Goal: Feedback & Contribution: Contribute content

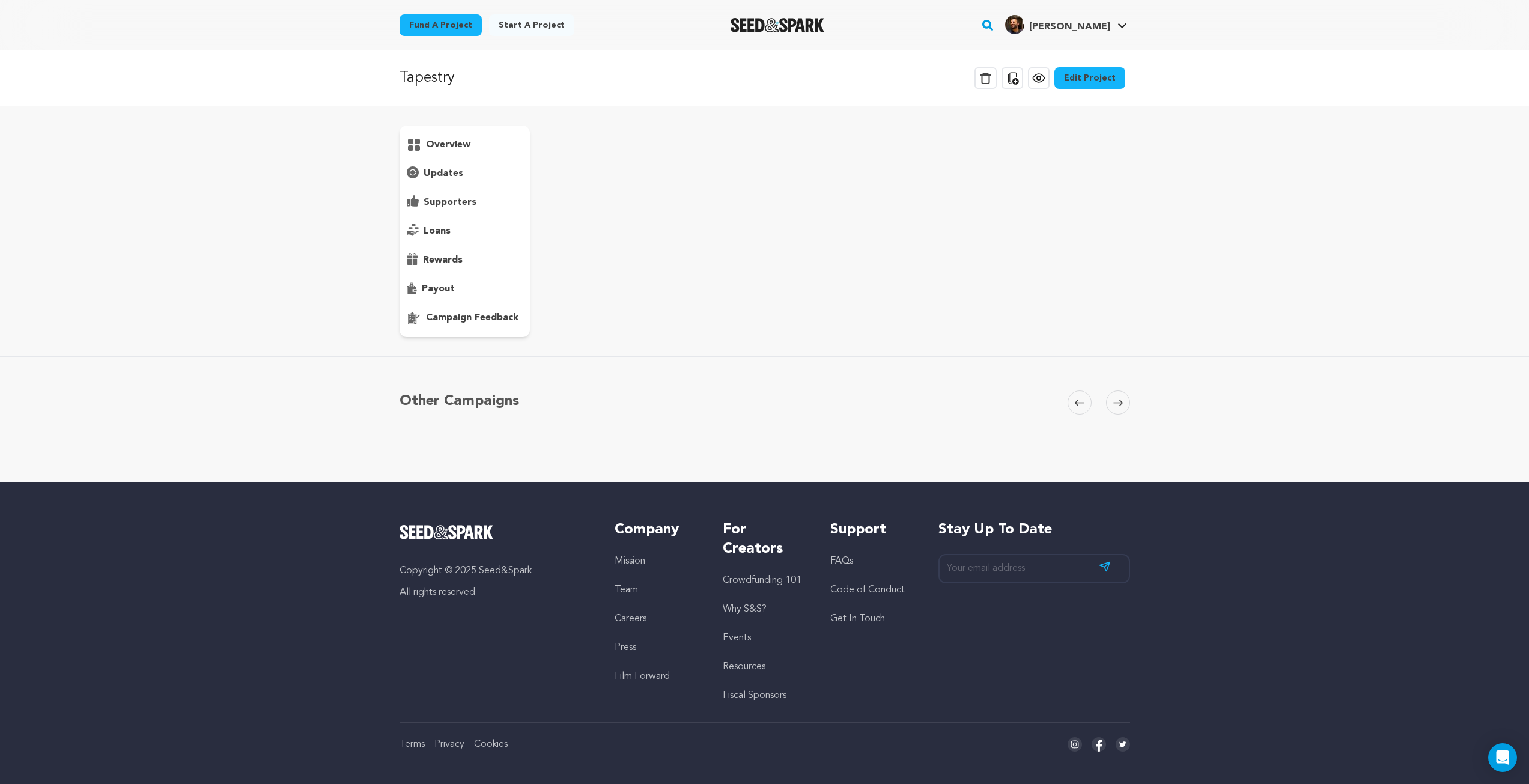
click at [475, 322] on p "campaign feedback" at bounding box center [472, 317] width 92 height 14
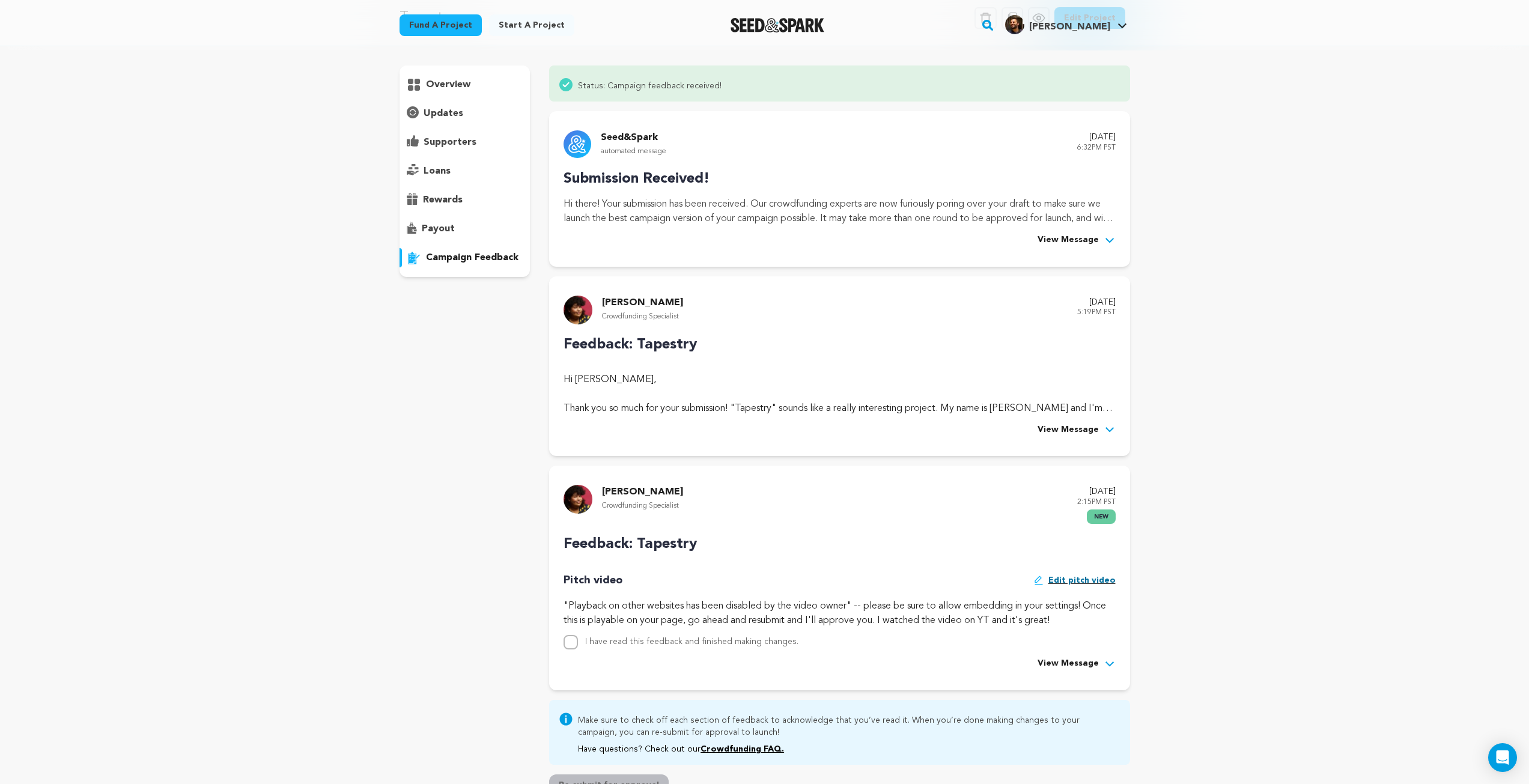
scroll to position [300, 0]
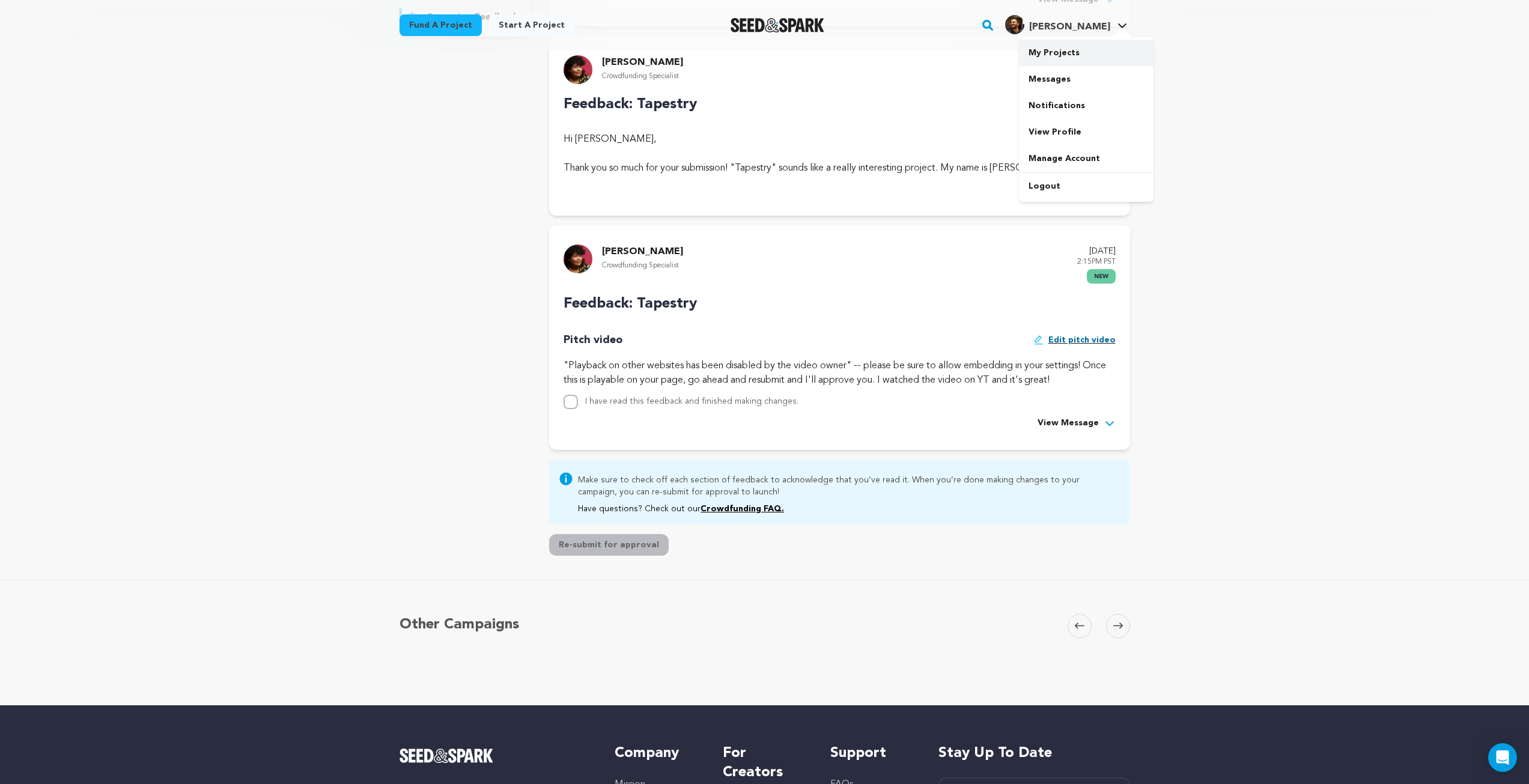
click at [1058, 58] on link "My Projects" at bounding box center [1086, 53] width 134 height 27
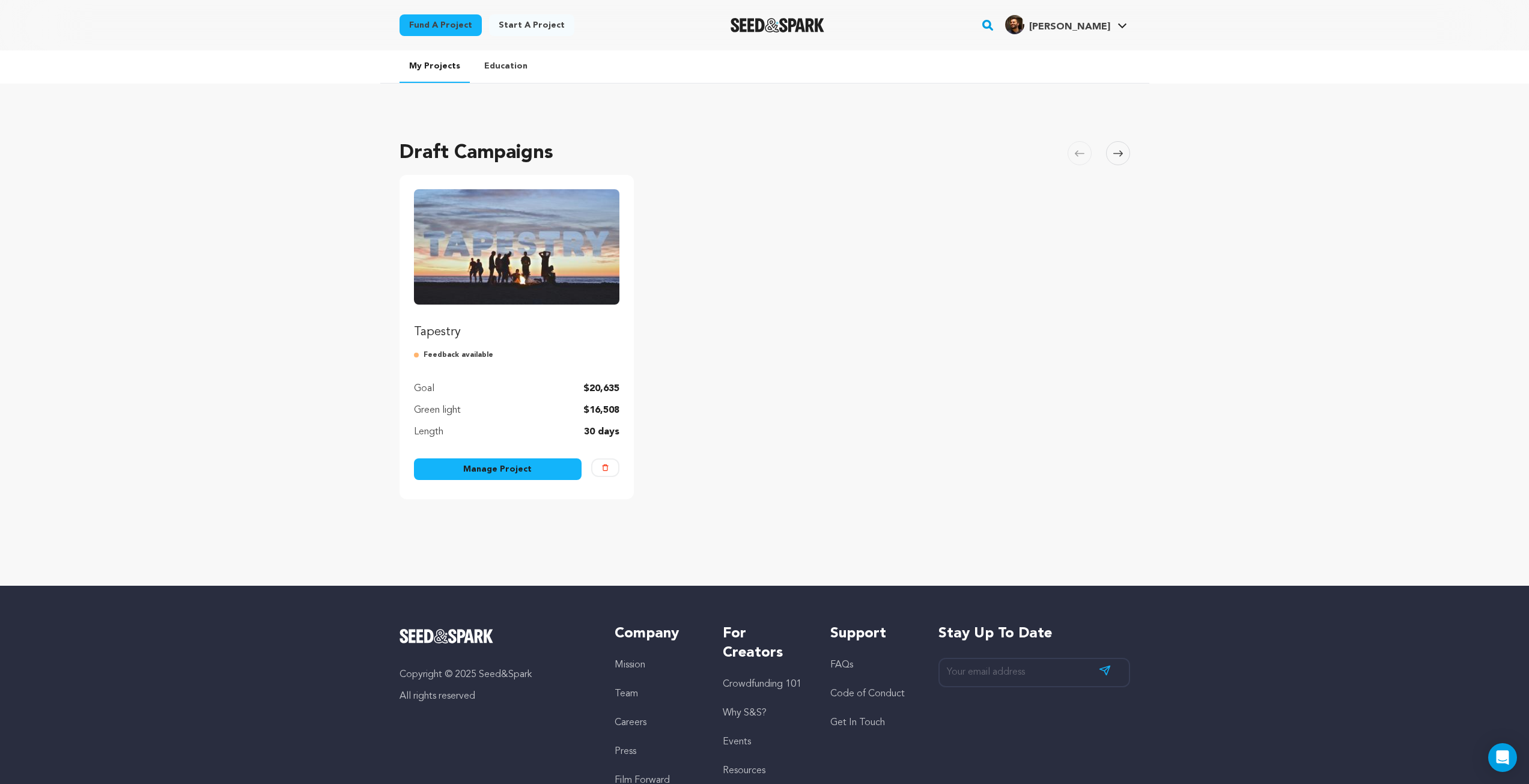
click at [486, 474] on link "Manage Project" at bounding box center [498, 470] width 169 height 22
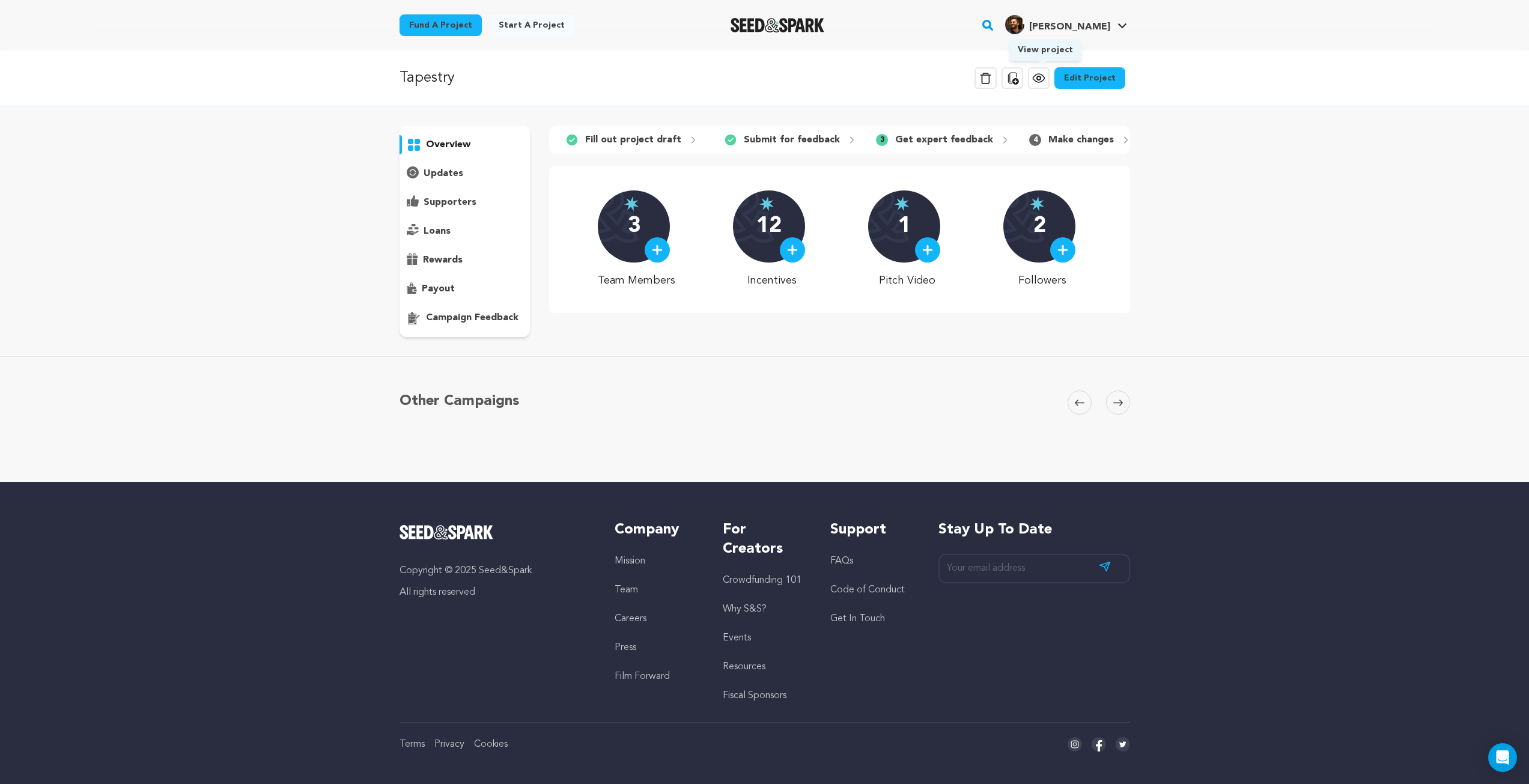
click at [1043, 73] on icon at bounding box center [1038, 78] width 14 height 14
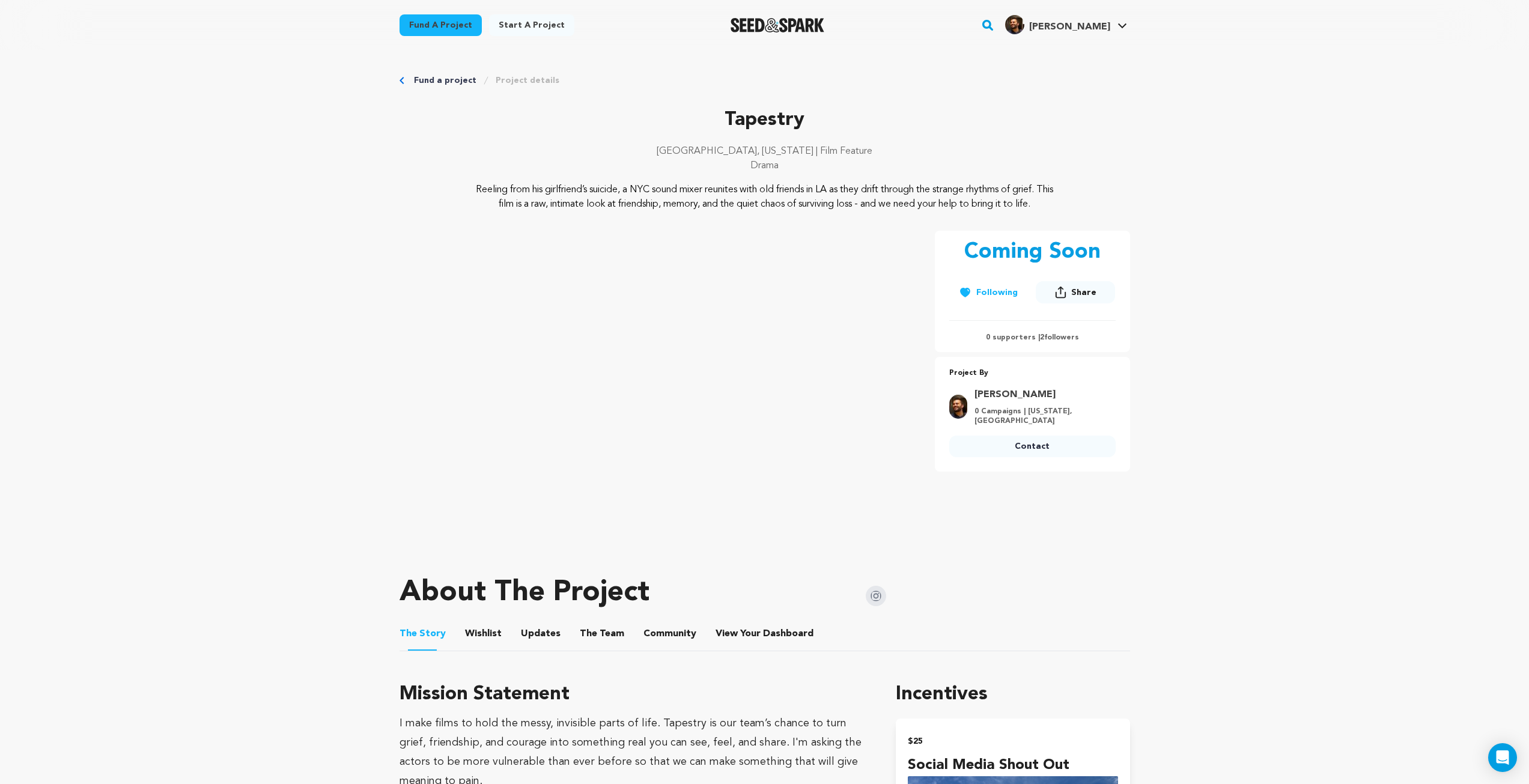
click at [793, 194] on p "Reeling from his girlfriend’s suicide, a NYC sound mixer reunites with old frie…" at bounding box center [764, 197] width 585 height 29
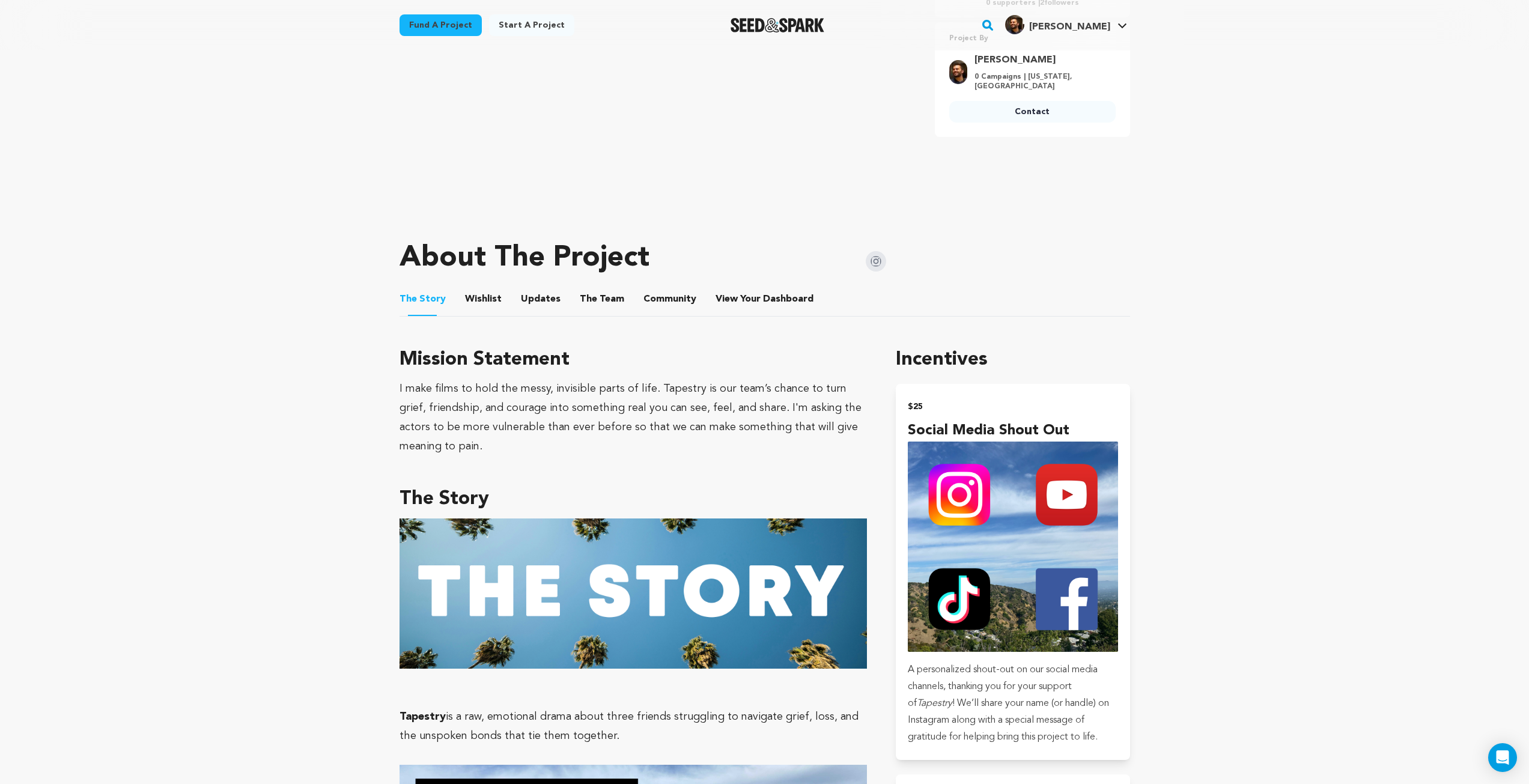
scroll to position [541, 0]
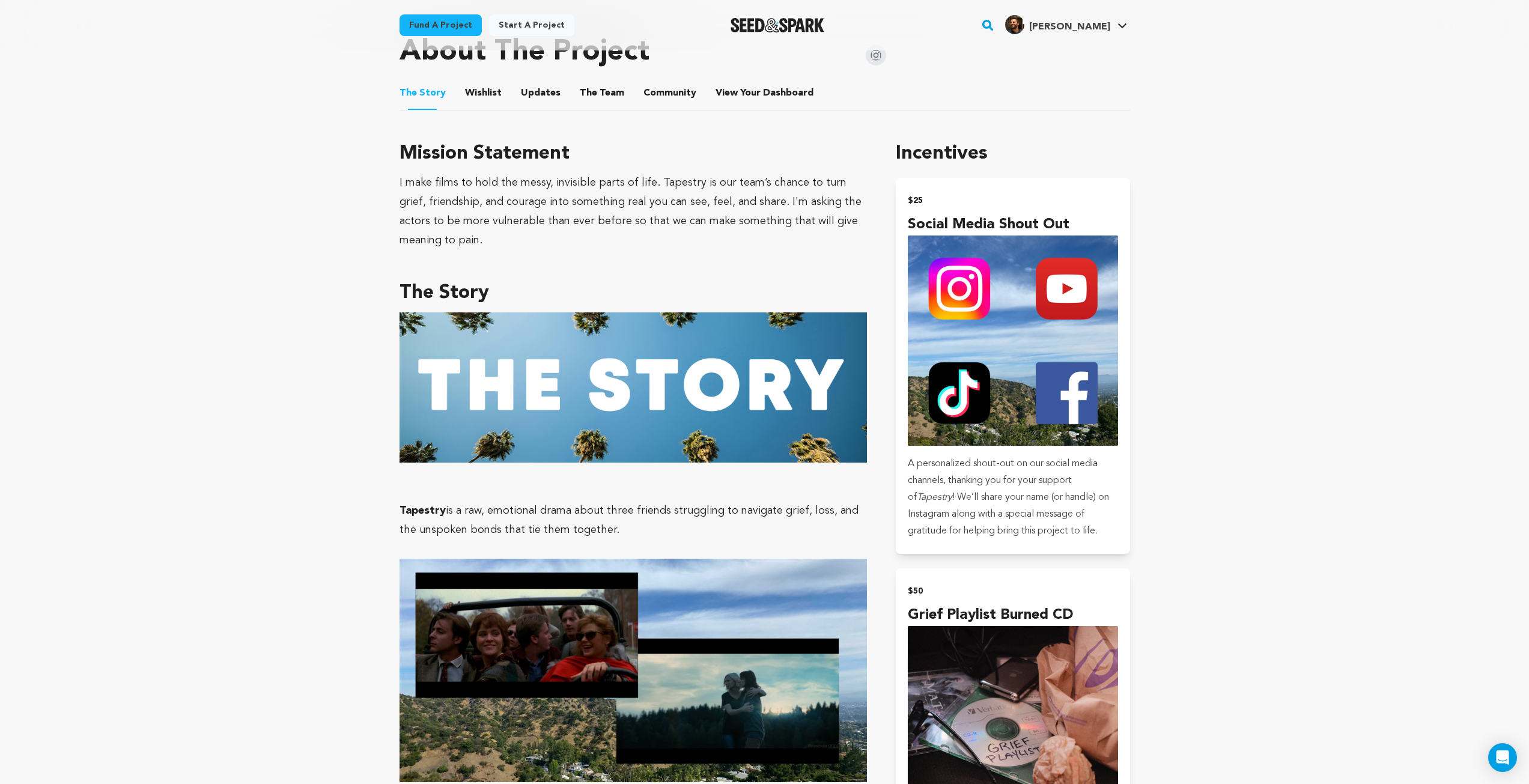
click at [876, 60] on img at bounding box center [876, 55] width 20 height 20
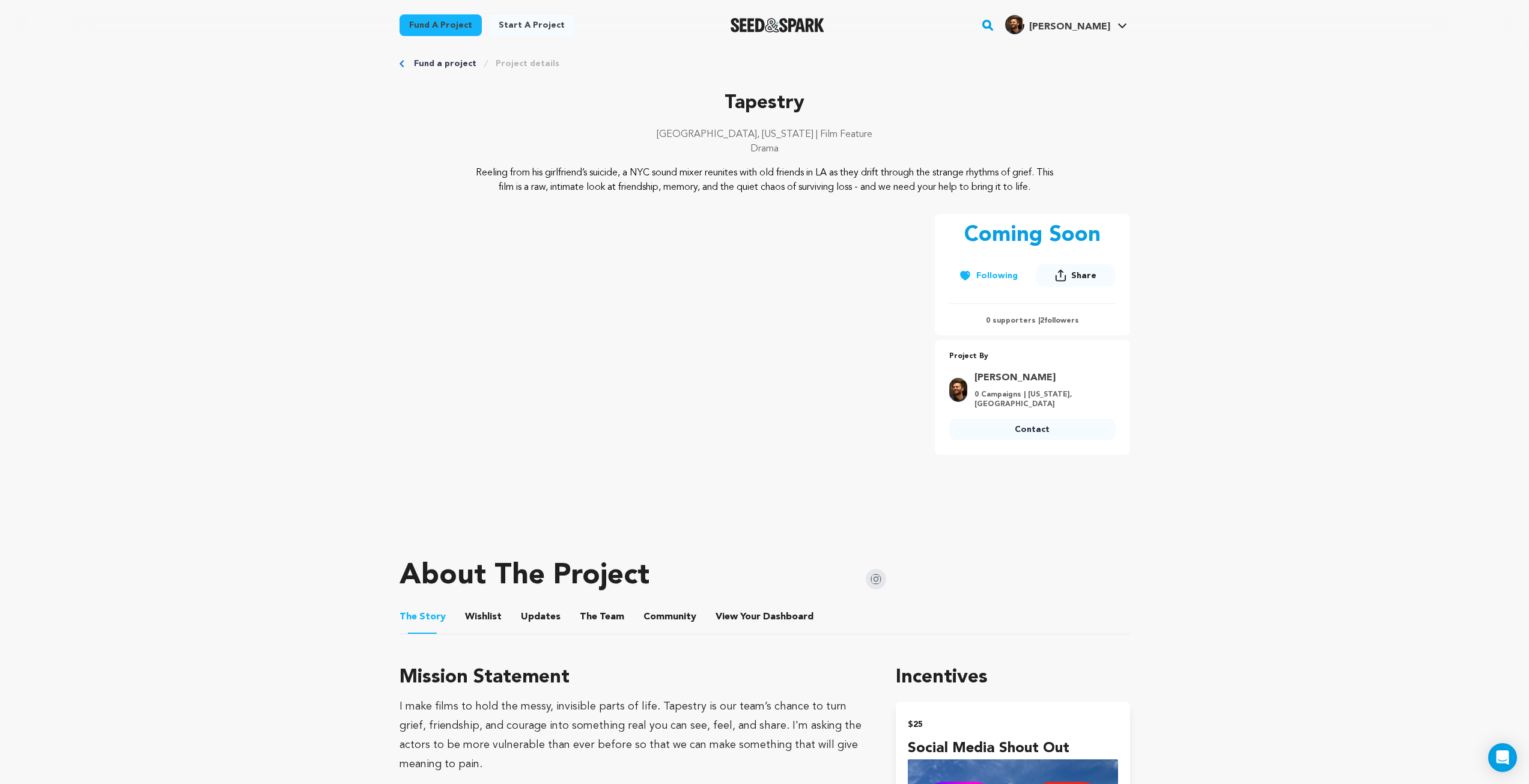
scroll to position [0, 0]
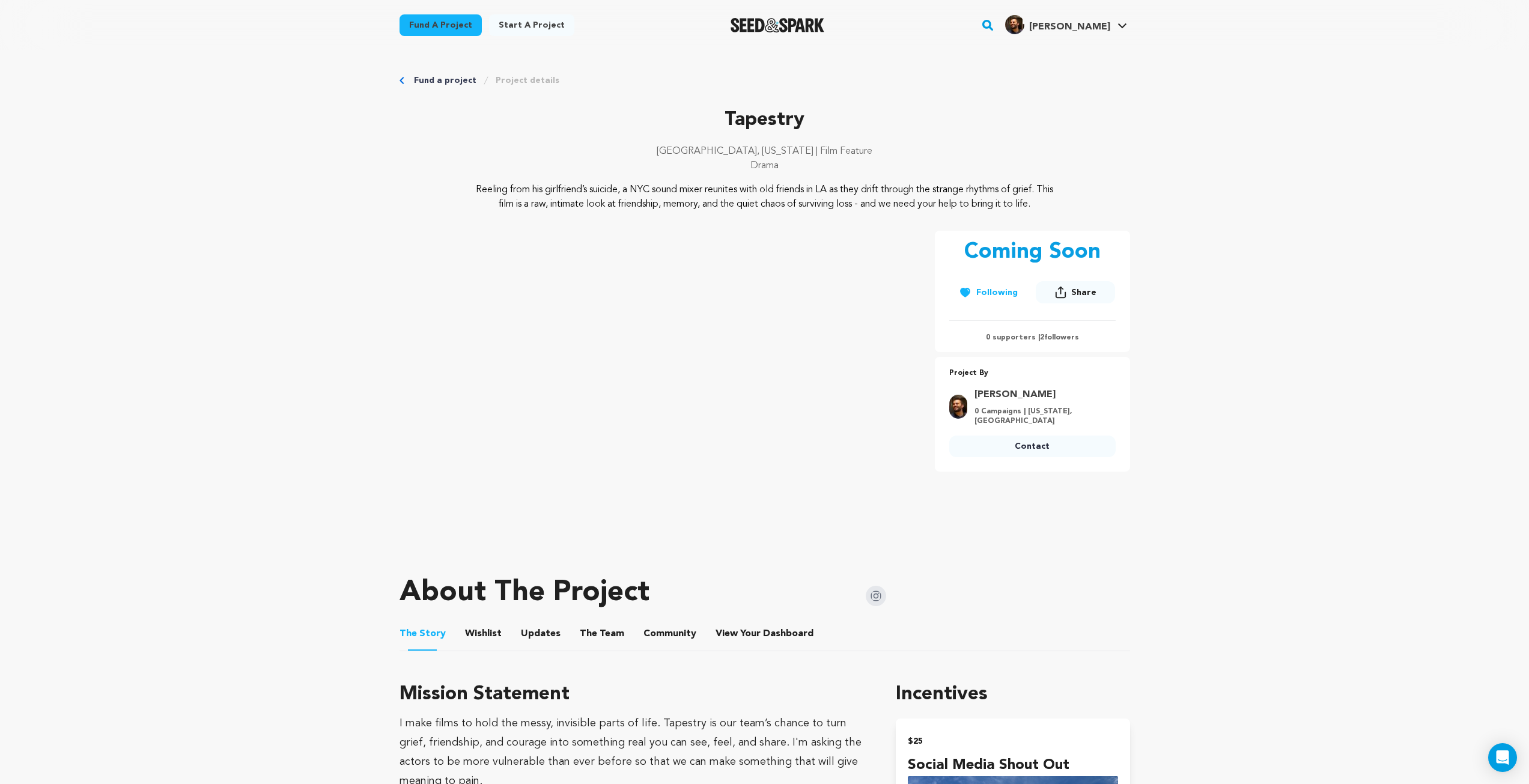
click at [588, 200] on p "Reeling from his girlfriend’s suicide, a NYC sound mixer reunites with old frie…" at bounding box center [764, 197] width 585 height 29
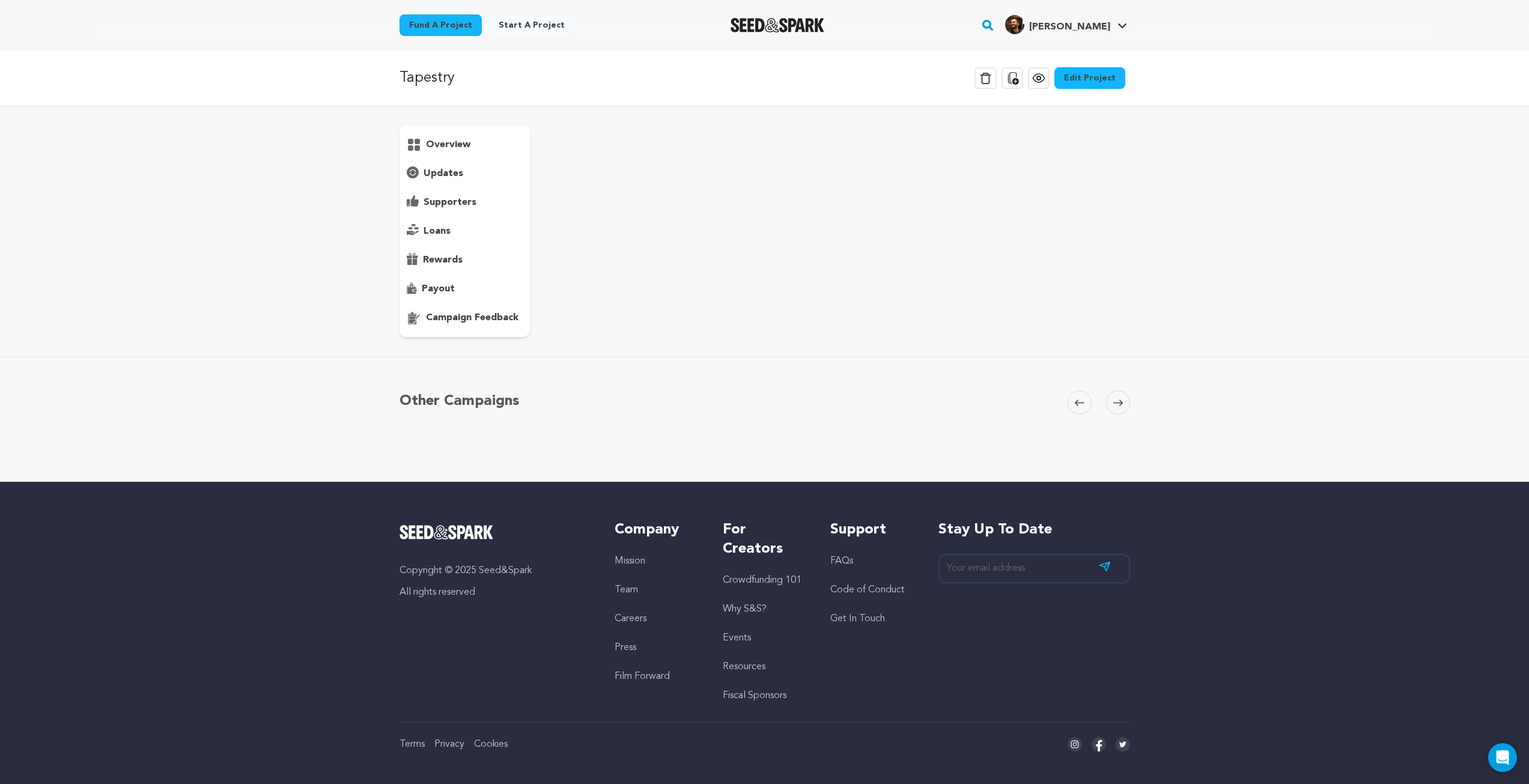
click at [478, 324] on p "campaign feedback" at bounding box center [472, 317] width 92 height 14
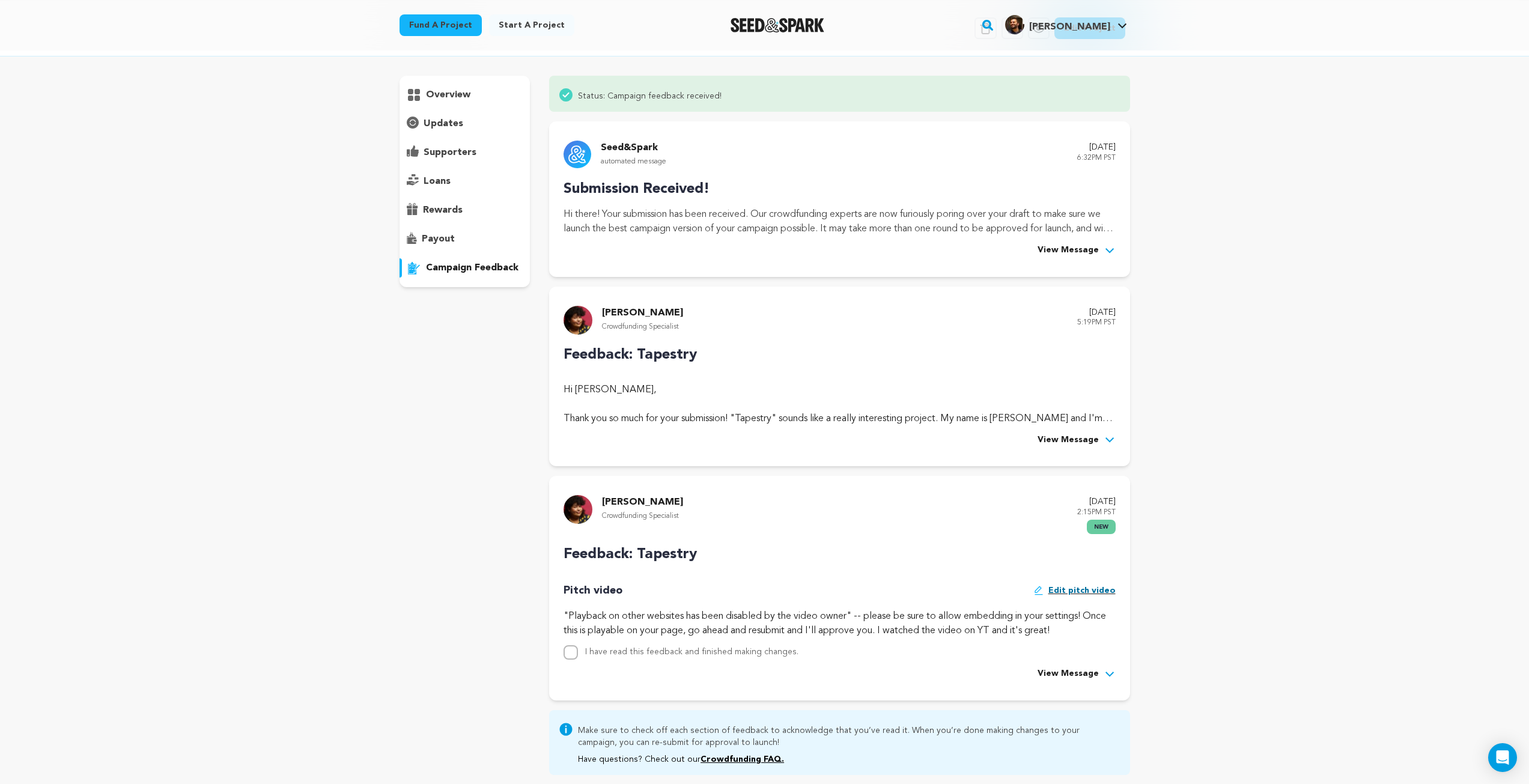
scroll to position [420, 0]
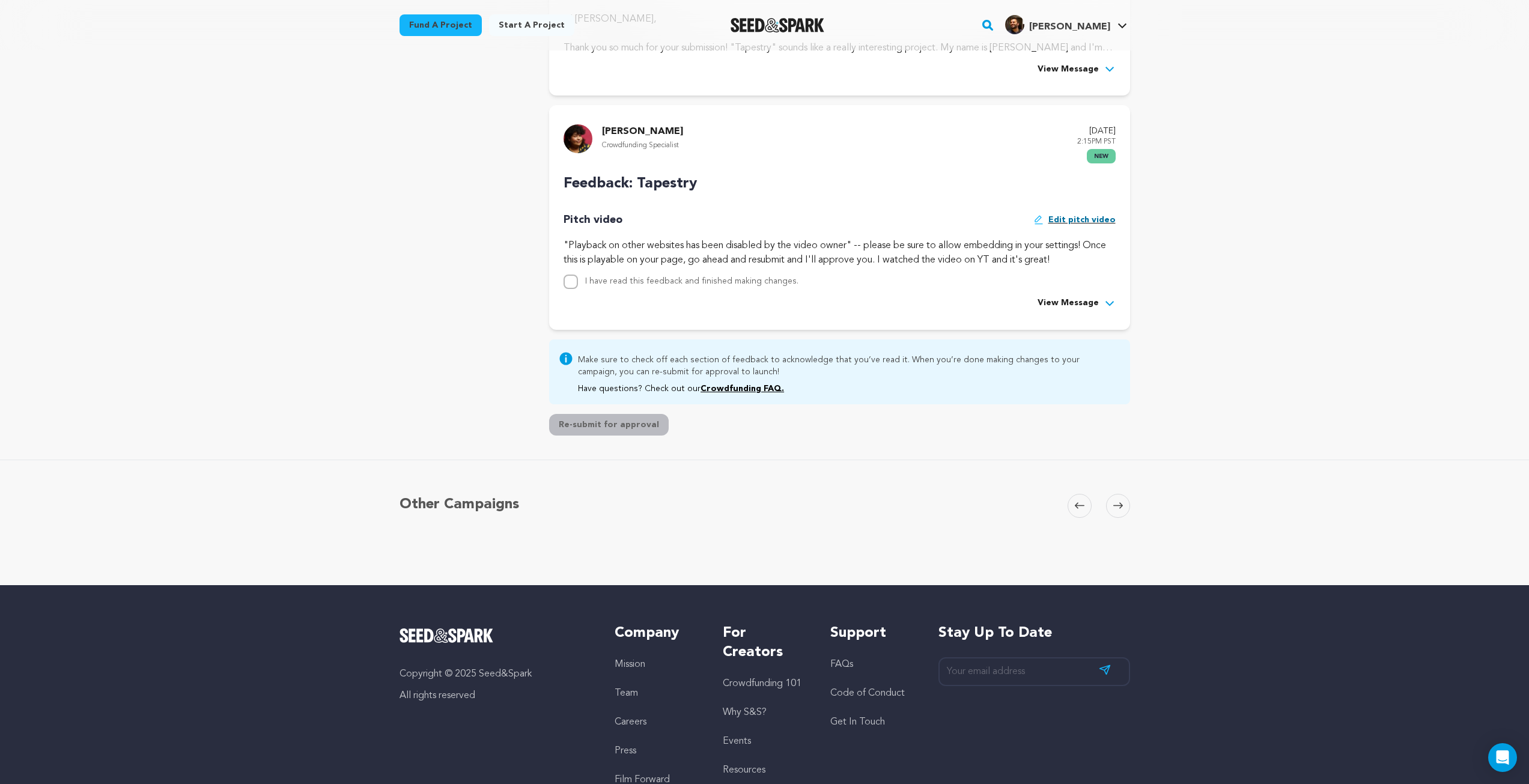
click at [1062, 300] on span "View Message" at bounding box center [1068, 303] width 61 height 14
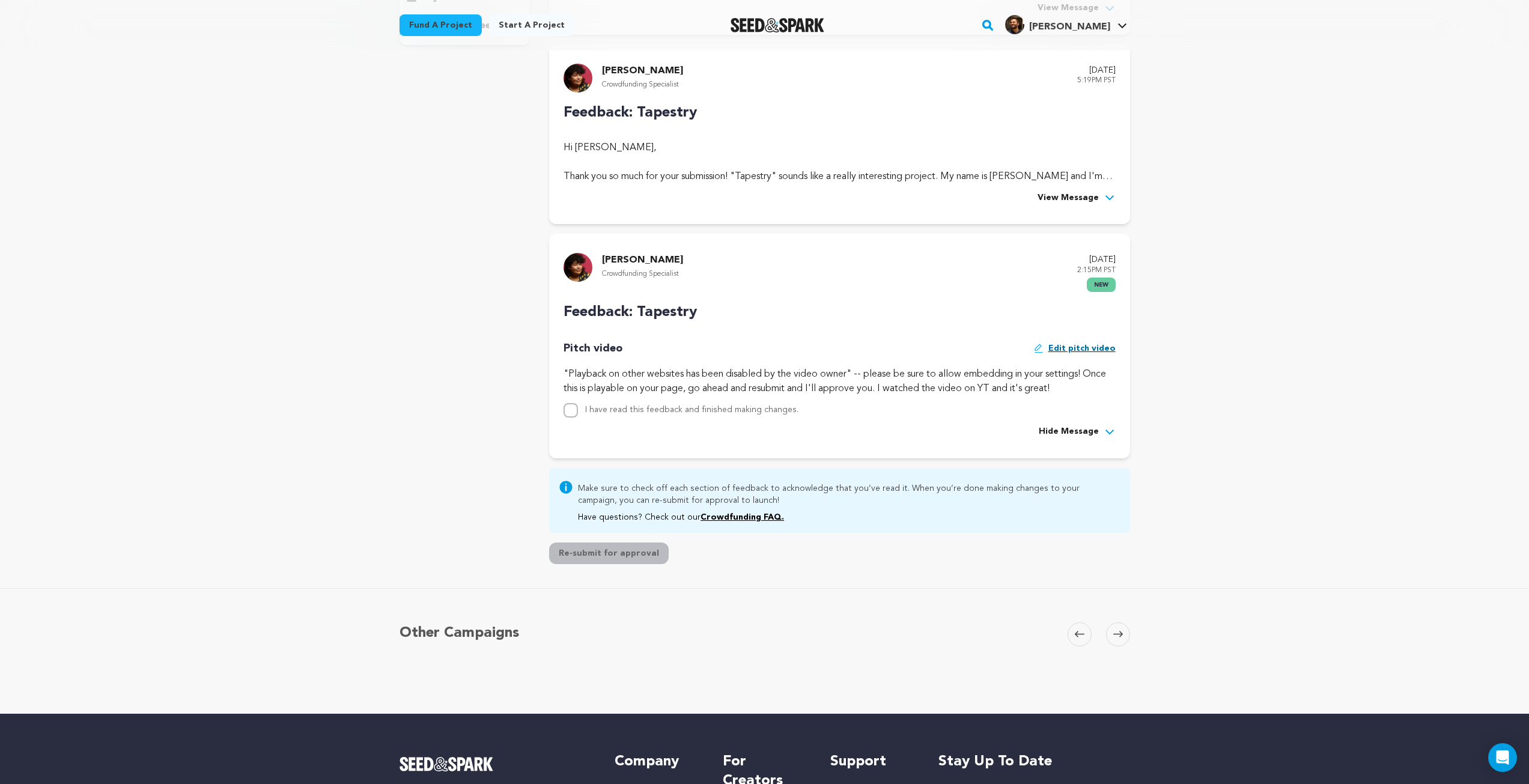
scroll to position [300, 0]
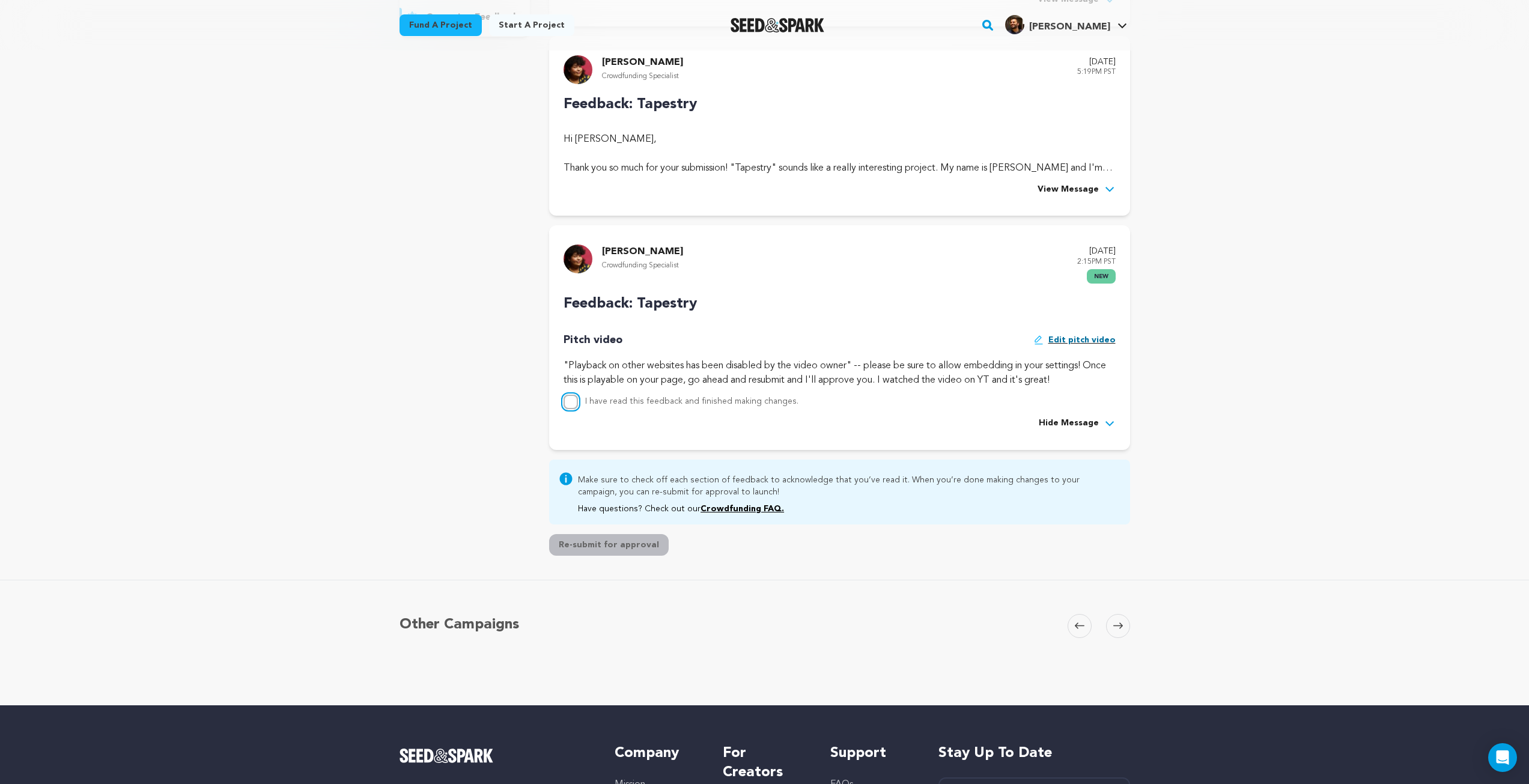
click at [576, 496] on input "I have read this feedback and finished making changes." at bounding box center [570, 503] width 14 height 14
checkbox input "true"
click at [631, 553] on button "Re-submit for approval" at bounding box center [609, 545] width 120 height 22
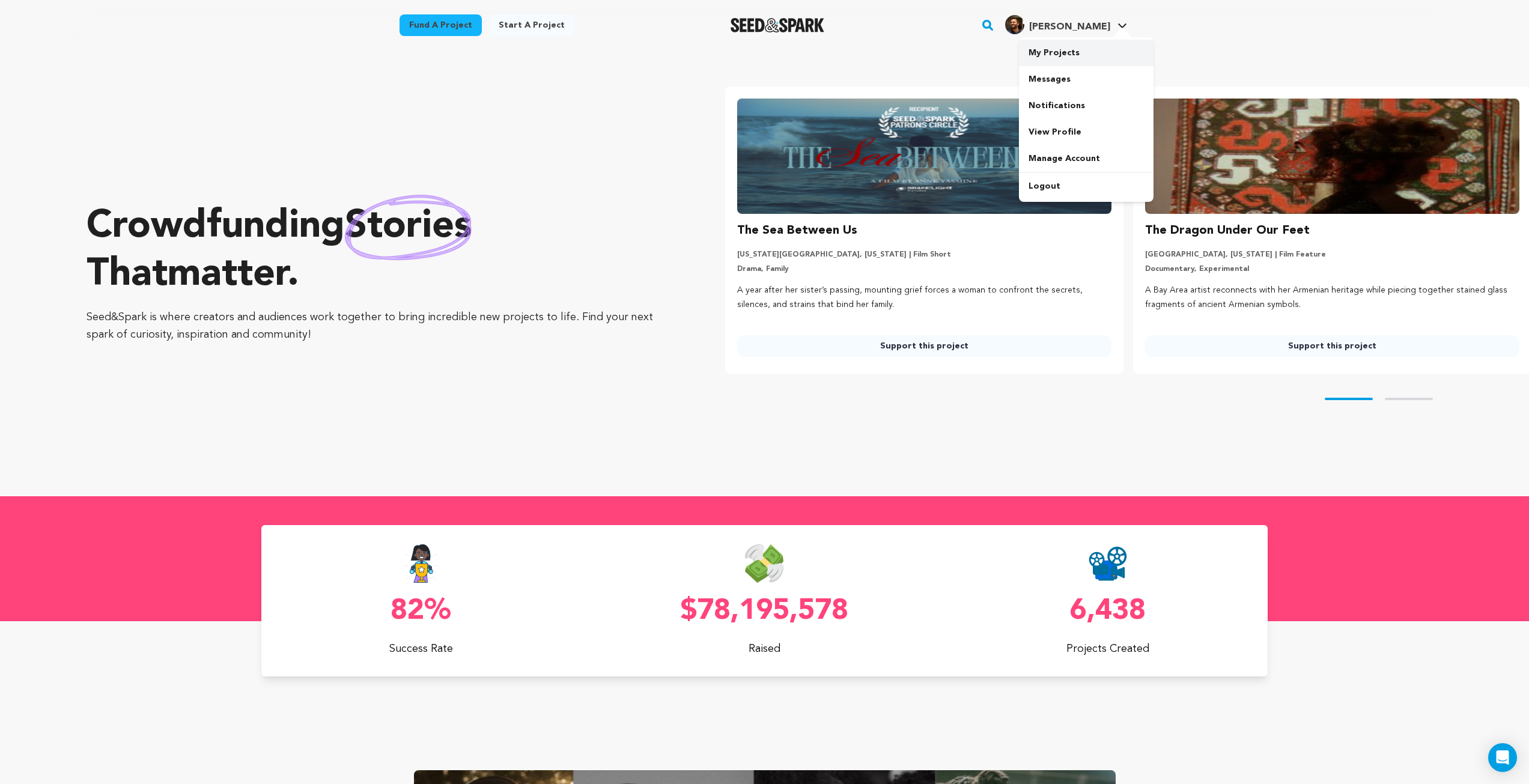
click at [1026, 50] on link "My Projects" at bounding box center [1086, 53] width 134 height 27
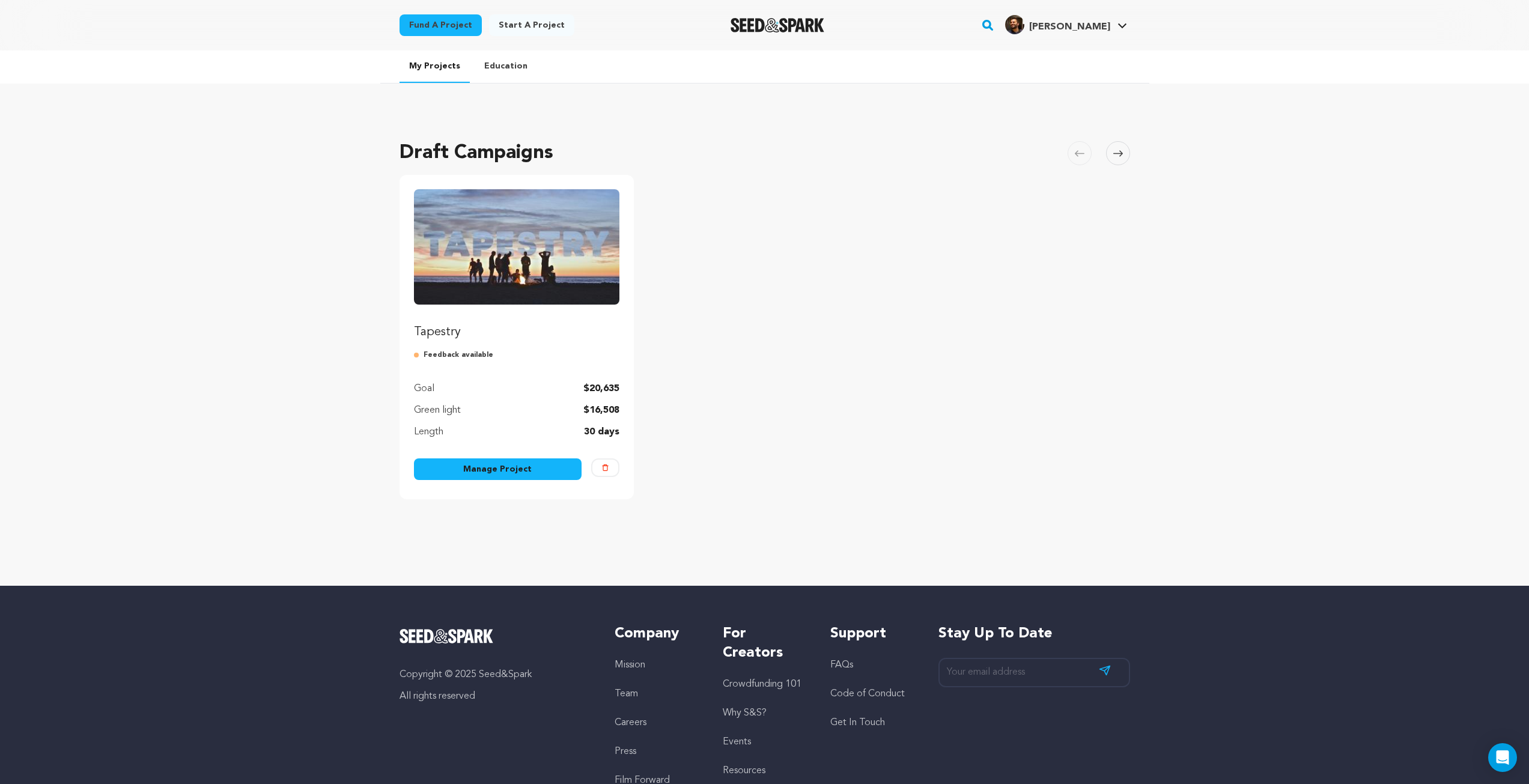
click at [492, 367] on link "Manage Project" at bounding box center [498, 470] width 169 height 22
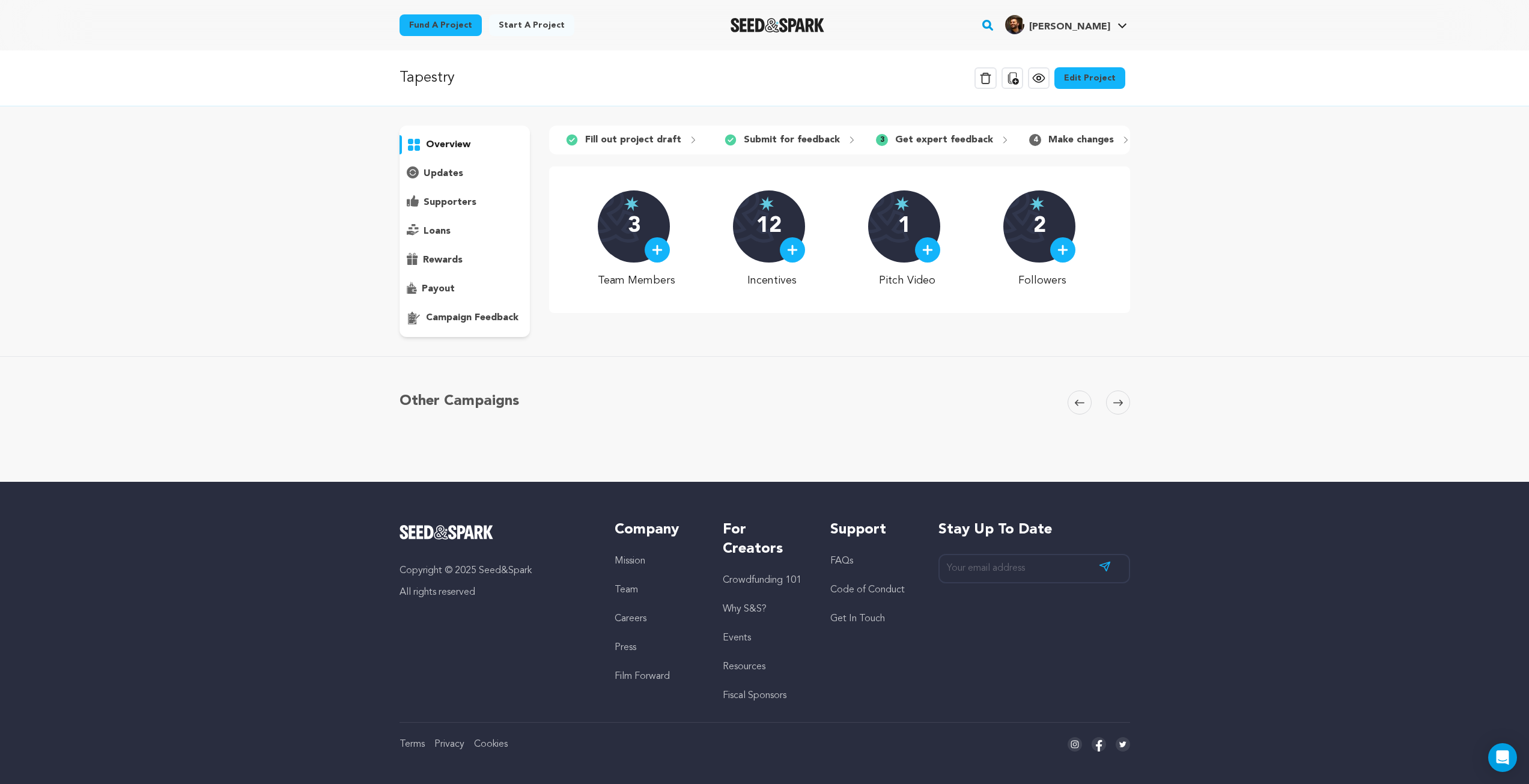
click at [433, 328] on div "overview" at bounding box center [465, 231] width 131 height 211
click at [453, 319] on p "campaign feedback" at bounding box center [472, 317] width 92 height 14
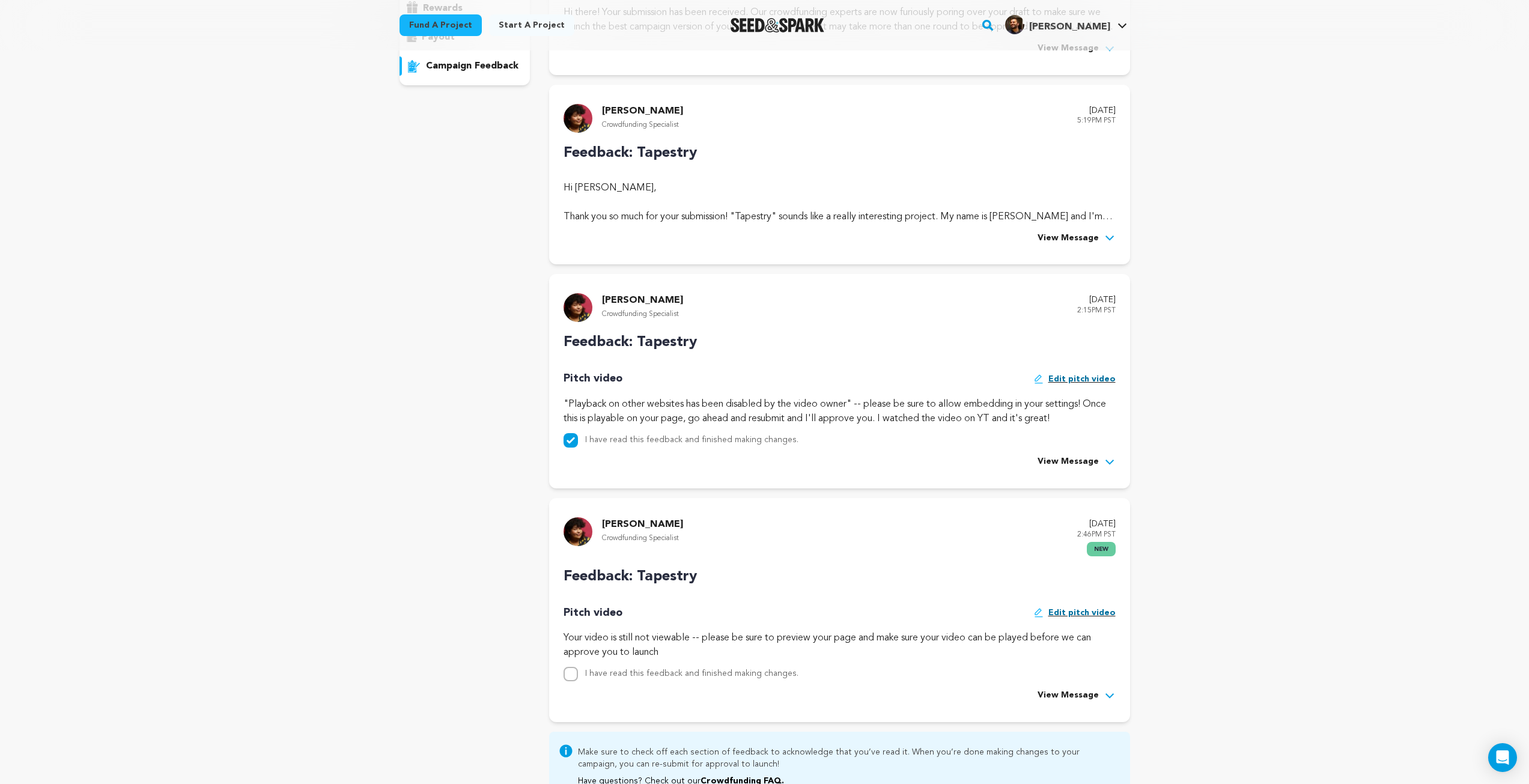
scroll to position [541, 0]
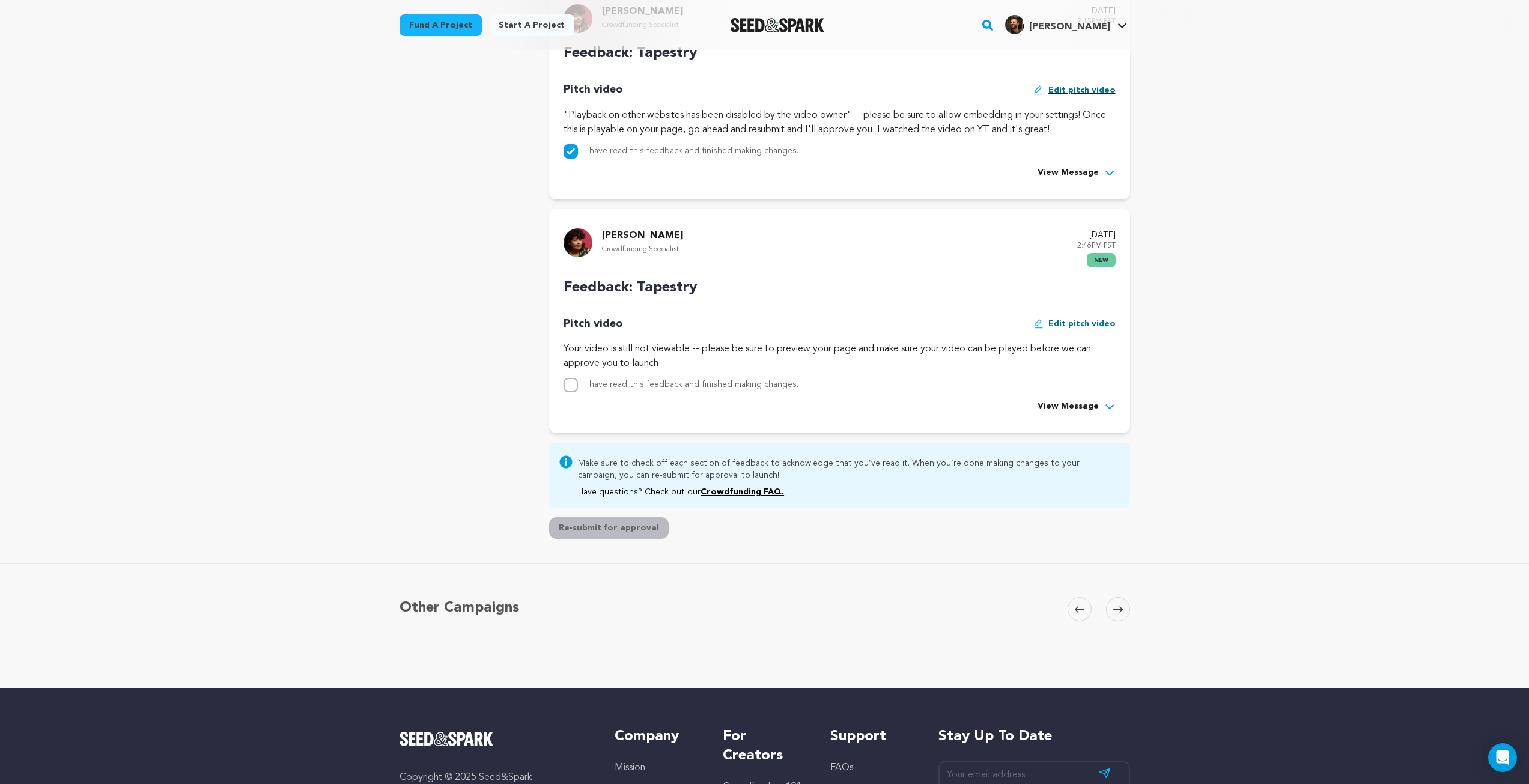
click at [998, 47] on div "Your video is still not viewable -- please be sure to preview your page and mak…" at bounding box center [840, 39] width 552 height 14
click at [1085, 406] on span "View Message" at bounding box center [1068, 406] width 61 height 14
click at [1079, 406] on span "Hide Message" at bounding box center [1069, 406] width 60 height 14
click at [732, 47] on div "Your video is still not viewable -- please be sure to preview your page and mak…" at bounding box center [840, 39] width 552 height 14
click at [496, 254] on div "overview updates" at bounding box center [465, 64] width 131 height 958
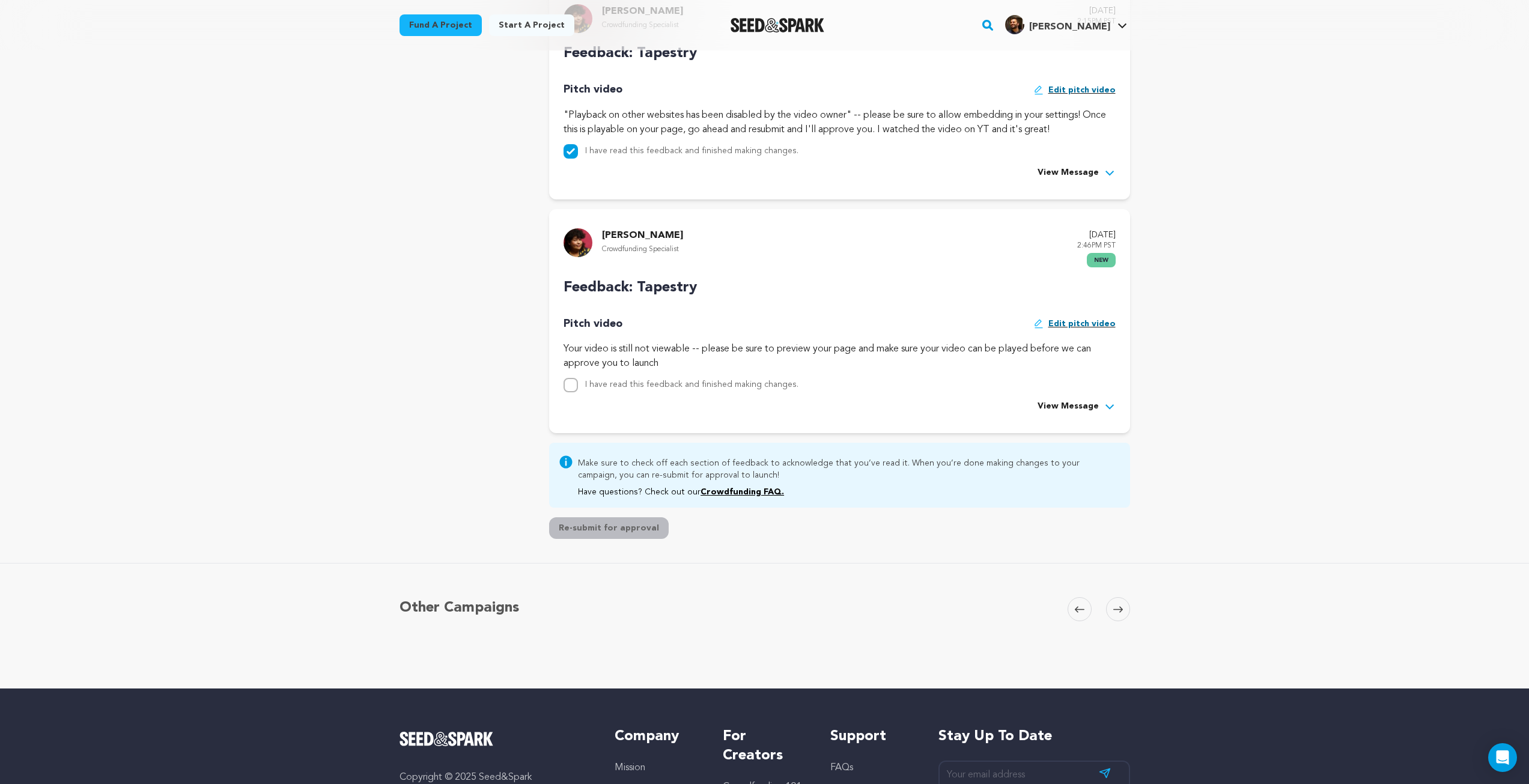
click at [1079, 20] on span "Edit pitch video" at bounding box center [1082, 14] width 67 height 12
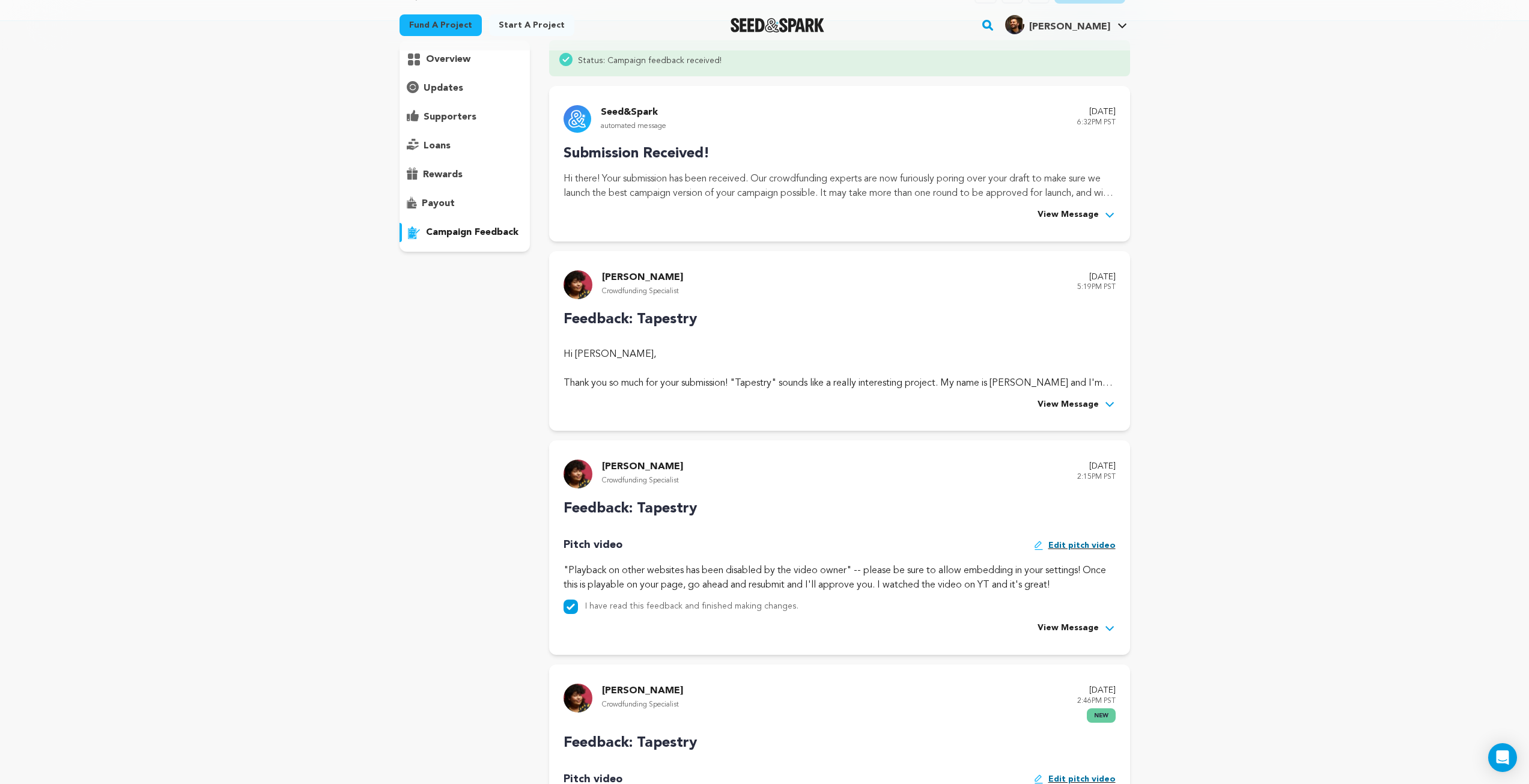
scroll to position [0, 0]
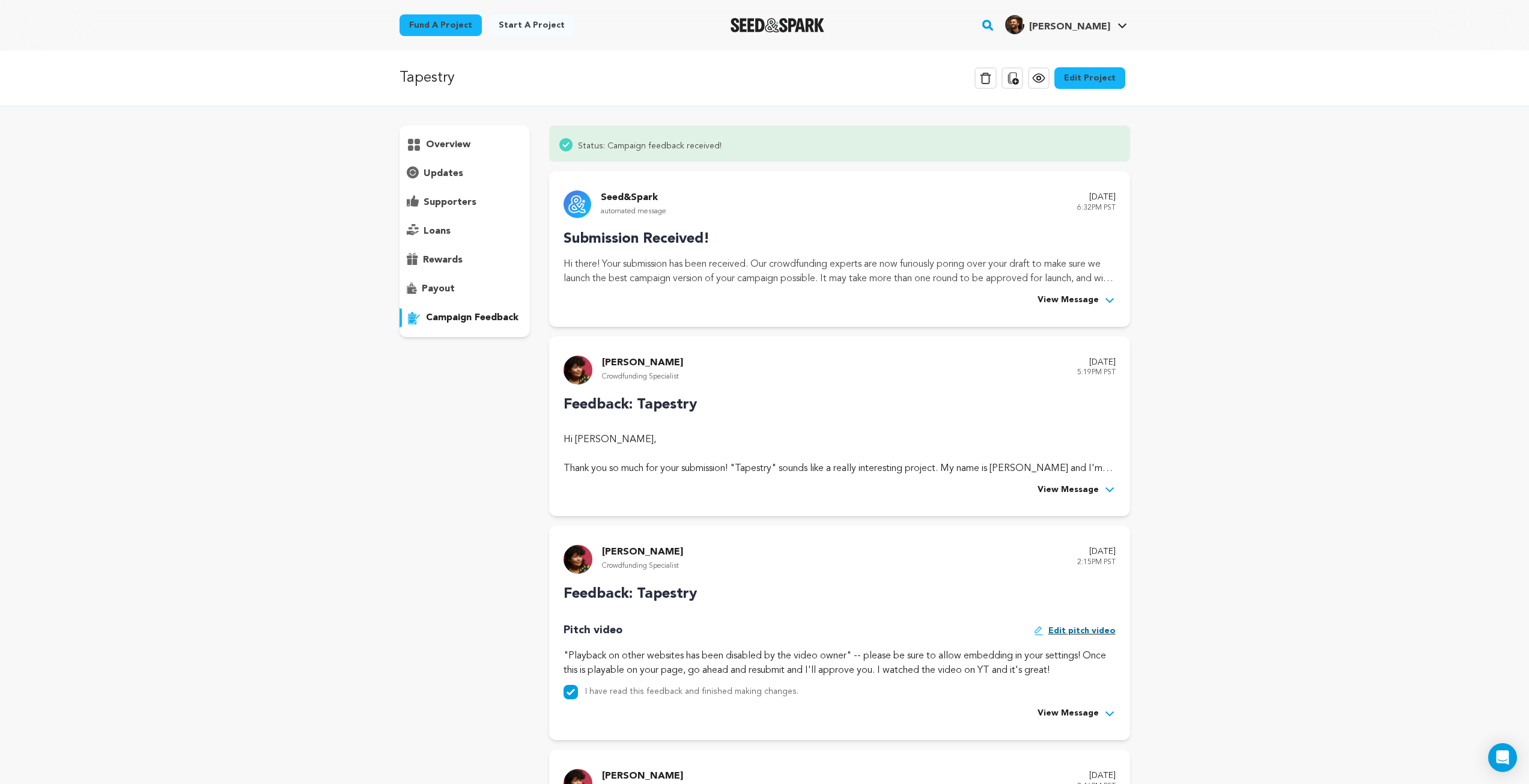
click at [1090, 80] on link "Edit Project" at bounding box center [1090, 78] width 71 height 22
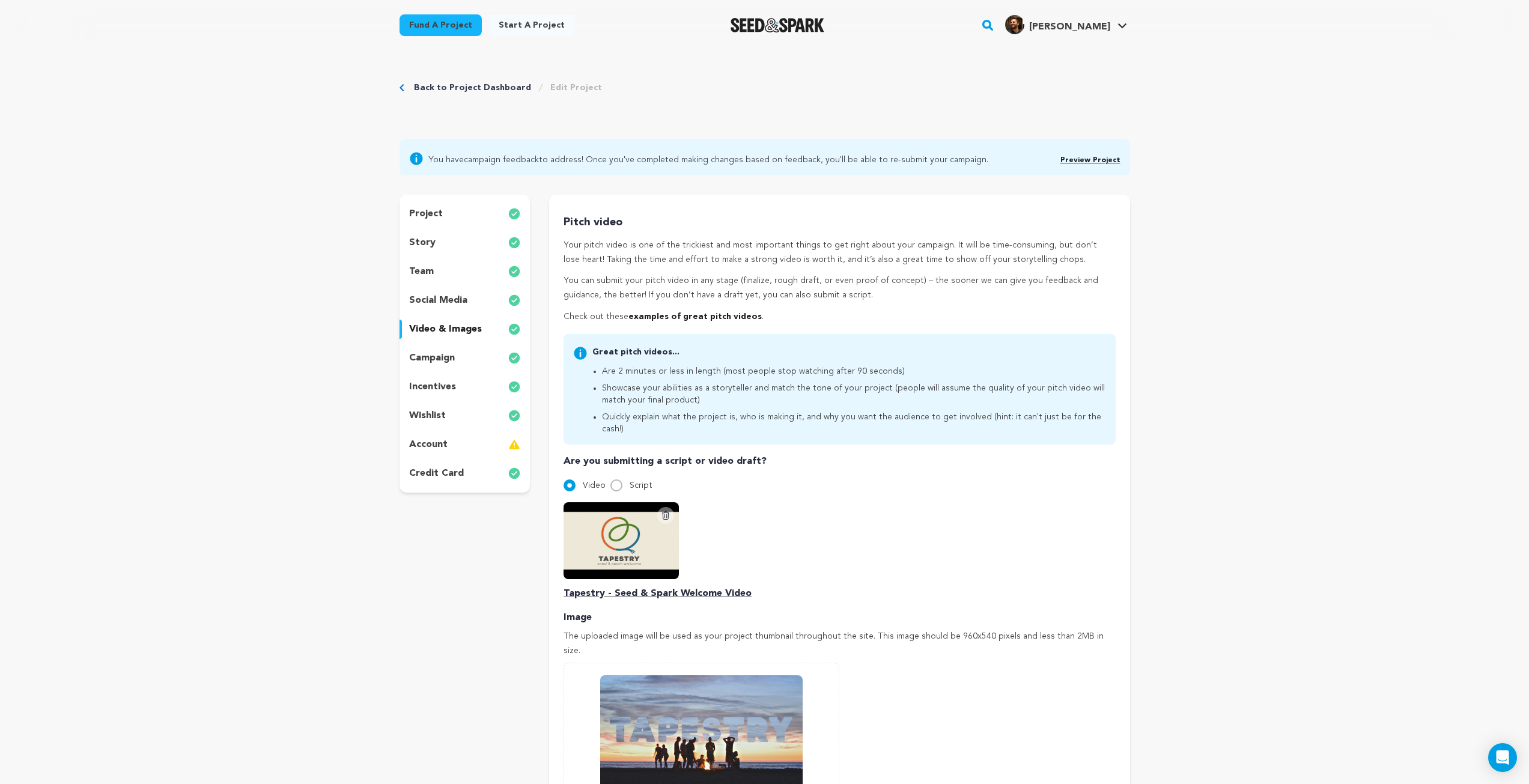
click at [667, 511] on icon at bounding box center [666, 515] width 7 height 8
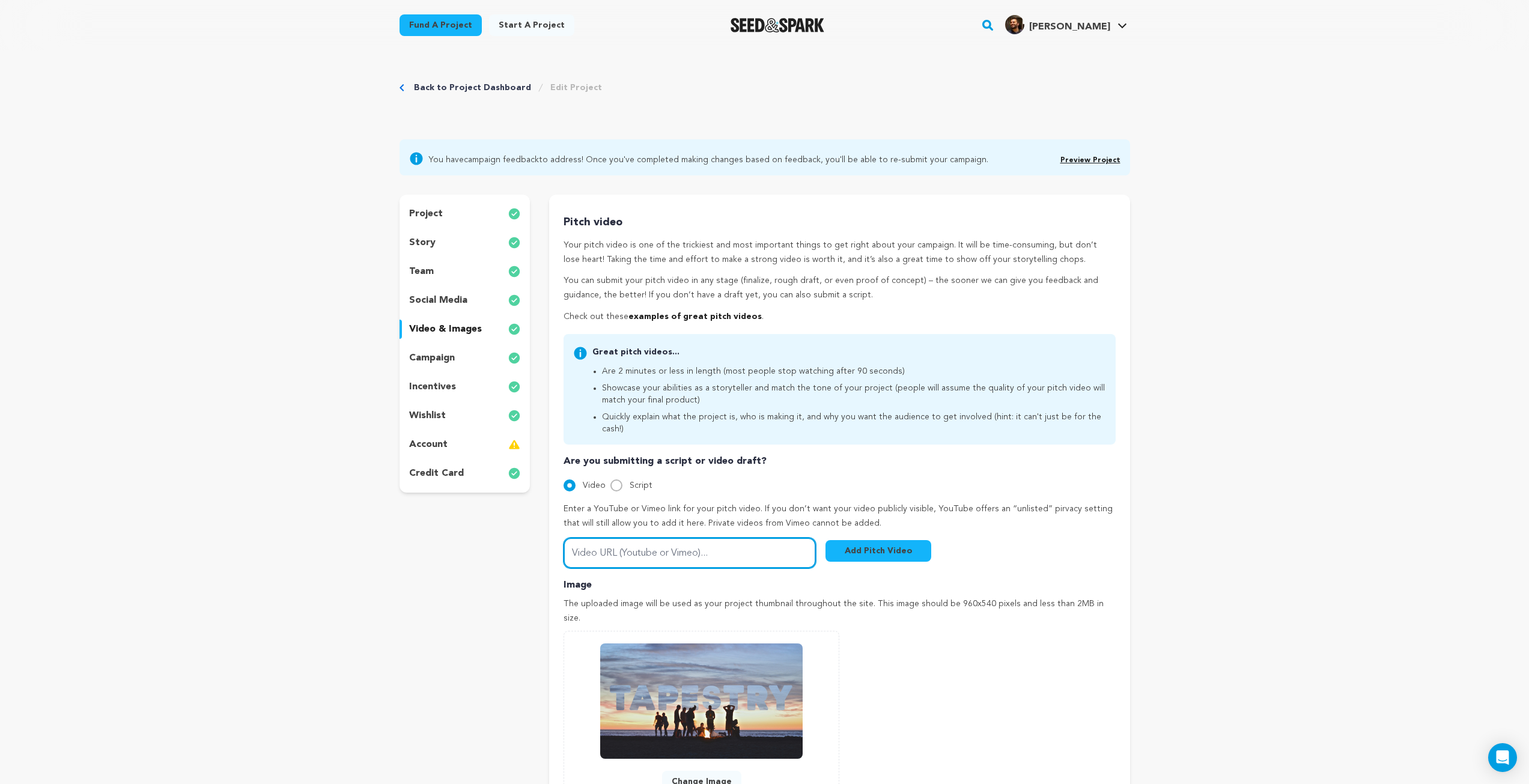
click at [692, 543] on input "Video URL (Youtube or Vimeo)..." at bounding box center [689, 553] width 252 height 31
paste input "[URL][DOMAIN_NAME]"
type input "[URL][DOMAIN_NAME]"
click at [866, 543] on button "Add Pitch Video" at bounding box center [878, 551] width 106 height 22
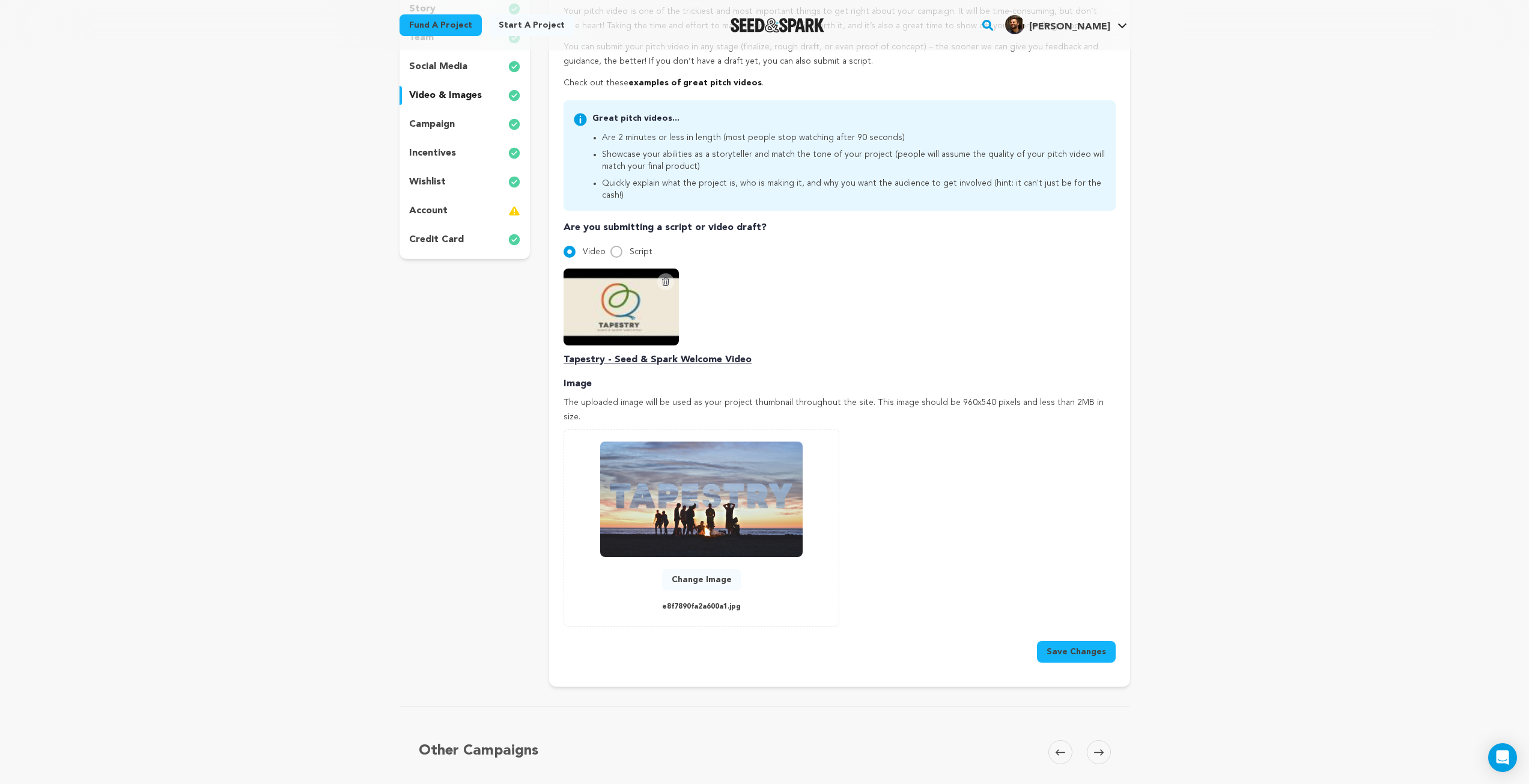
scroll to position [241, 0]
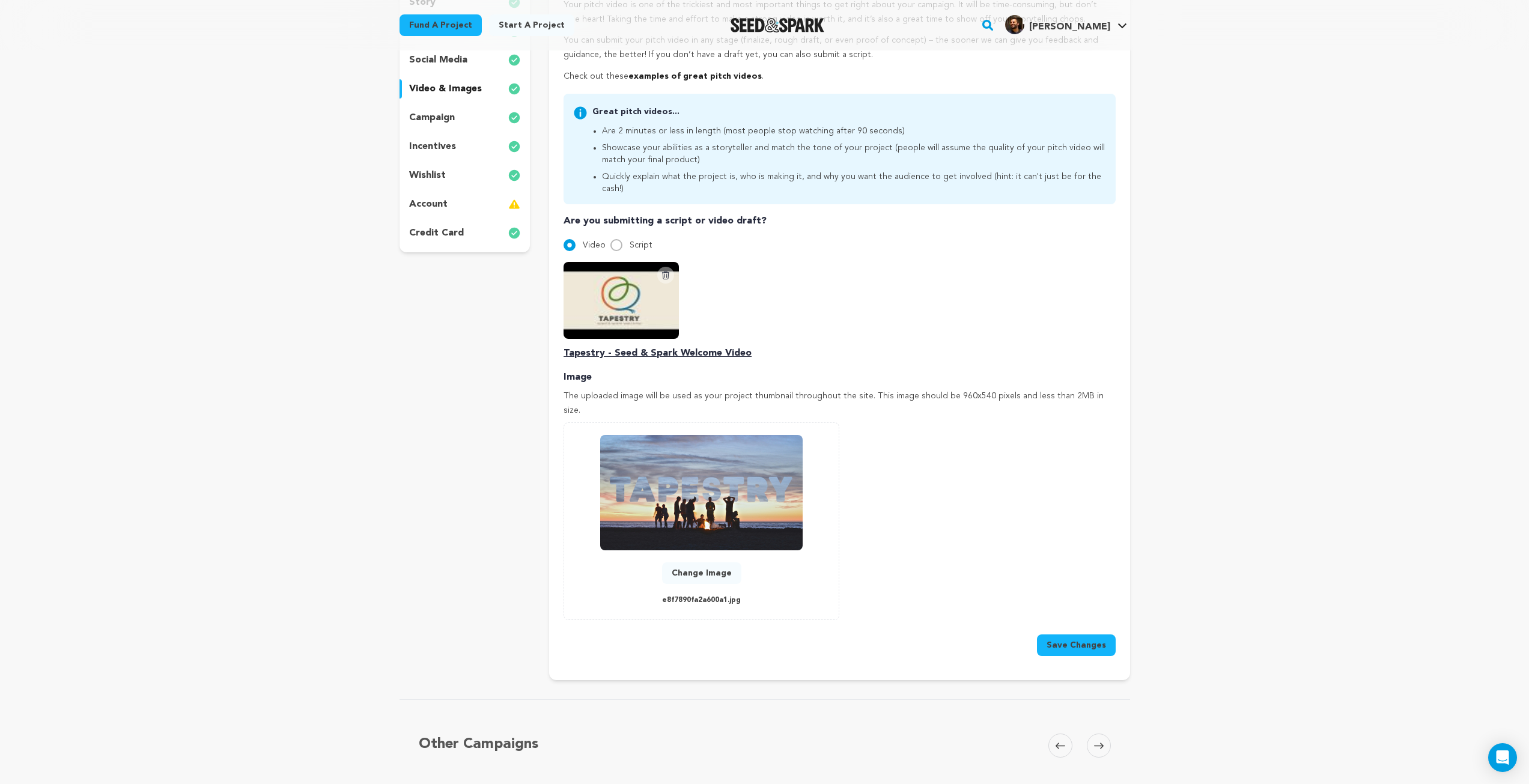
click at [700, 563] on button "Change Image" at bounding box center [701, 574] width 80 height 22
click at [1100, 635] on button "Save Changes" at bounding box center [1077, 646] width 79 height 22
click at [696, 563] on button "Change Image" at bounding box center [701, 574] width 80 height 22
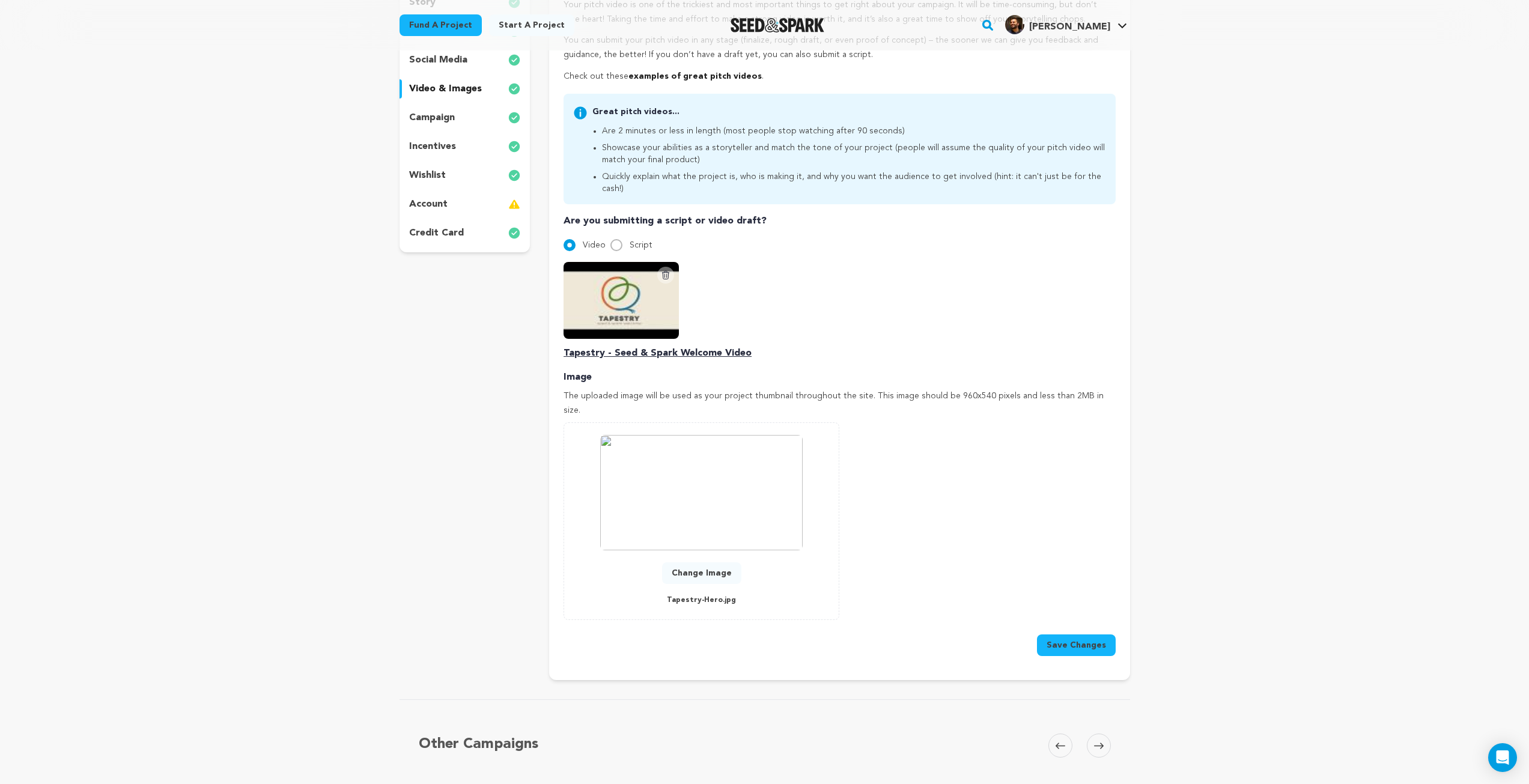
click at [1099, 635] on button "Save Changes" at bounding box center [1077, 646] width 79 height 22
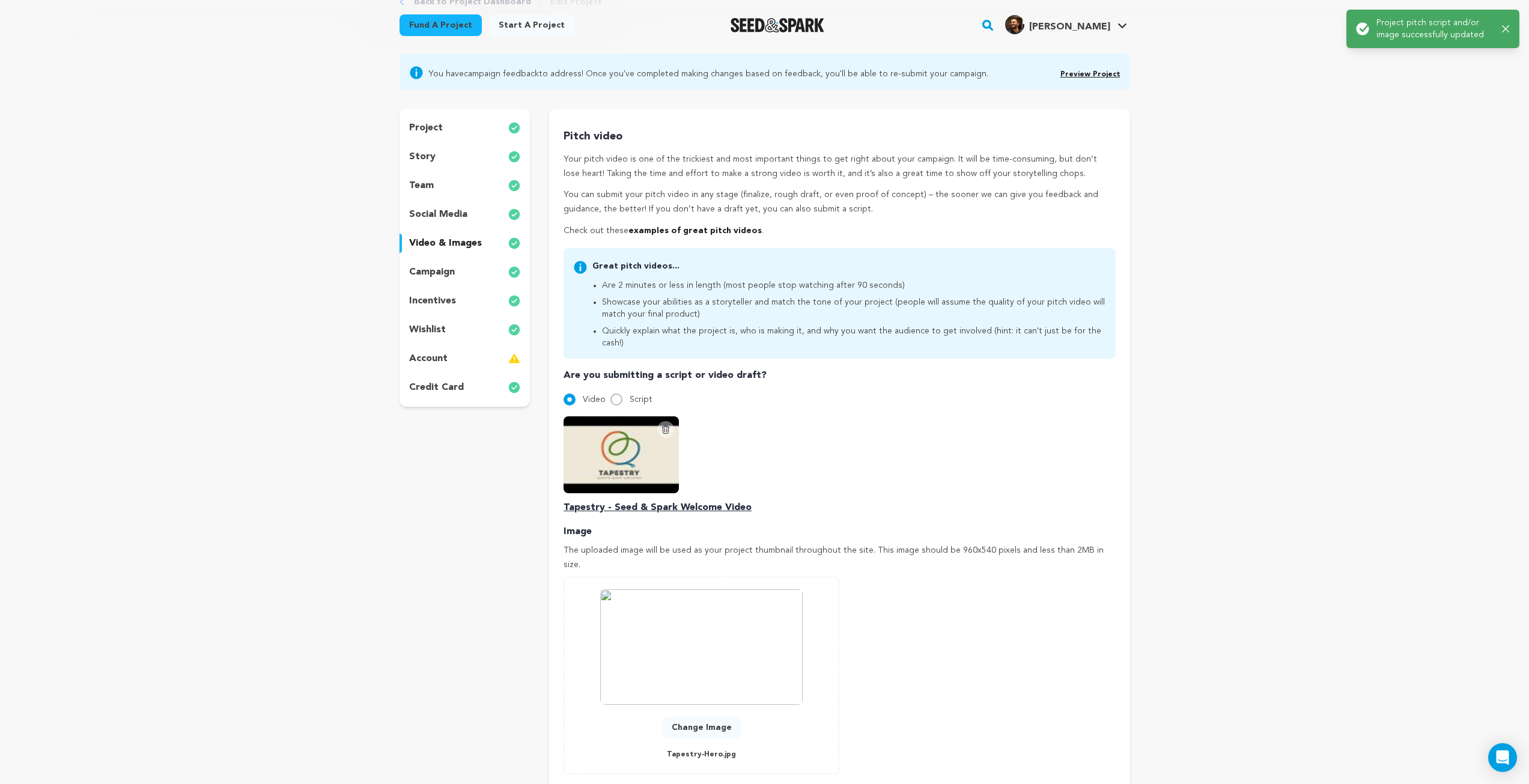
scroll to position [0, 0]
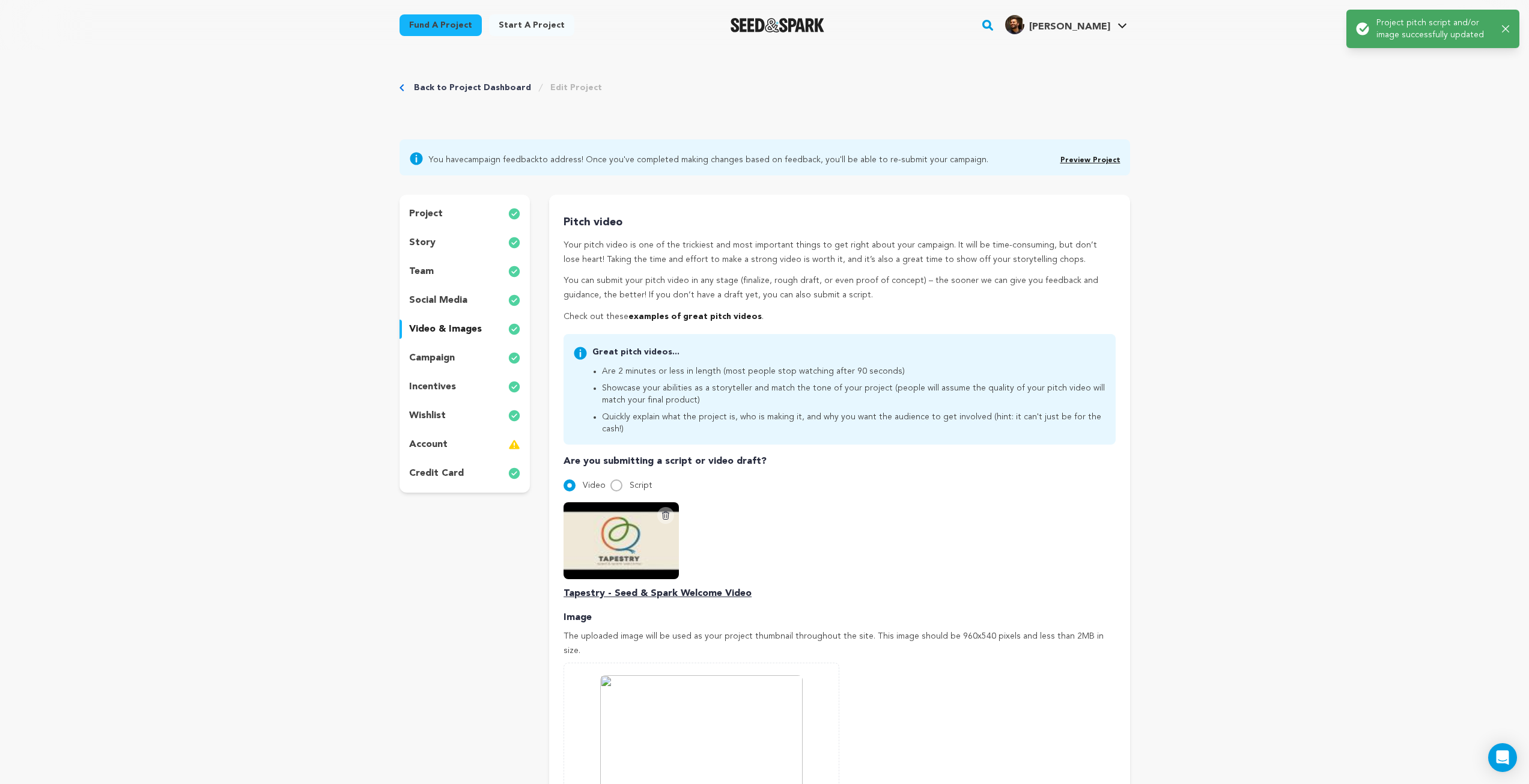
click at [1093, 157] on link "Preview Project" at bounding box center [1090, 160] width 60 height 8
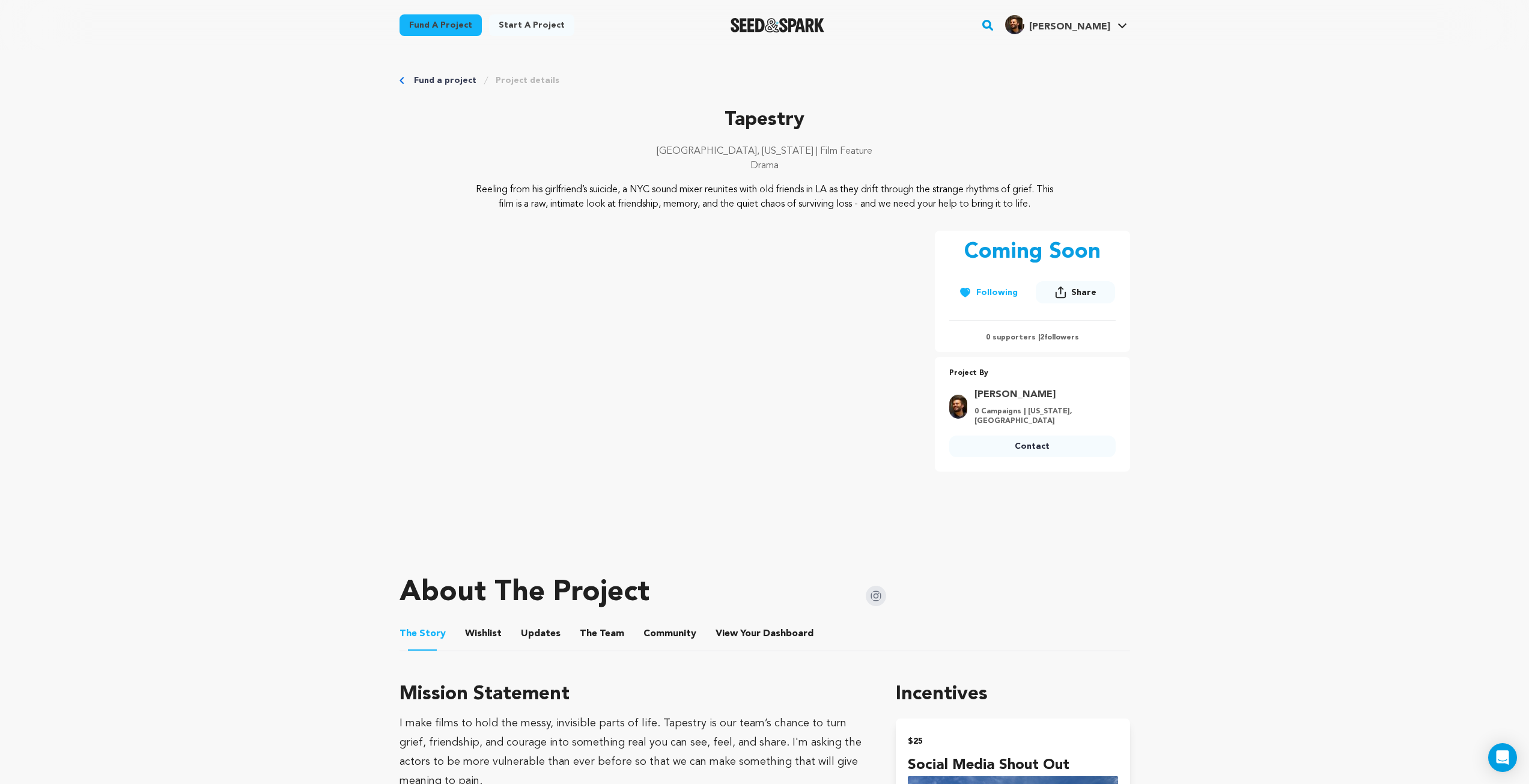
drag, startPoint x: 1199, startPoint y: 245, endPoint x: 1107, endPoint y: 266, distance: 94.4
click at [1084, 297] on span "Share" at bounding box center [1084, 293] width 25 height 12
drag, startPoint x: 1075, startPoint y: 295, endPoint x: 1168, endPoint y: 243, distance: 106.6
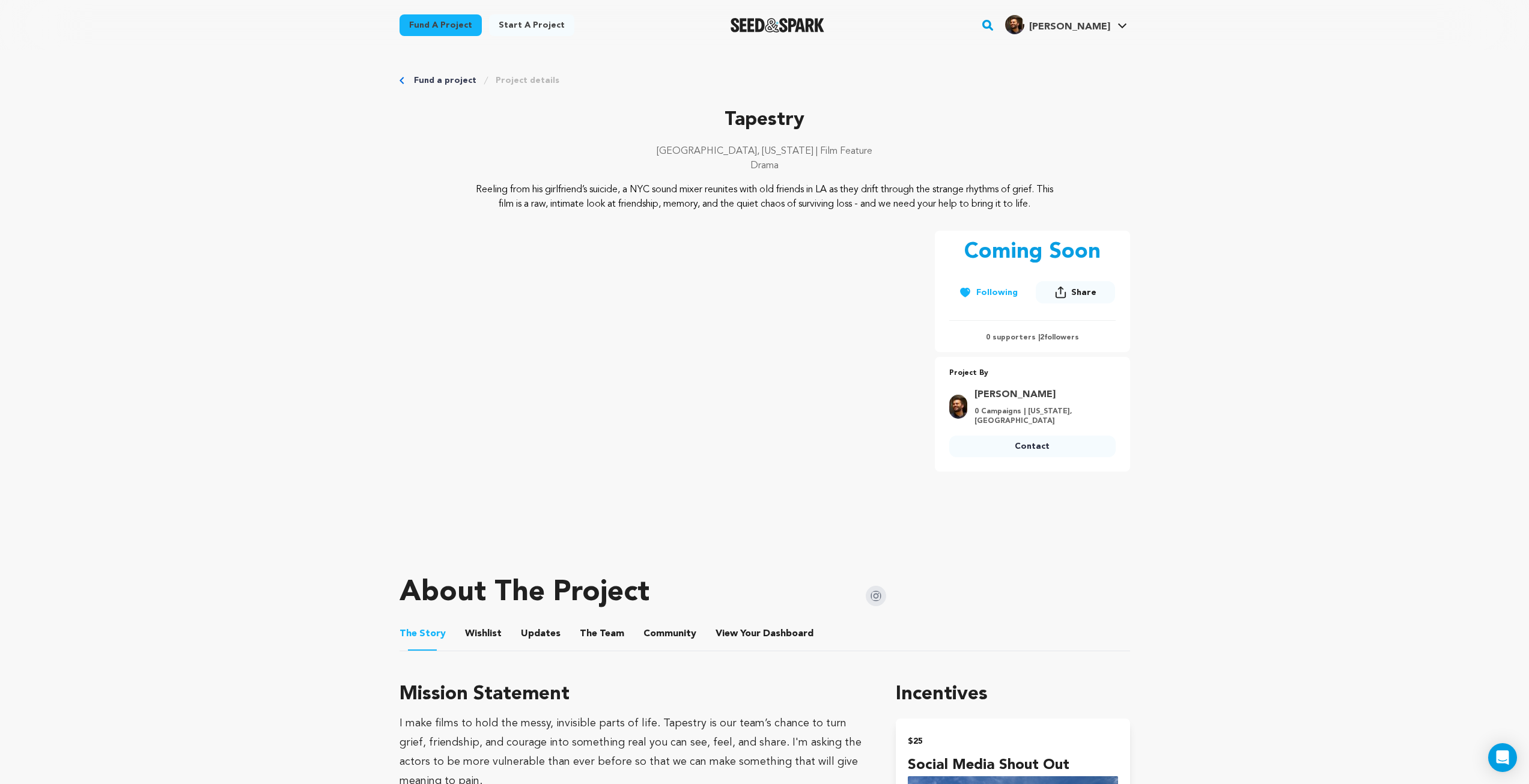
click at [1074, 293] on span "Share" at bounding box center [1084, 293] width 25 height 12
drag, startPoint x: 1187, startPoint y: 228, endPoint x: 1143, endPoint y: 205, distance: 49.6
click at [1126, 173] on div "Los Angeles, California | Film Feature Drama" at bounding box center [764, 164] width 731 height 39
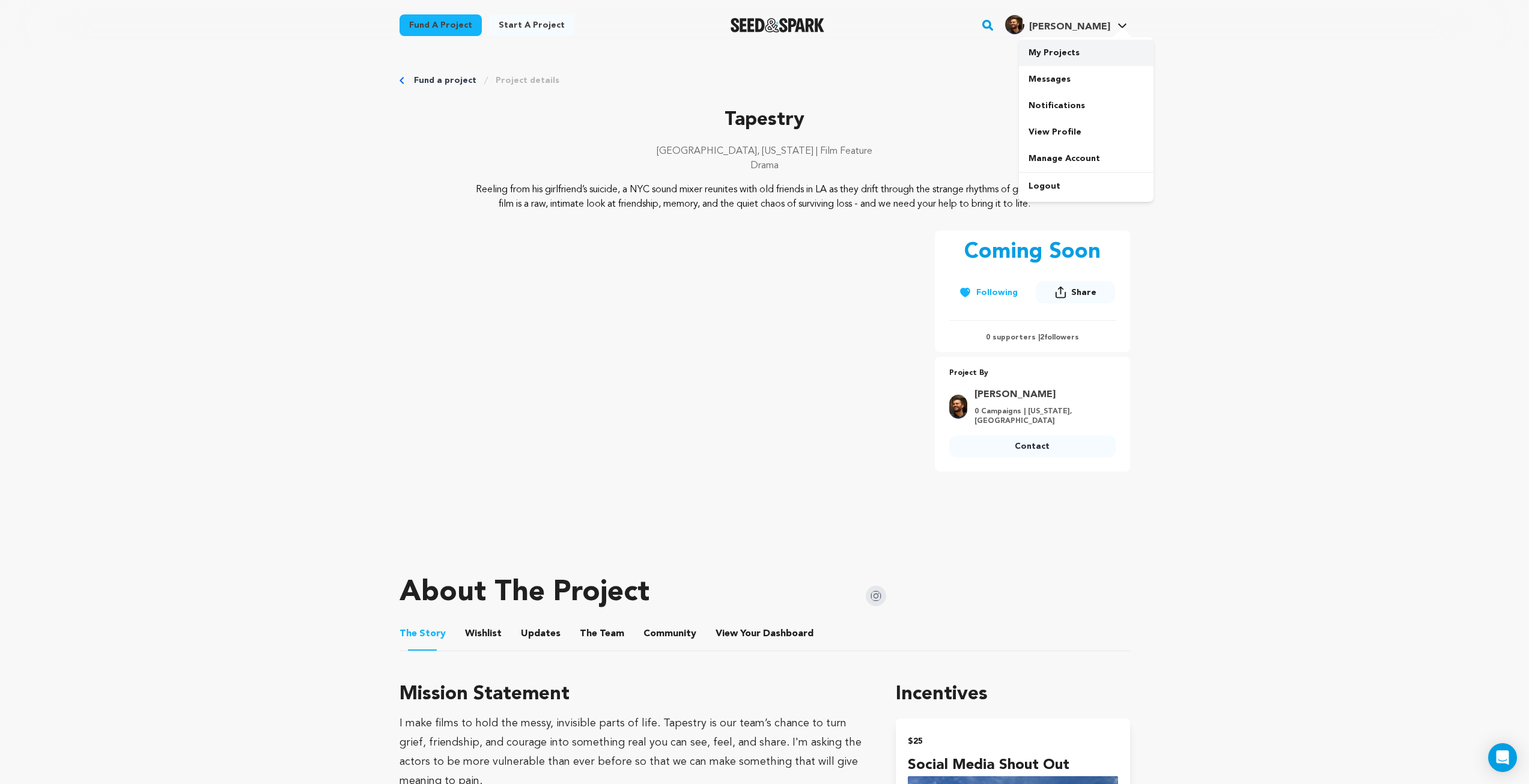
click at [1071, 49] on link "My Projects" at bounding box center [1086, 53] width 134 height 27
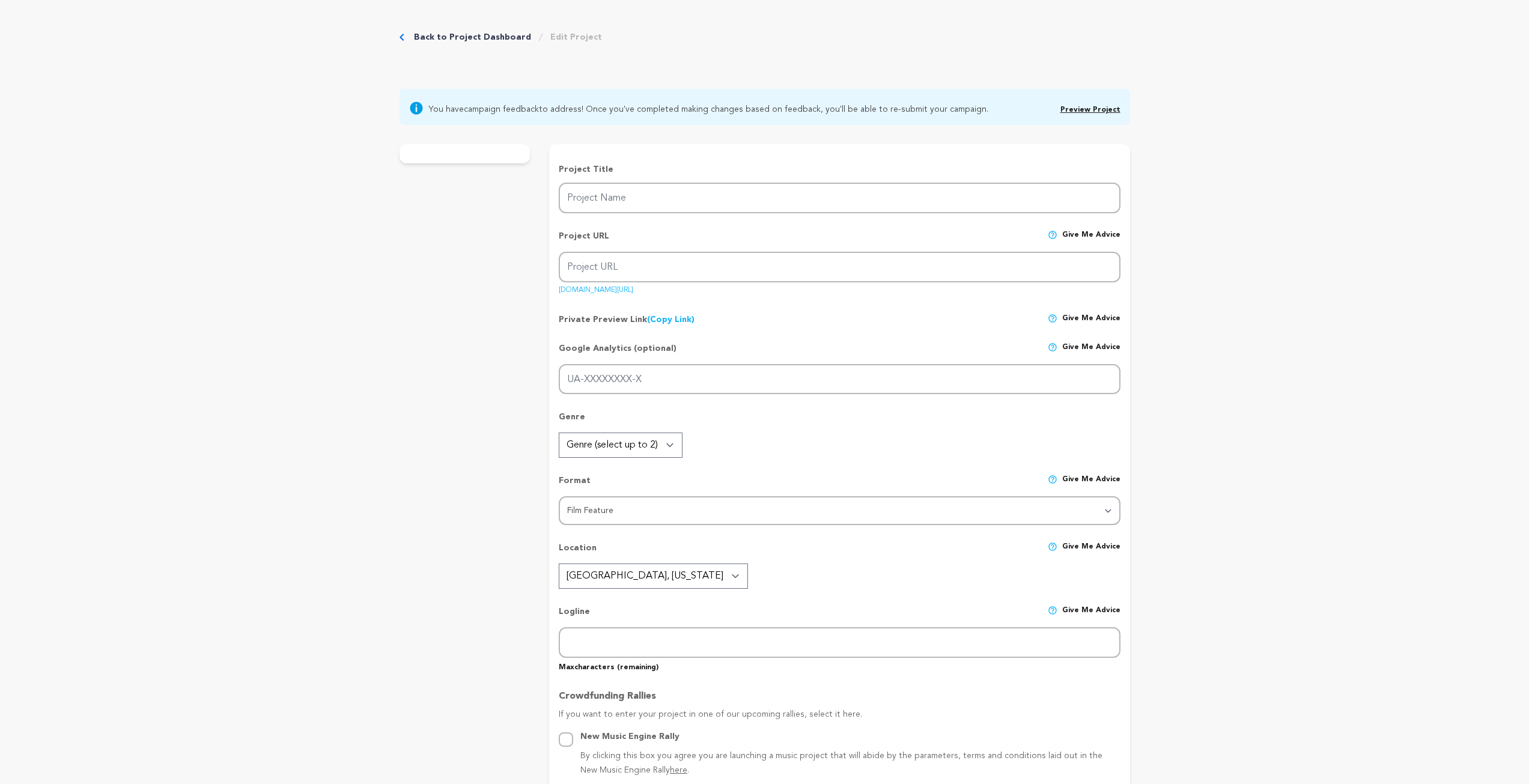
type input "Tapestry"
type input "tapestry"
type input "Reeling from his girlfriend’s suicide, a NYC sound mixer reunites with old frie…"
type textarea "Reeling from his girlfriend’s suicide, a NYC sound mixer reunites with old frie…"
type textarea "I make films to hold the messy, invisible parts of life. Tapestry is our team’s…"
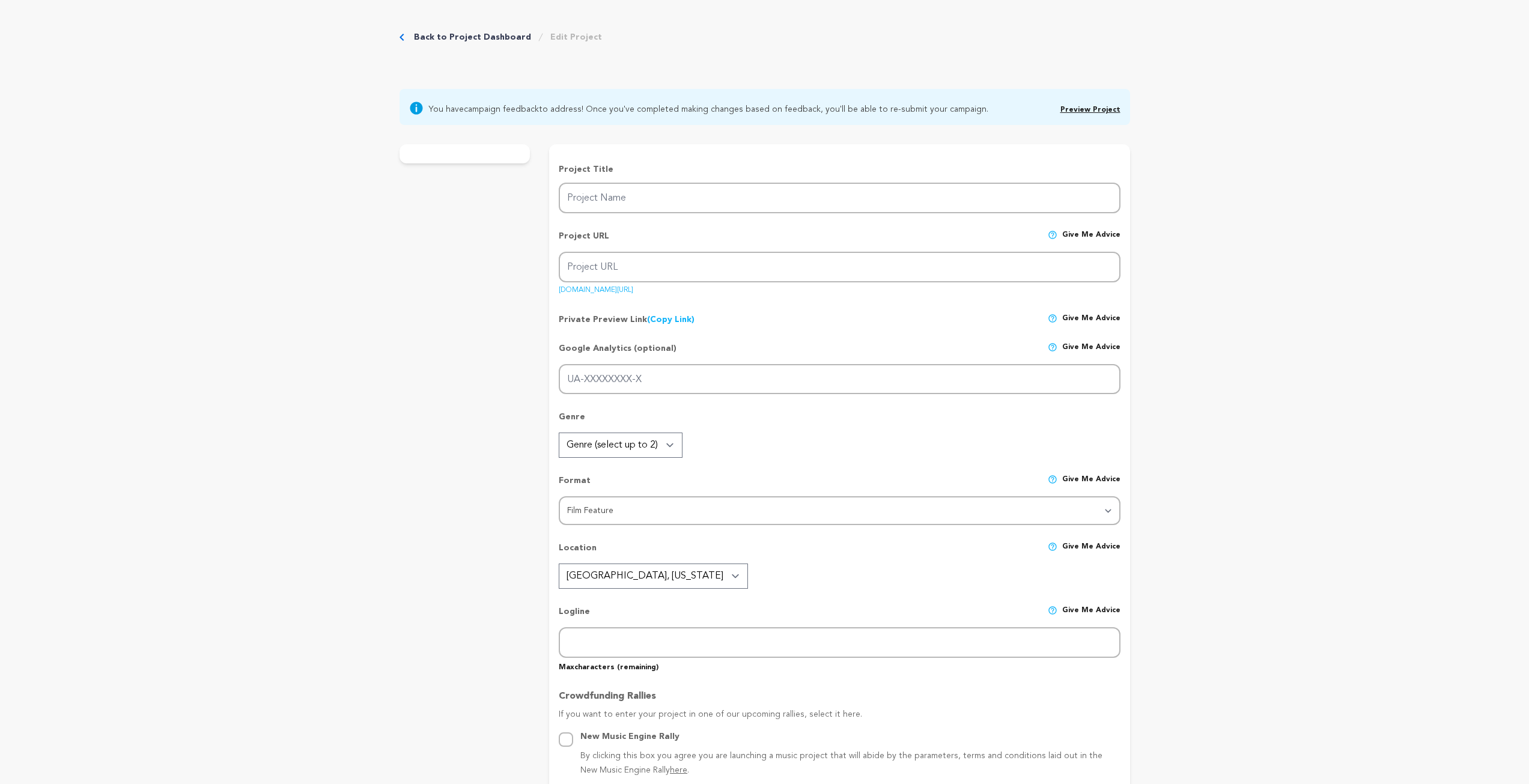
type textarea "Our director, DP, and lead actor are proud UCLA TFT alumni."
radio input "true"
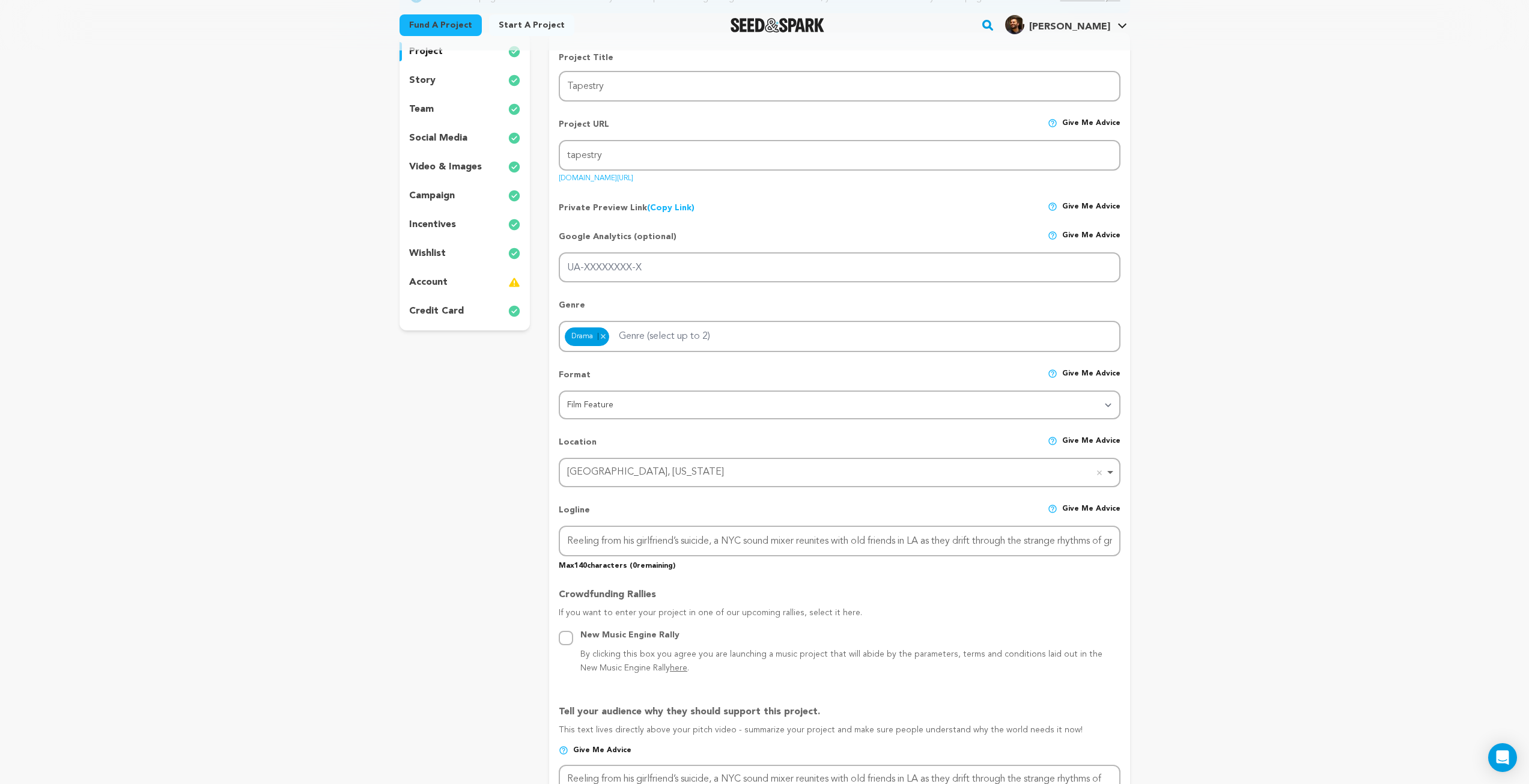
scroll to position [60, 0]
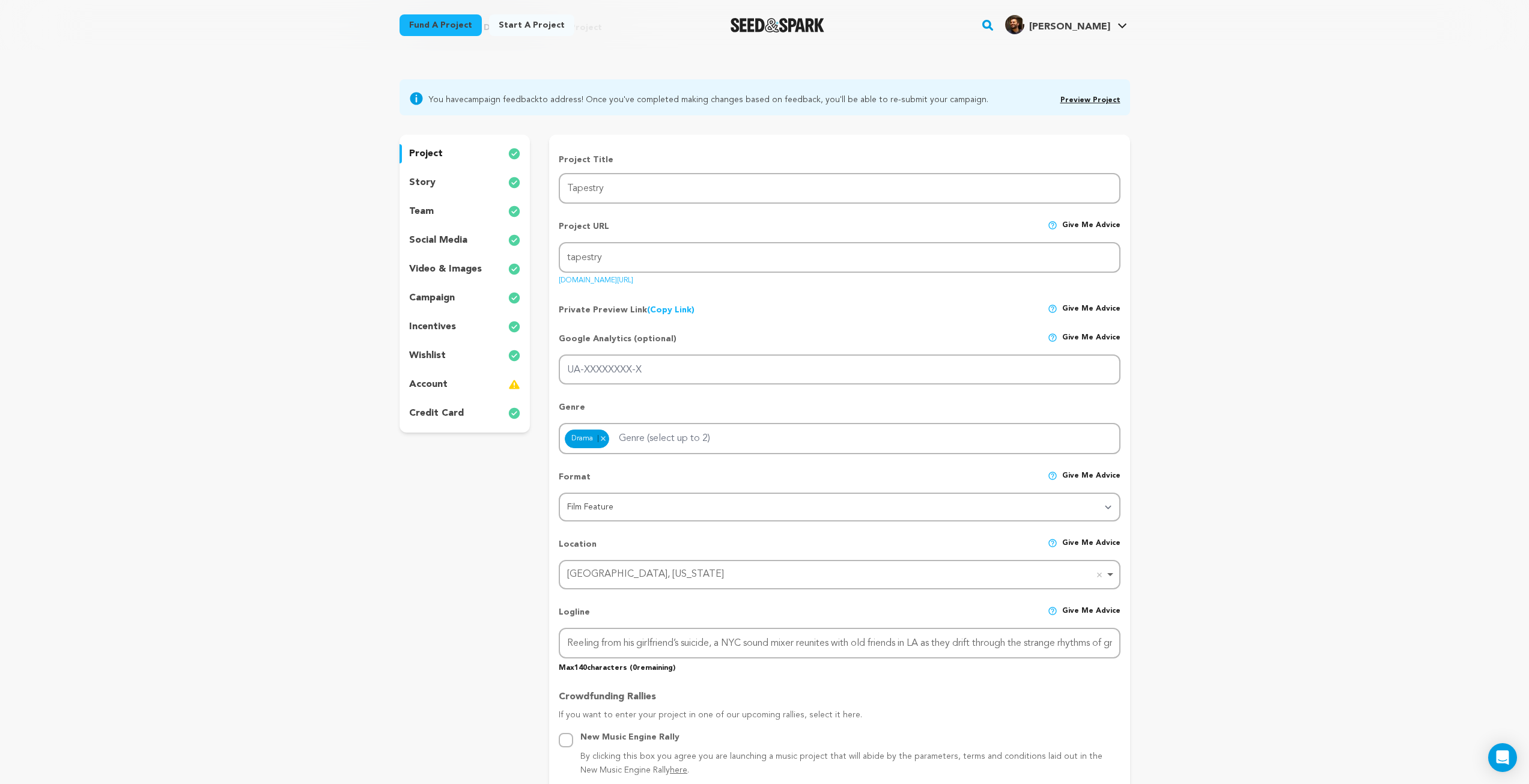
click at [469, 260] on div "video & images" at bounding box center [465, 268] width 131 height 19
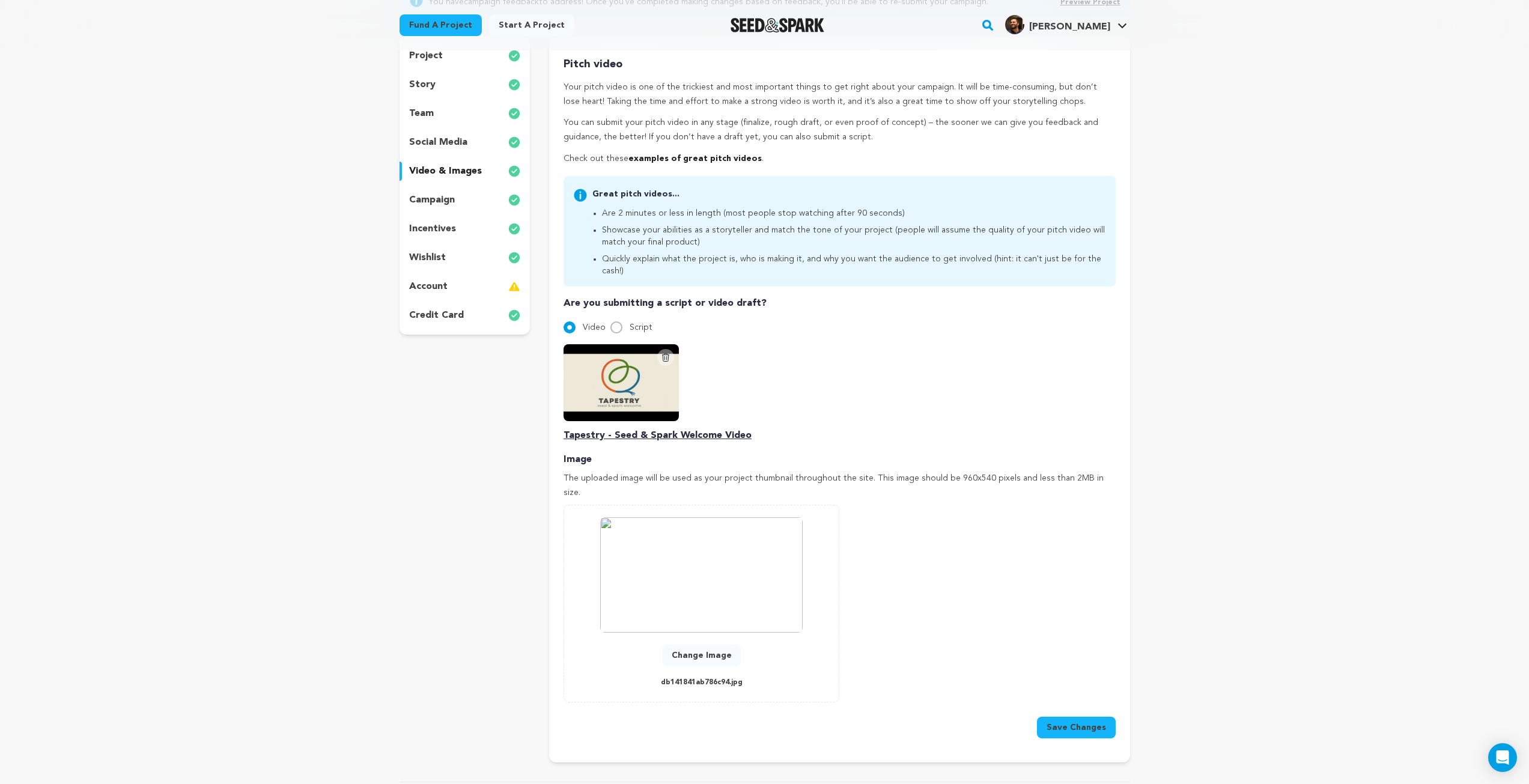
scroll to position [300, 0]
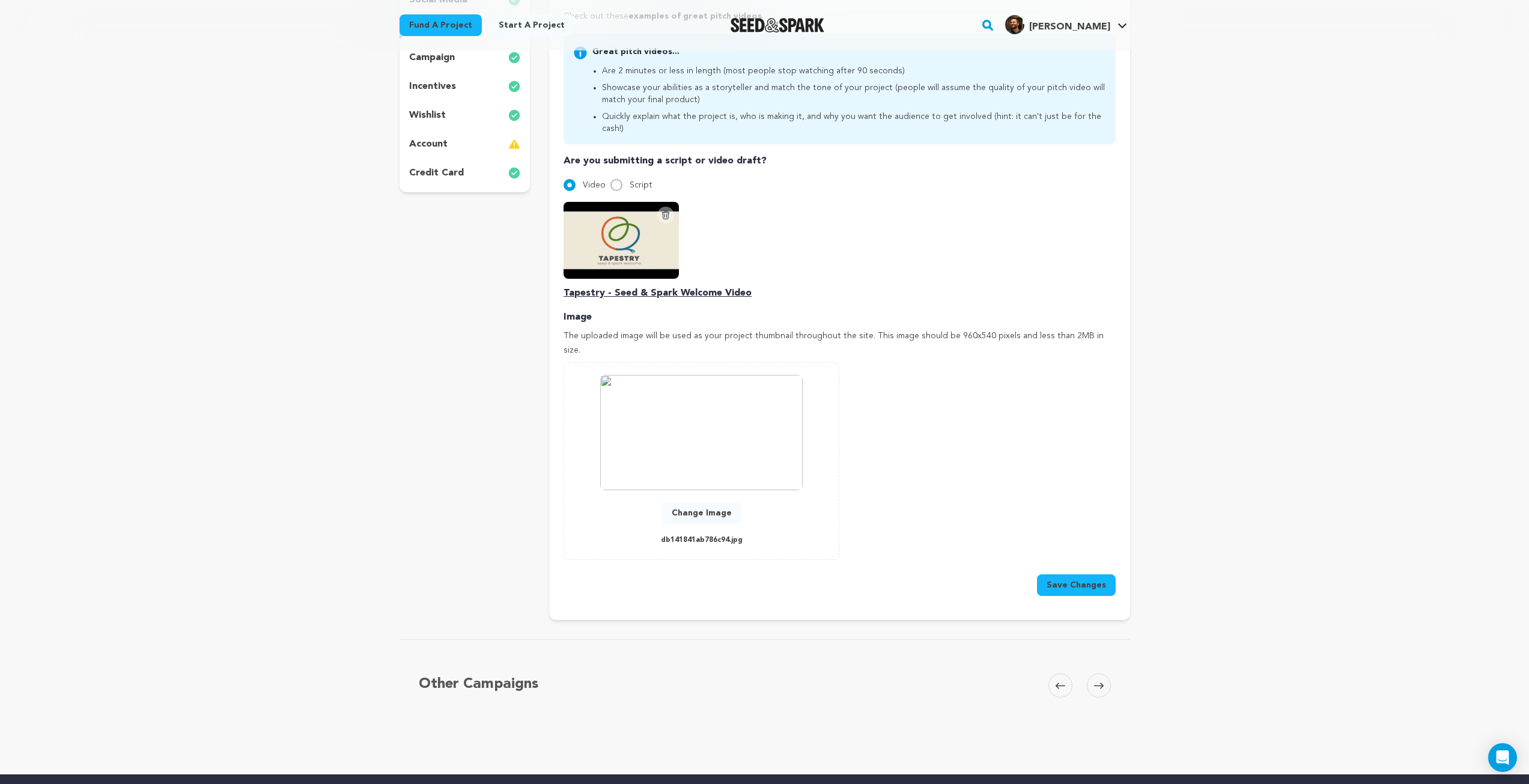
click at [641, 286] on p "Tapestry - Seed & Spark Welcome Video" at bounding box center [840, 293] width 552 height 14
click at [681, 286] on p "Tapestry - Seed & Spark Welcome Video" at bounding box center [840, 293] width 552 height 14
click at [609, 226] on img at bounding box center [621, 241] width 116 height 77
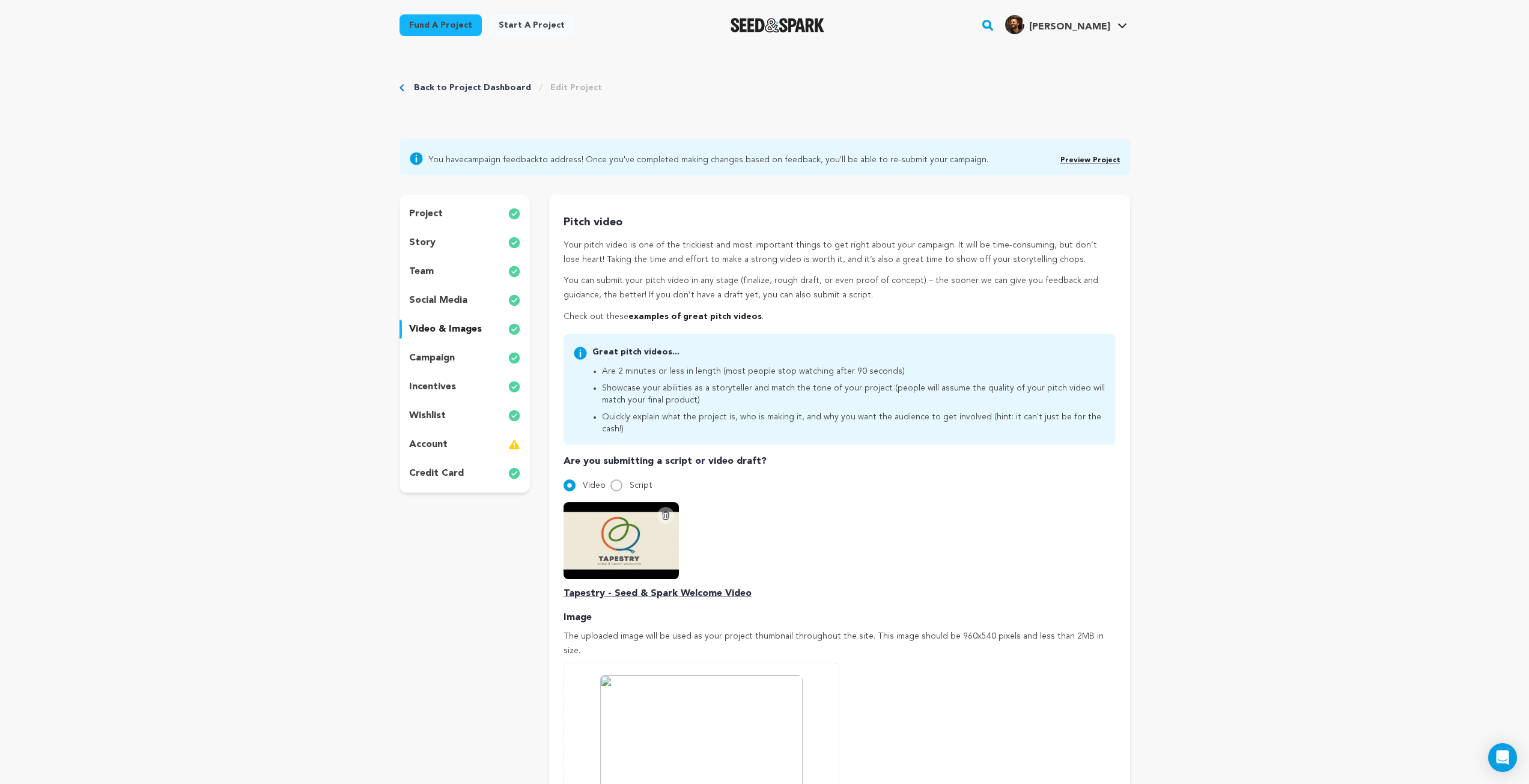
click at [466, 88] on link "Back to Project Dashboard" at bounding box center [473, 87] width 117 height 12
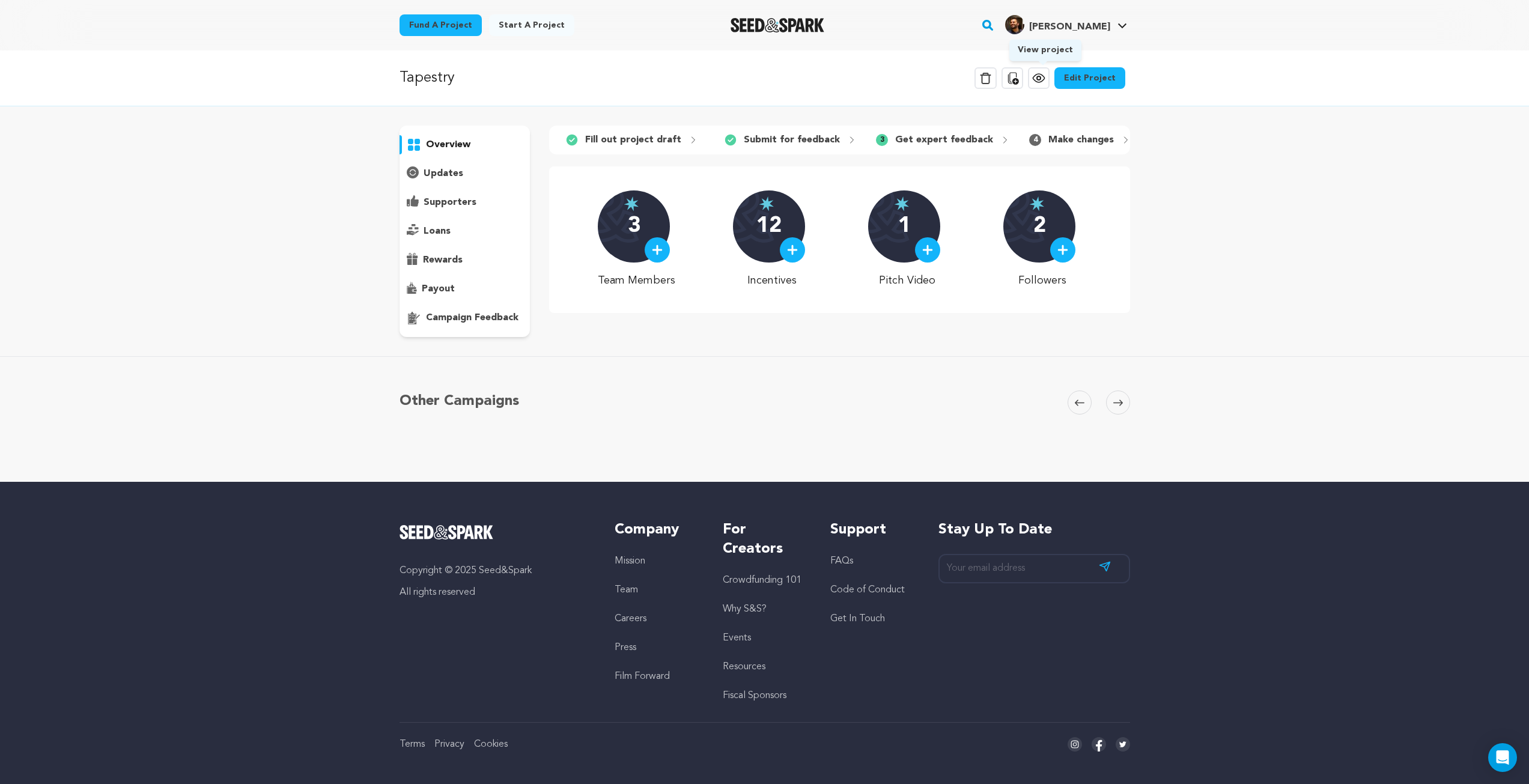
click at [1044, 85] on icon at bounding box center [1038, 78] width 14 height 14
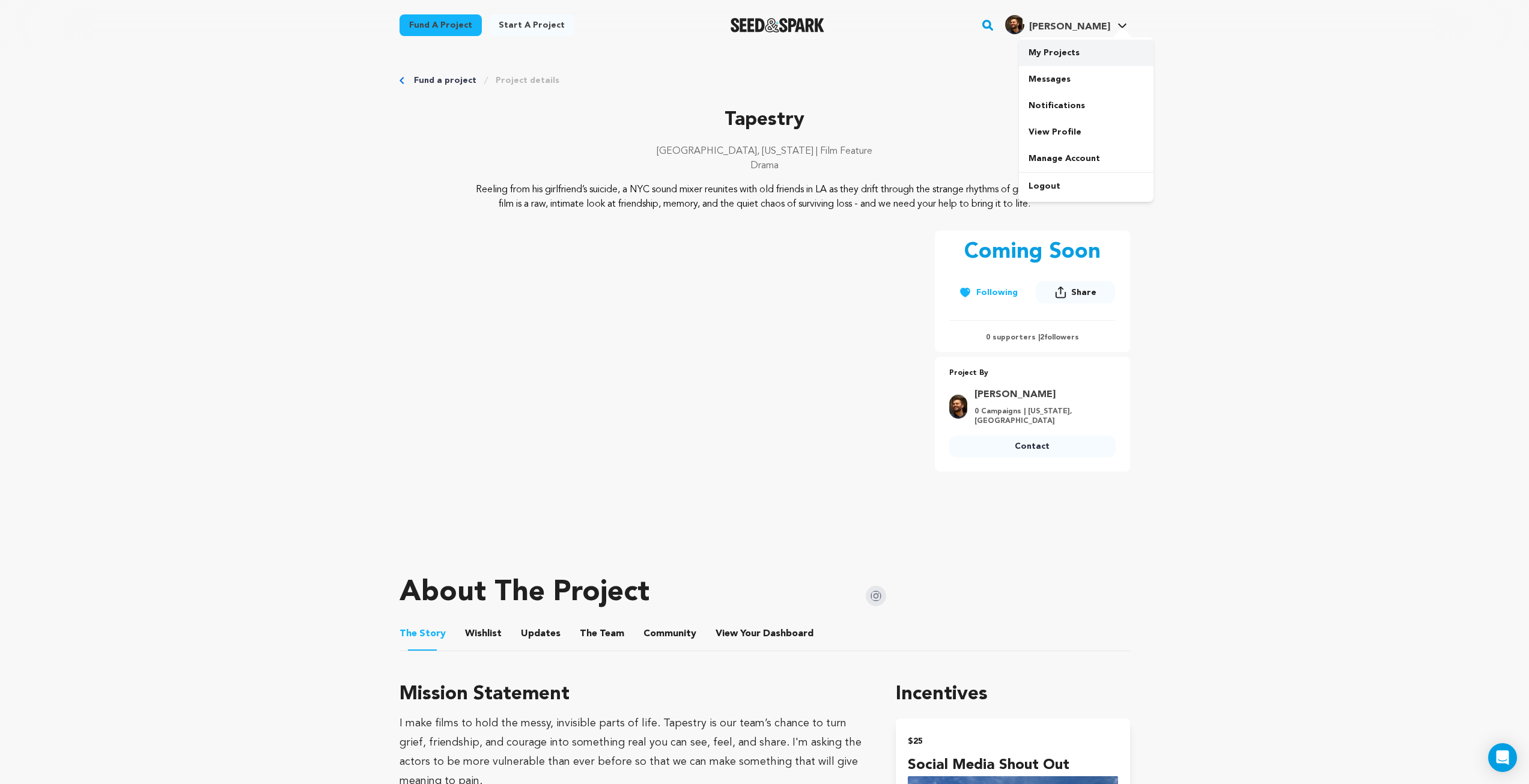
click at [1069, 59] on link "My Projects" at bounding box center [1086, 53] width 134 height 27
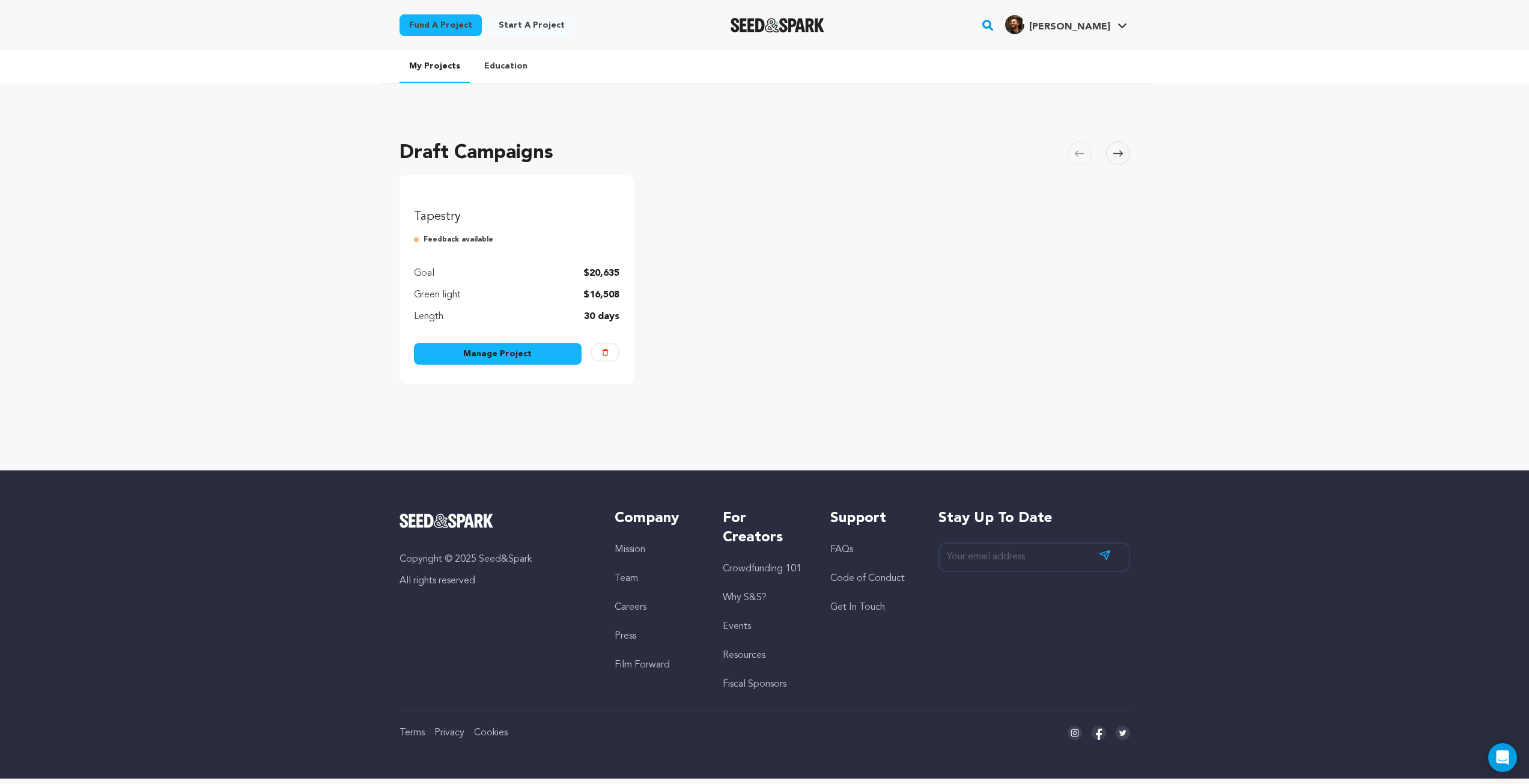
click at [525, 365] on link "Manage Project" at bounding box center [498, 354] width 169 height 22
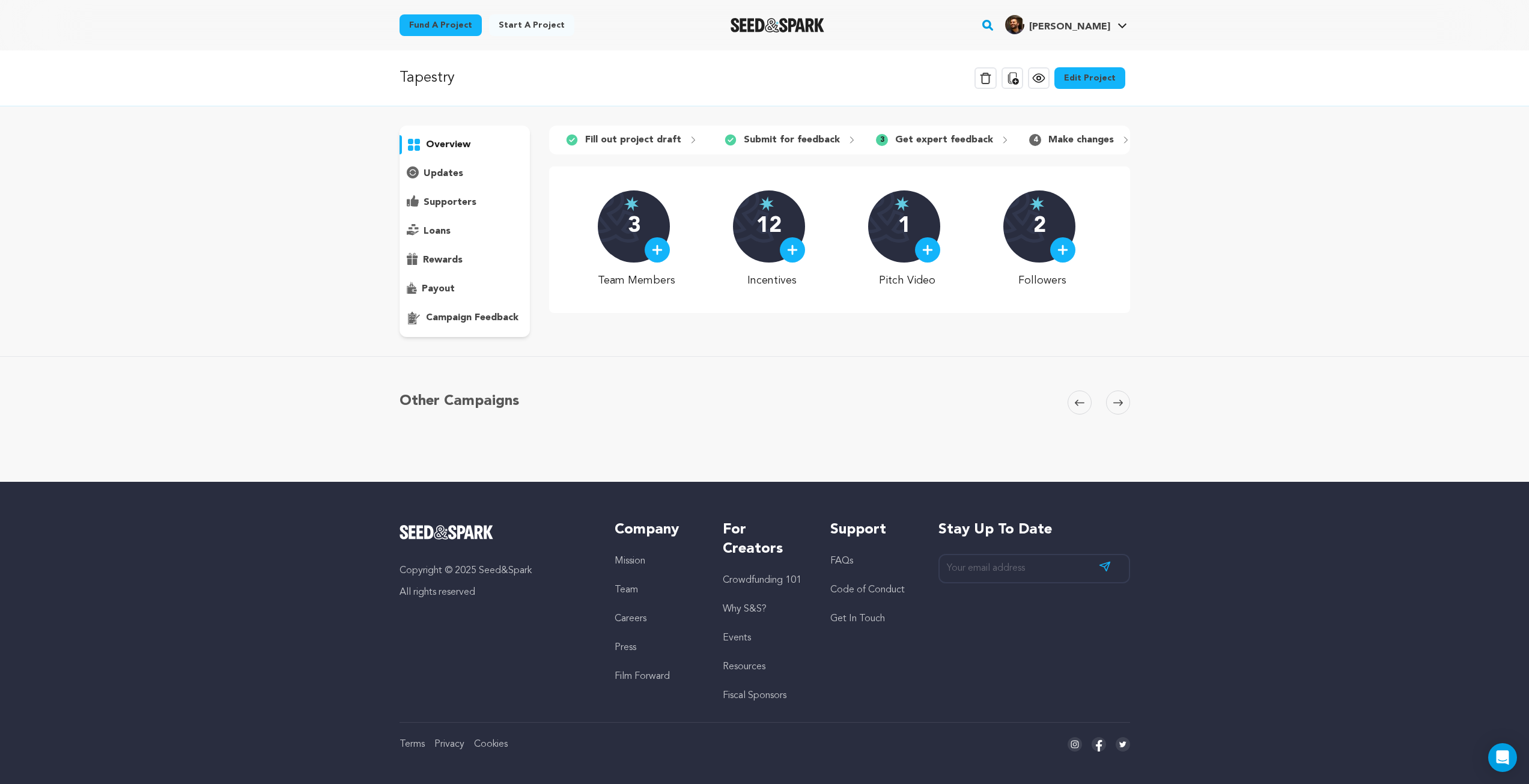
click at [1111, 70] on link "Edit Project" at bounding box center [1090, 78] width 71 height 22
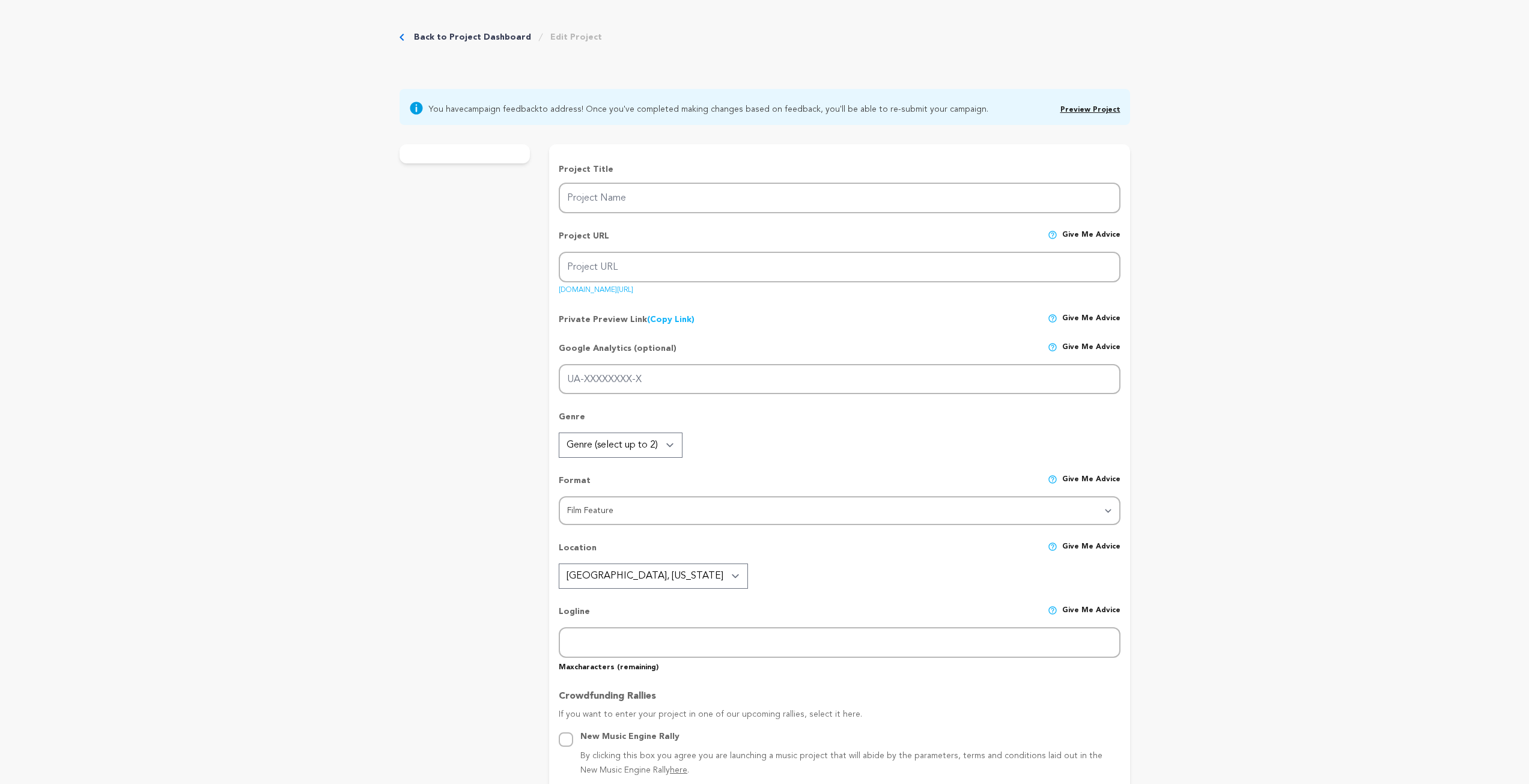
type input "Tapestry"
type input "tapestry"
type input "Reeling from his girlfriend’s suicide, a NYC sound mixer reunites with old frie…"
type textarea "Reeling from his girlfriend’s suicide, a NYC sound mixer reunites with old frie…"
type textarea "I make films to hold the messy, invisible parts of life. Tapestry is our team’s…"
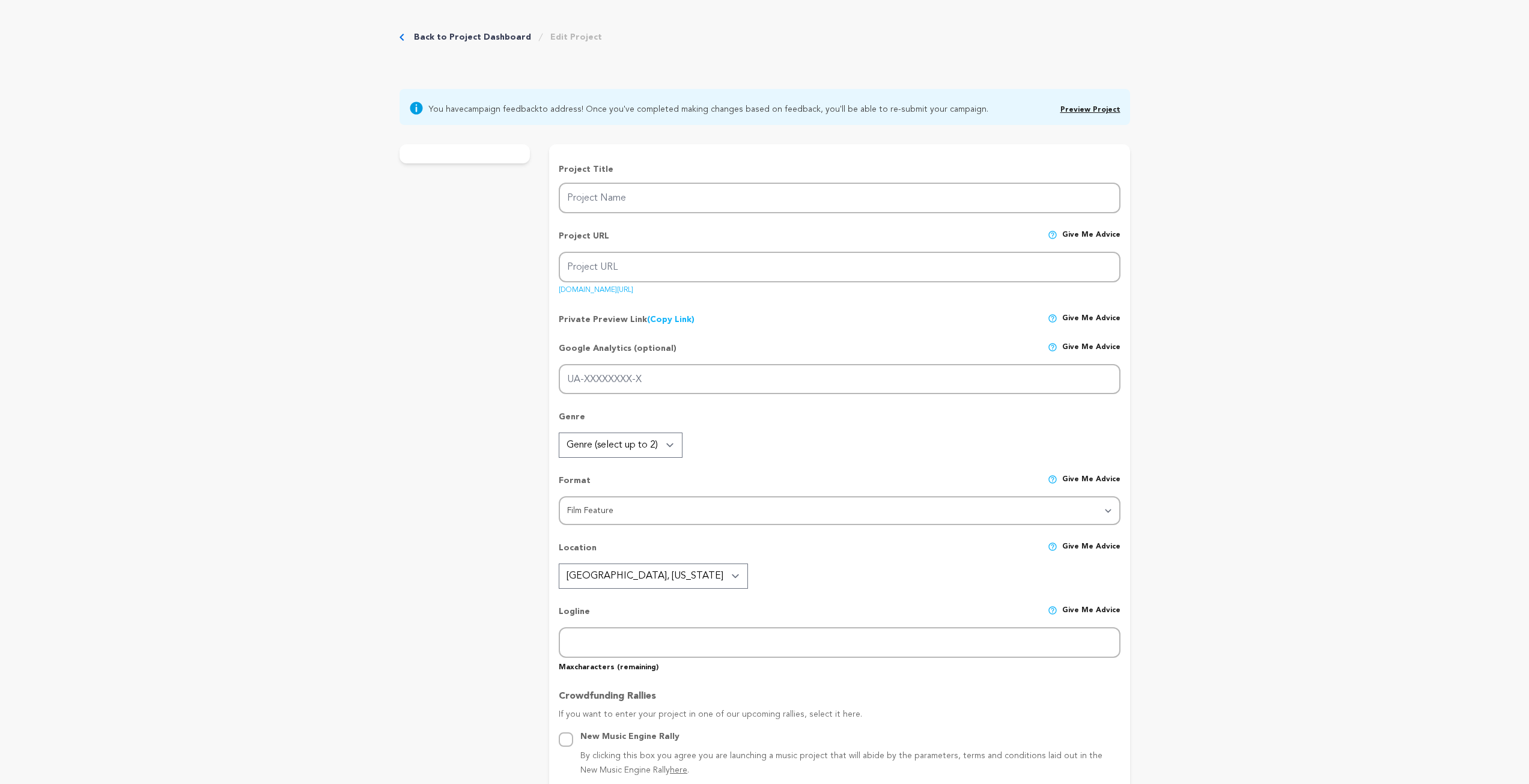
type textarea "Our director, DP, and lead actor are proud UCLA TFT alumni."
radio input "true"
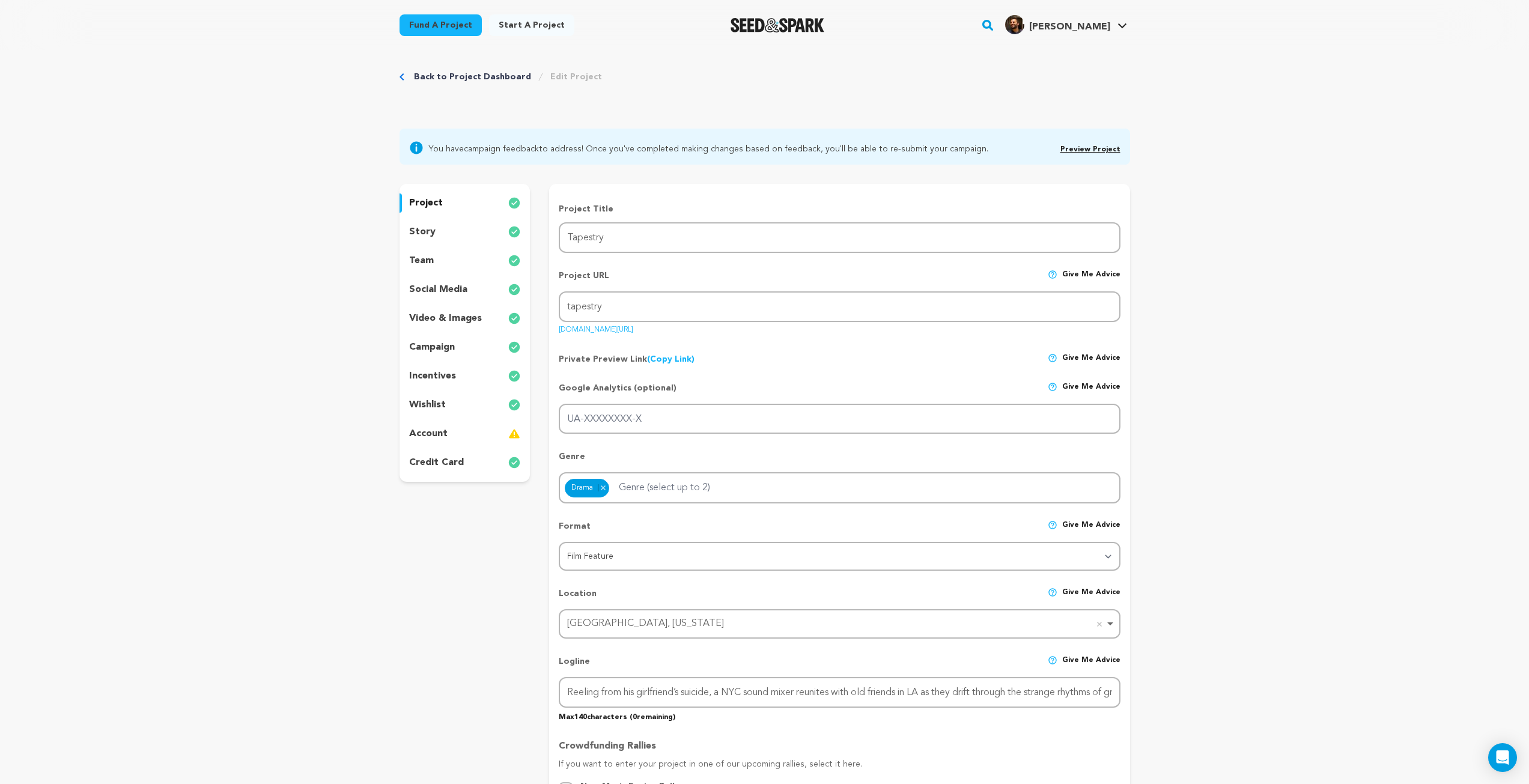
scroll to position [241, 0]
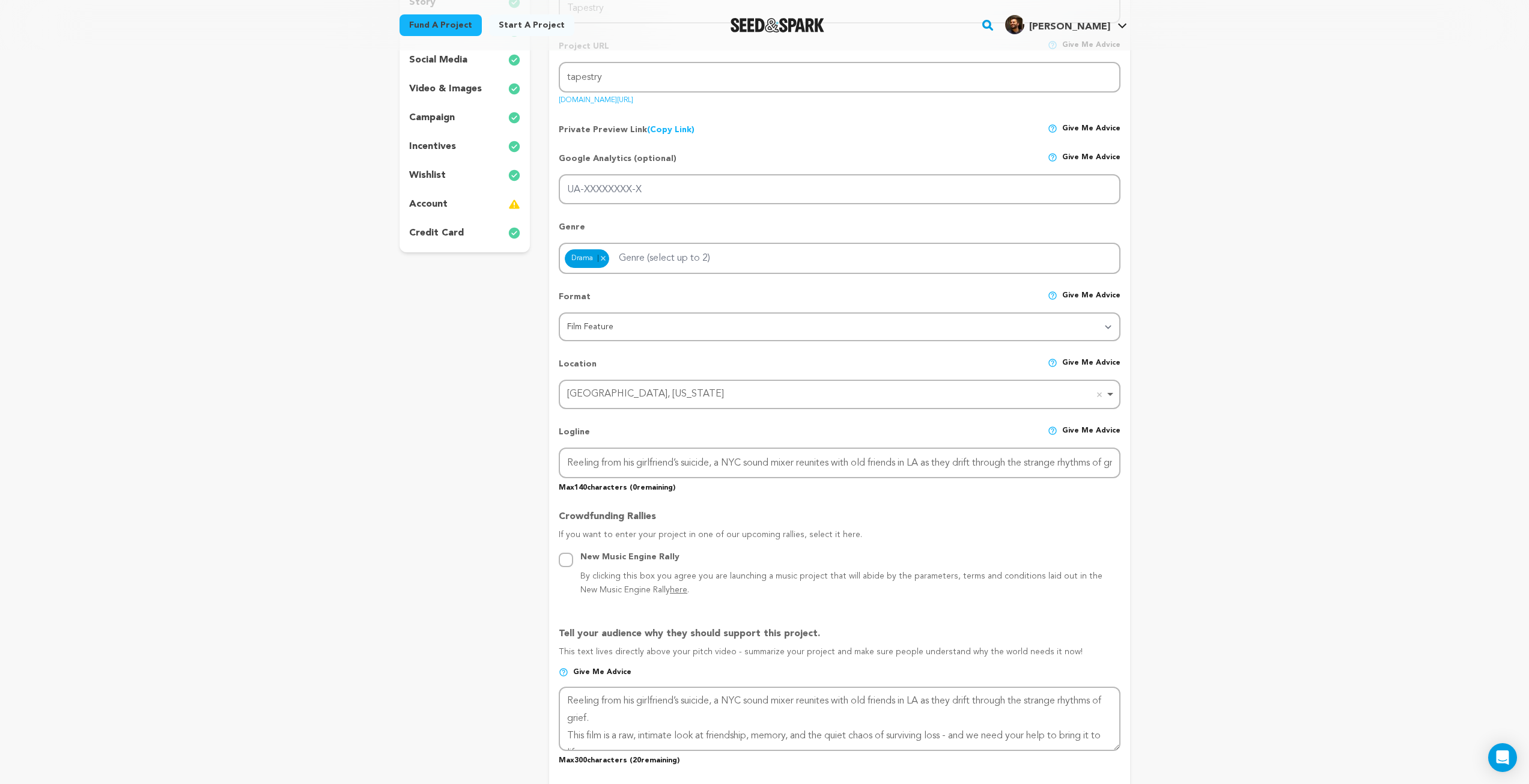
click at [454, 88] on p "video & images" at bounding box center [445, 88] width 73 height 14
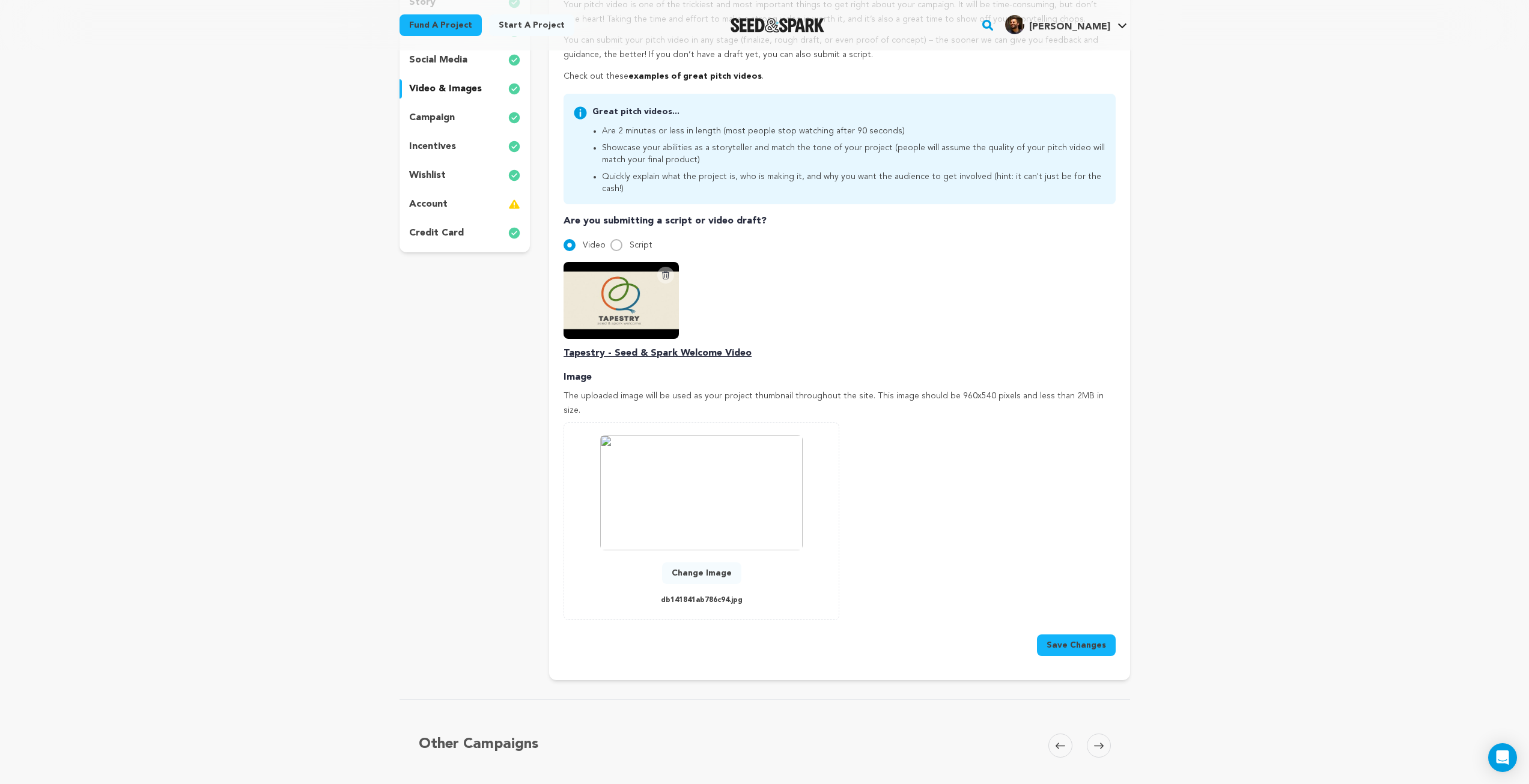
click at [659, 267] on button "Delete Script Video" at bounding box center [666, 275] width 17 height 17
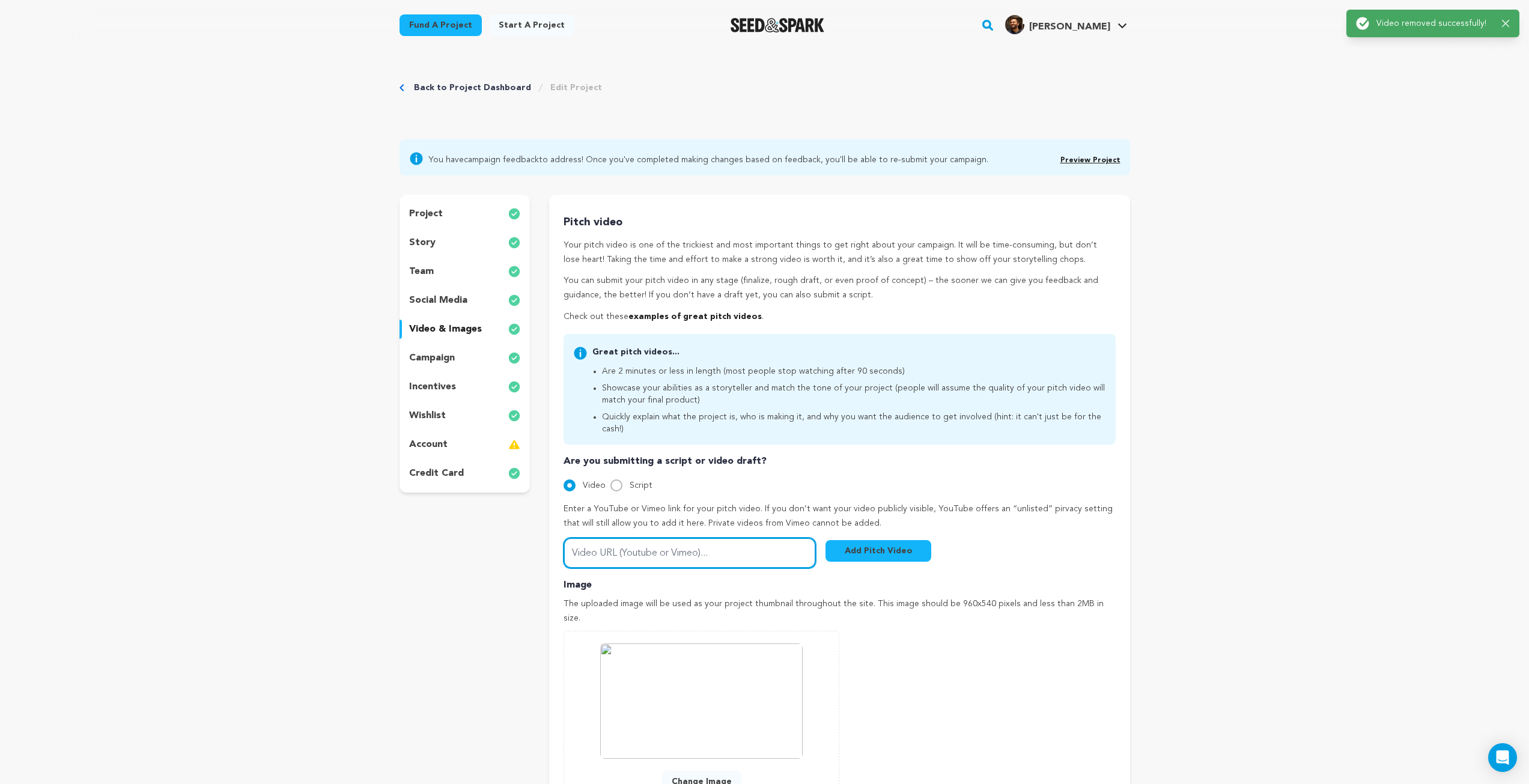
drag, startPoint x: 626, startPoint y: 541, endPoint x: 685, endPoint y: 543, distance: 59.0
click at [631, 542] on input "Video URL (Youtube or Vimeo)..." at bounding box center [689, 553] width 252 height 31
paste input "[URL][DOMAIN_NAME]"
type input "[URL][DOMAIN_NAME]"
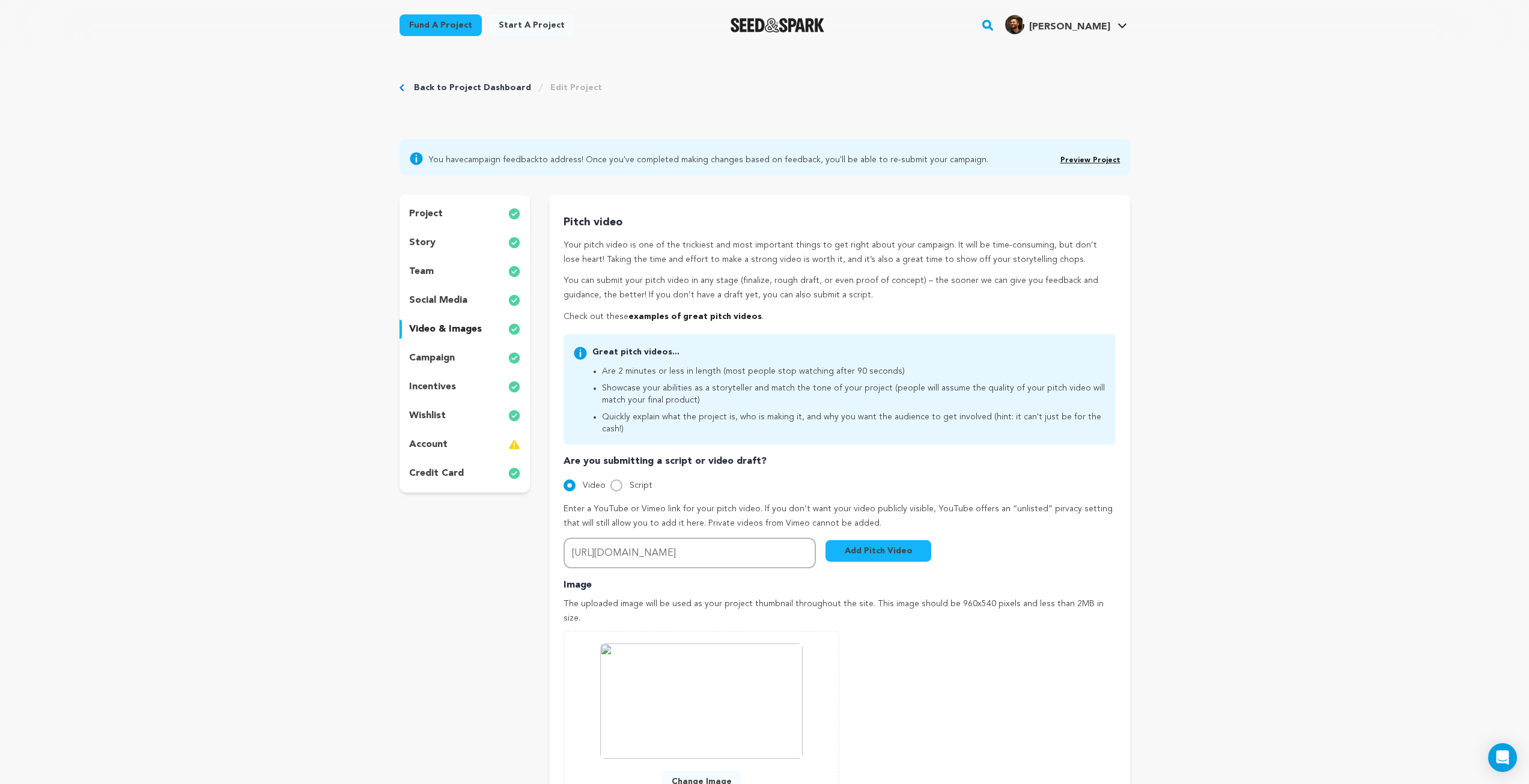
click at [897, 543] on button "Add Pitch Video" at bounding box center [878, 551] width 106 height 22
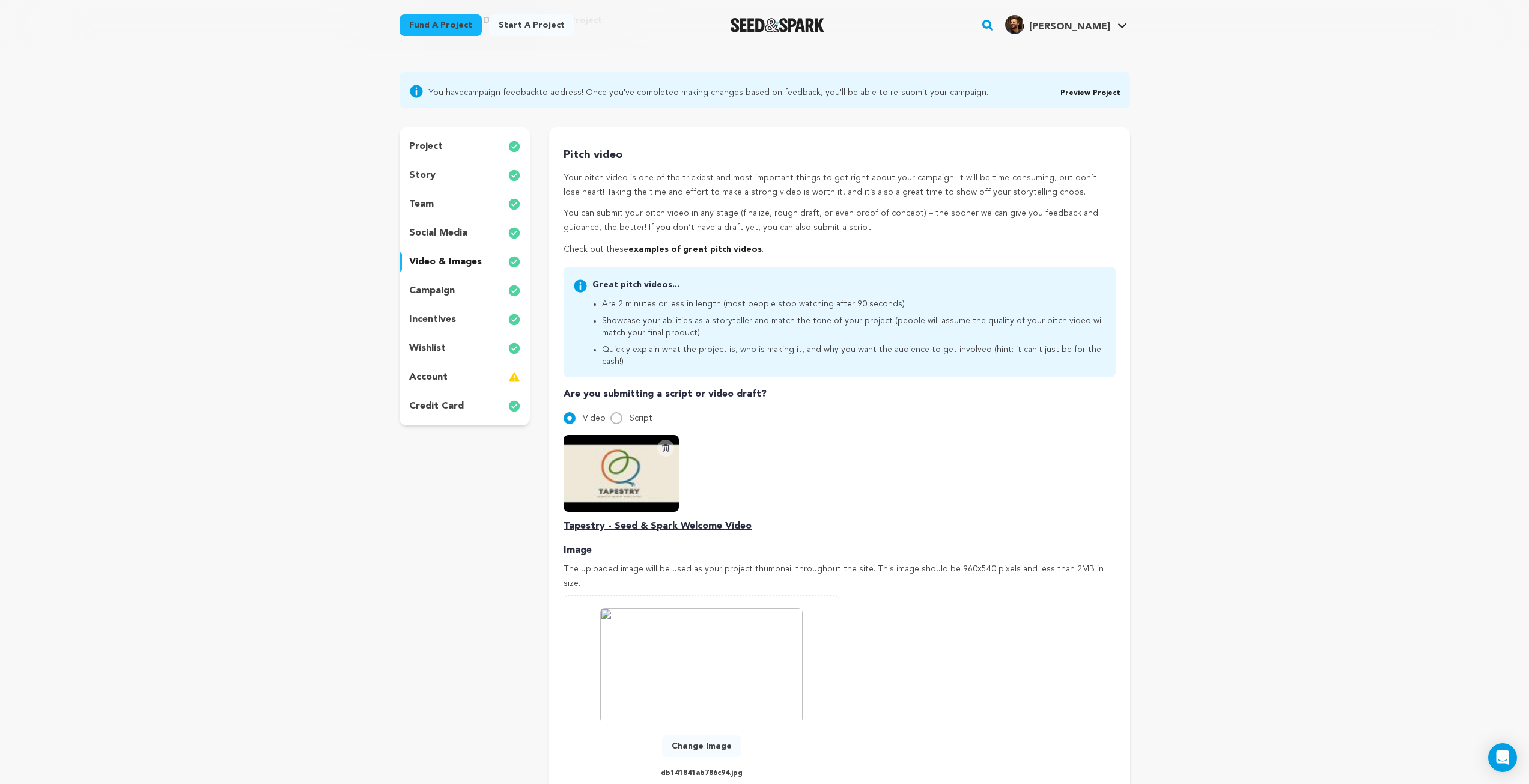
scroll to position [180, 0]
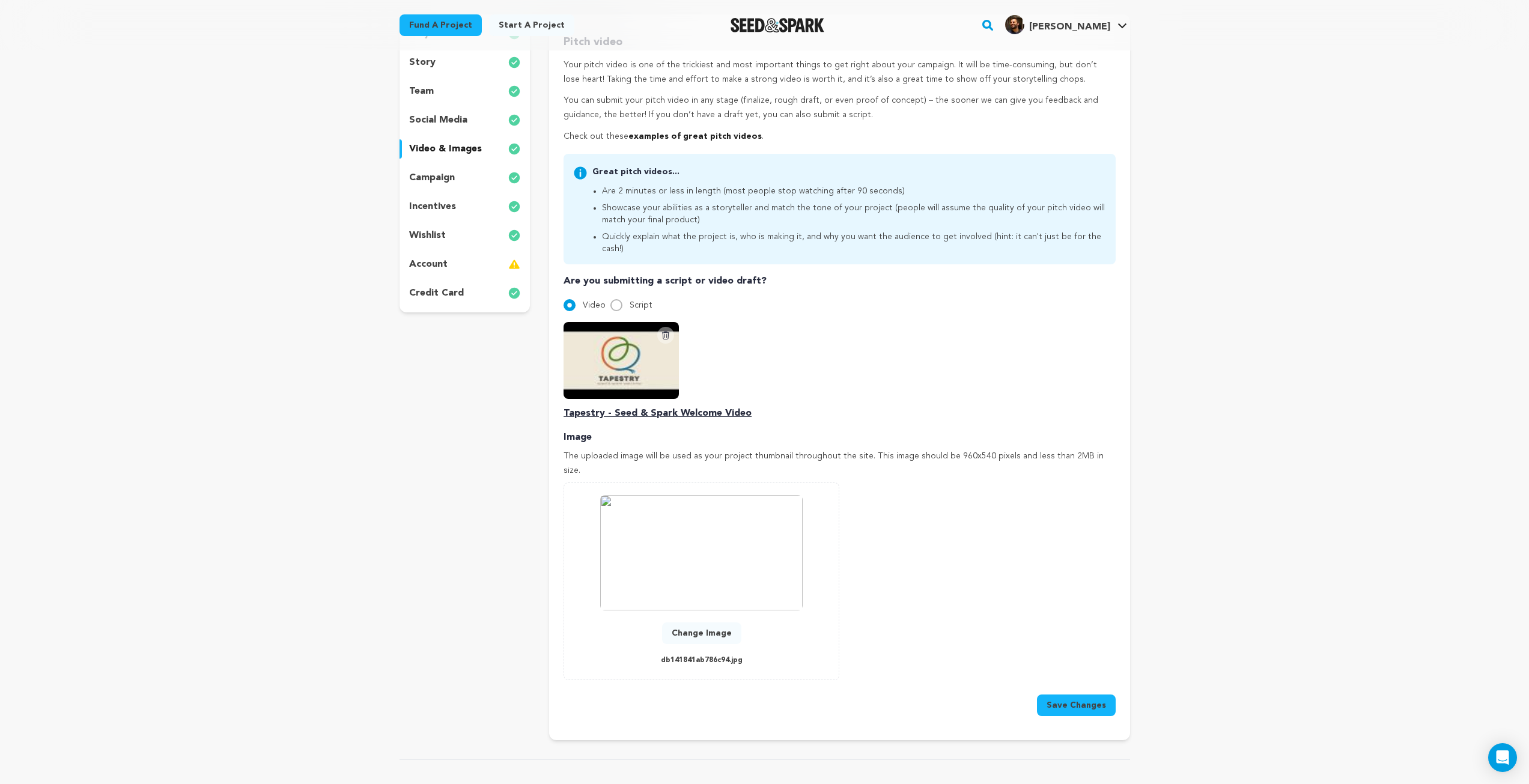
click at [701, 622] on button "Change Image" at bounding box center [701, 633] width 80 height 22
click at [1076, 694] on button "Save Changes" at bounding box center [1077, 705] width 79 height 22
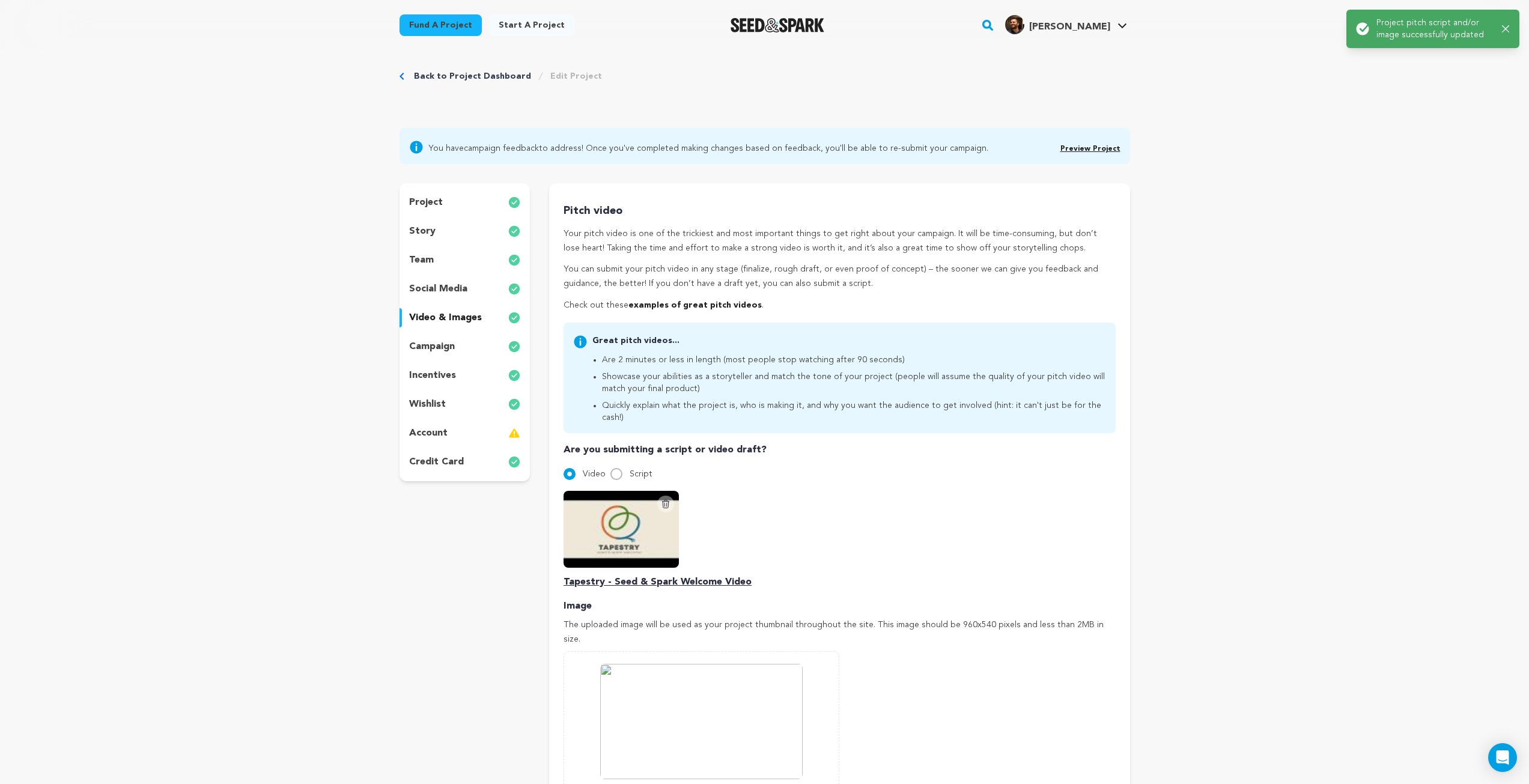
scroll to position [0, 0]
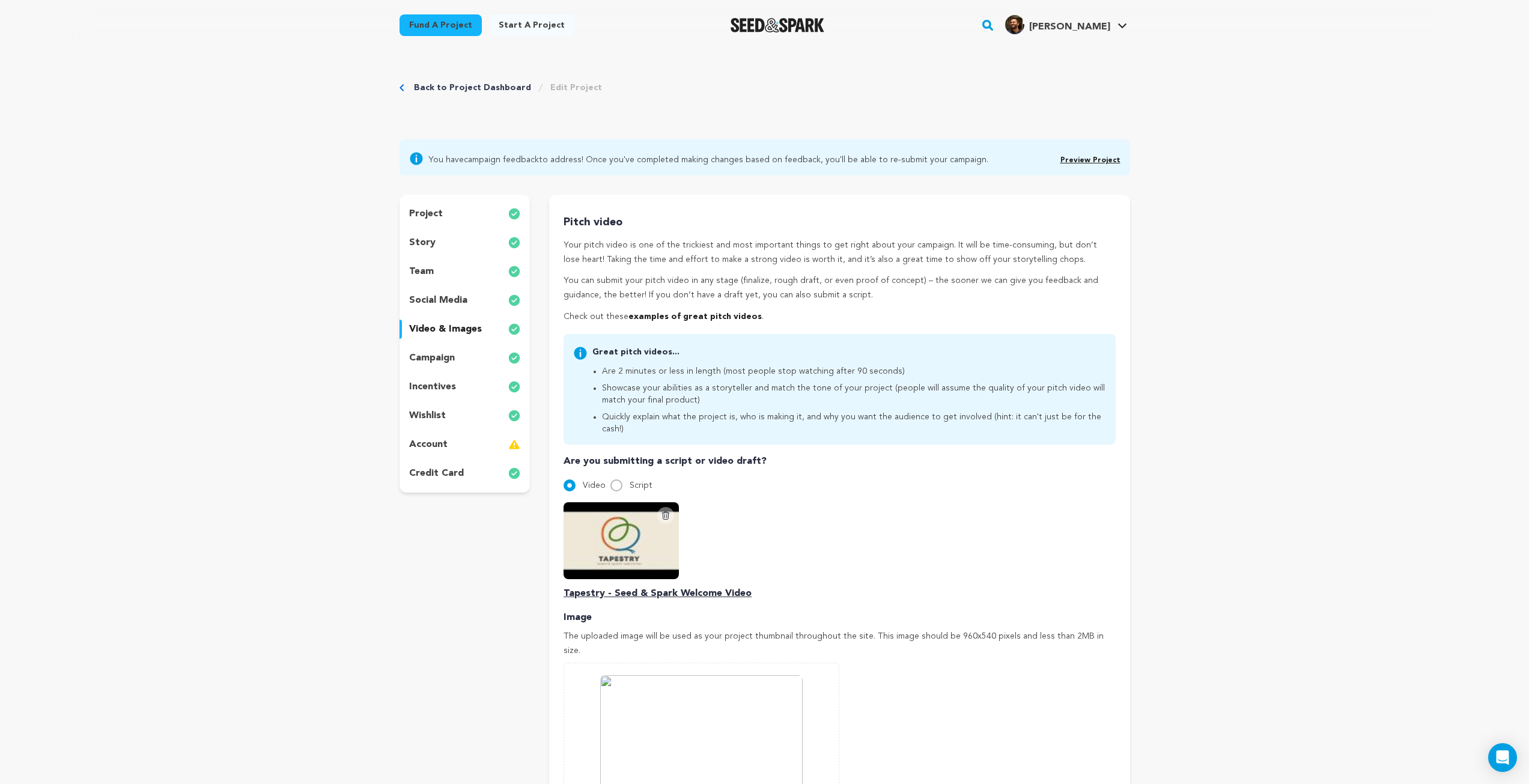
click at [1088, 162] on link "Preview Project" at bounding box center [1090, 160] width 60 height 8
click at [455, 465] on div "credit card" at bounding box center [465, 473] width 131 height 19
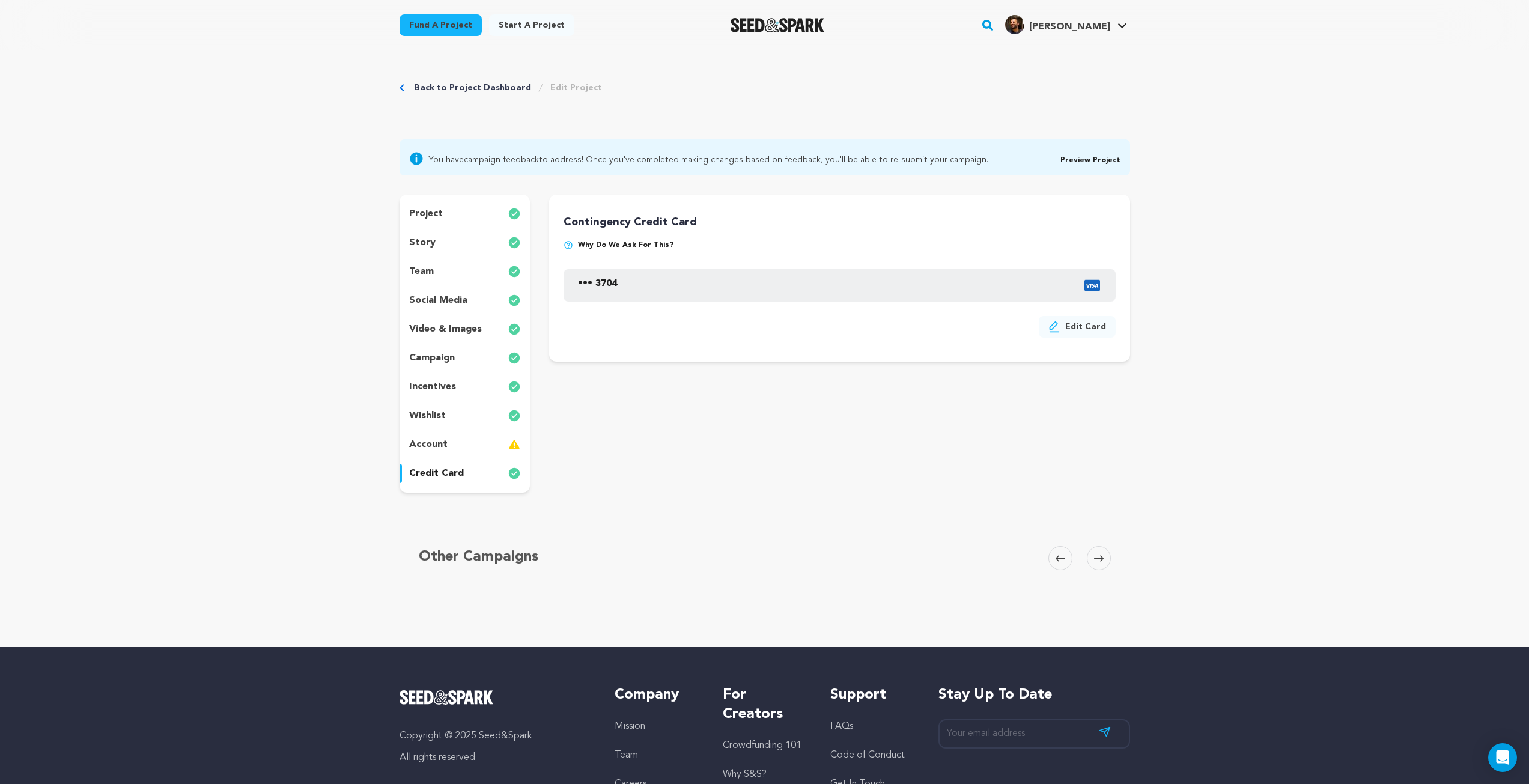
click at [474, 84] on link "Back to Project Dashboard" at bounding box center [473, 87] width 117 height 12
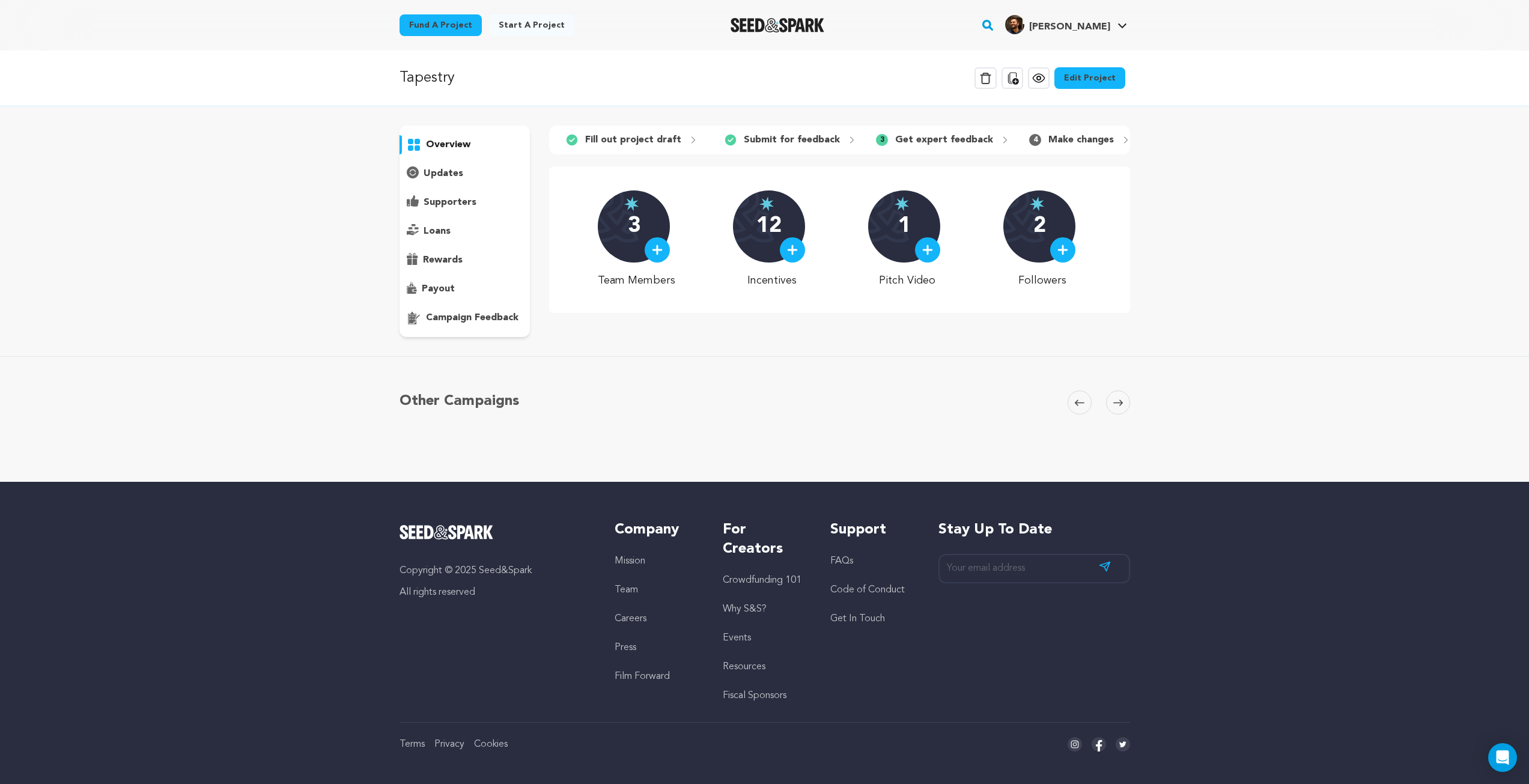
click at [476, 315] on p "campaign feedback" at bounding box center [472, 317] width 92 height 14
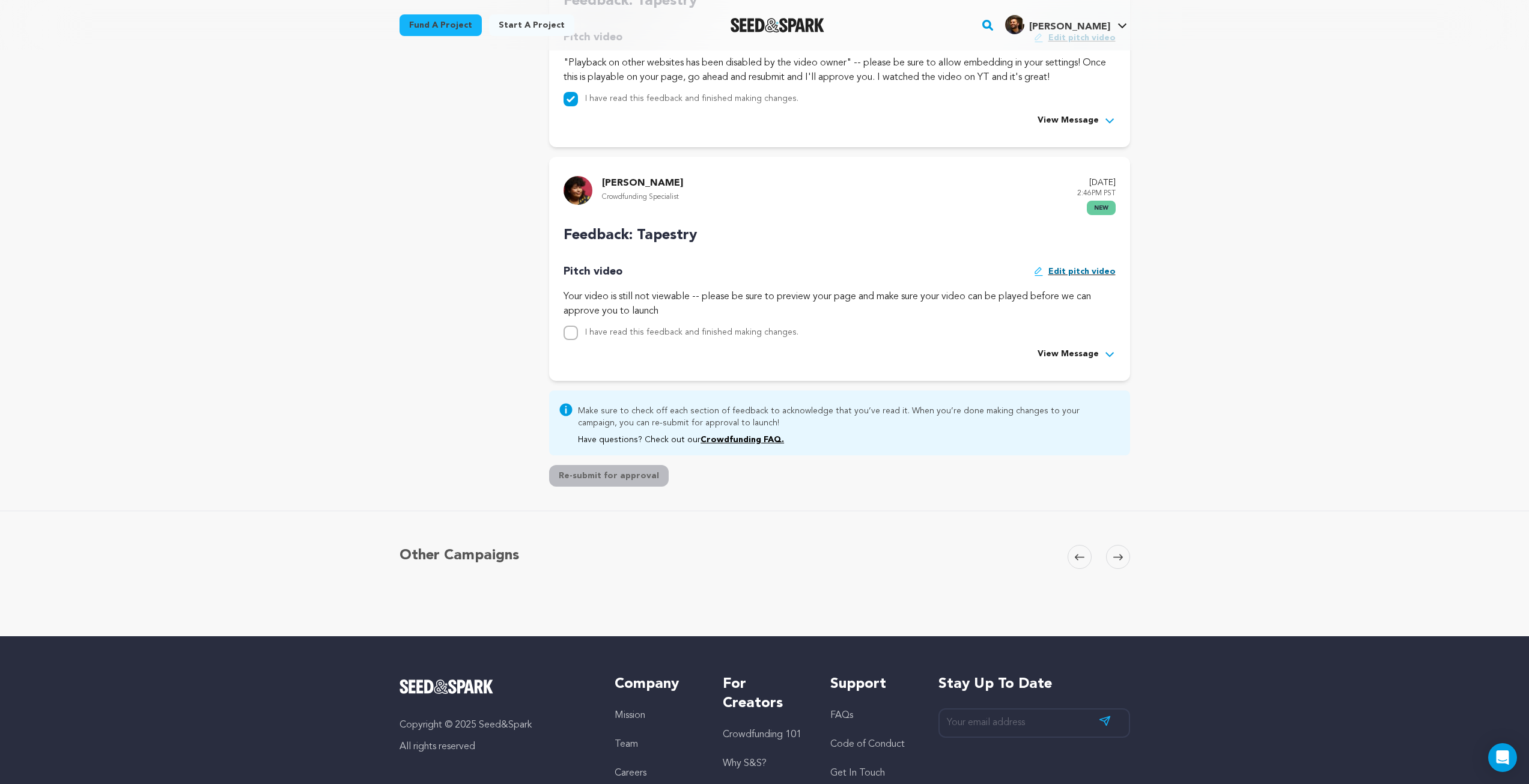
scroll to position [753, 0]
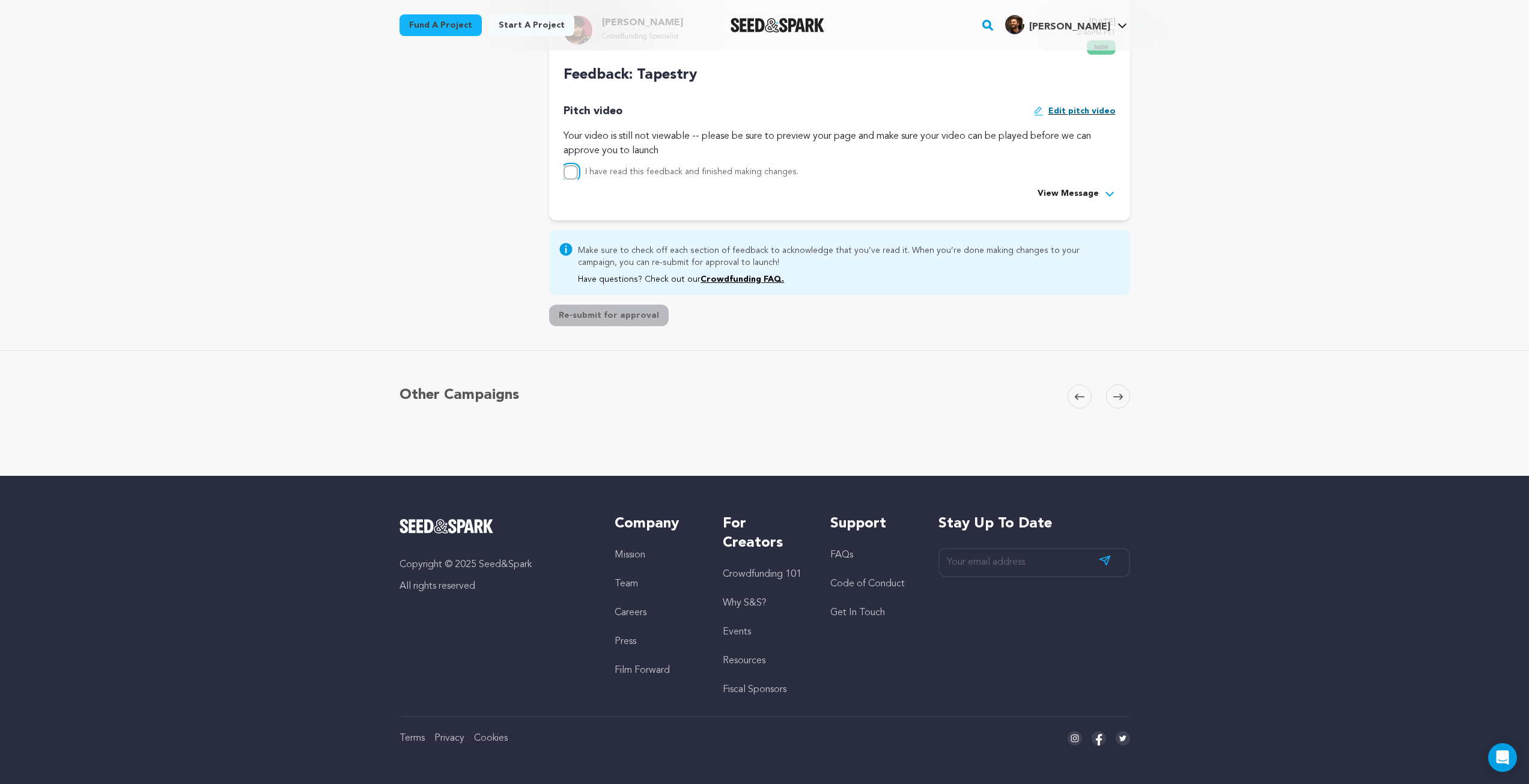
click at [569, 58] on input "I have read this feedback and finished making changes." at bounding box center [570, 50] width 14 height 14
checkbox input "true"
click at [1059, 192] on span "View Message" at bounding box center [1068, 194] width 61 height 14
click at [1092, 195] on span "Hide Message" at bounding box center [1069, 194] width 60 height 14
click at [590, 314] on button "Re-submit for approval" at bounding box center [609, 315] width 120 height 22
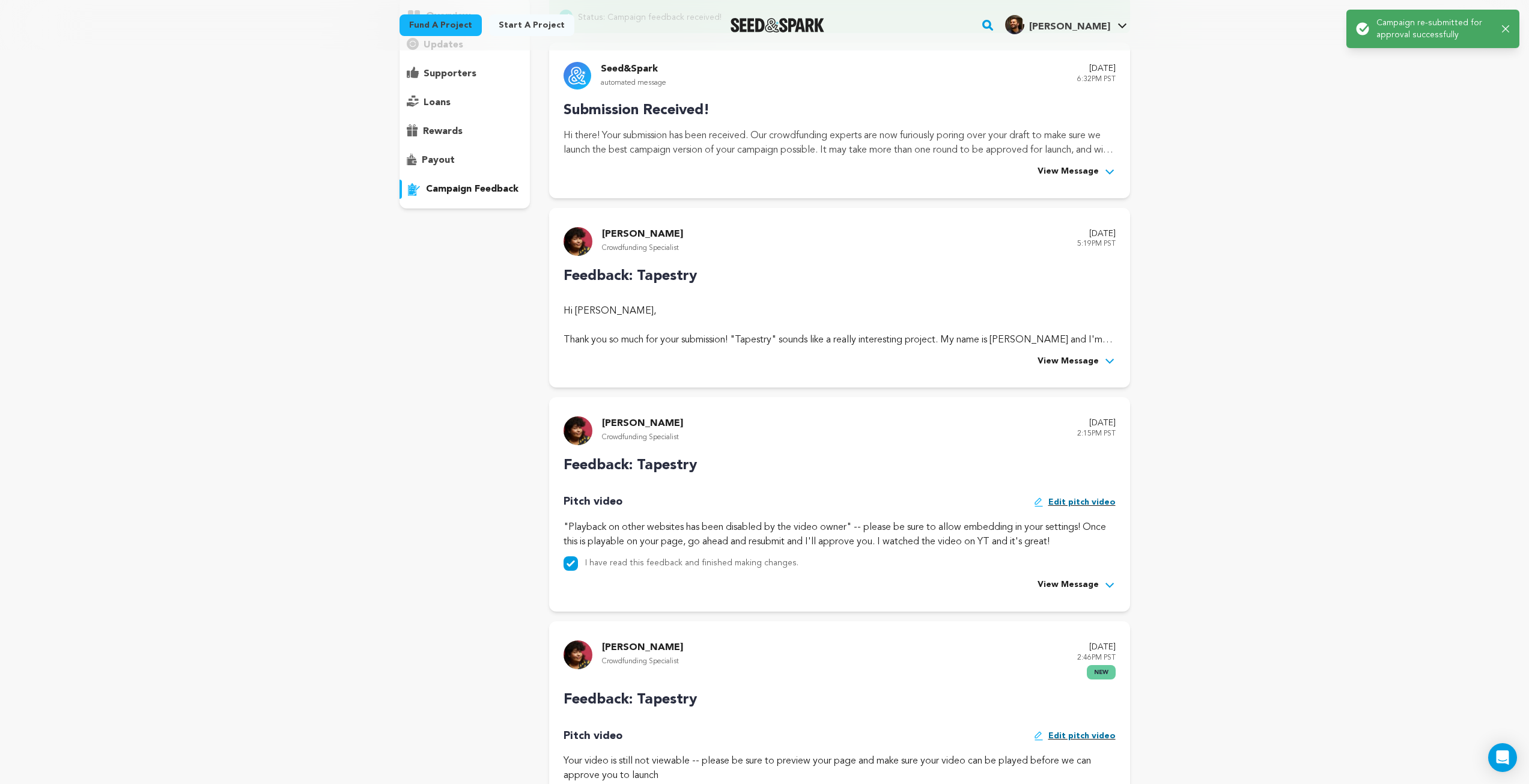
scroll to position [0, 0]
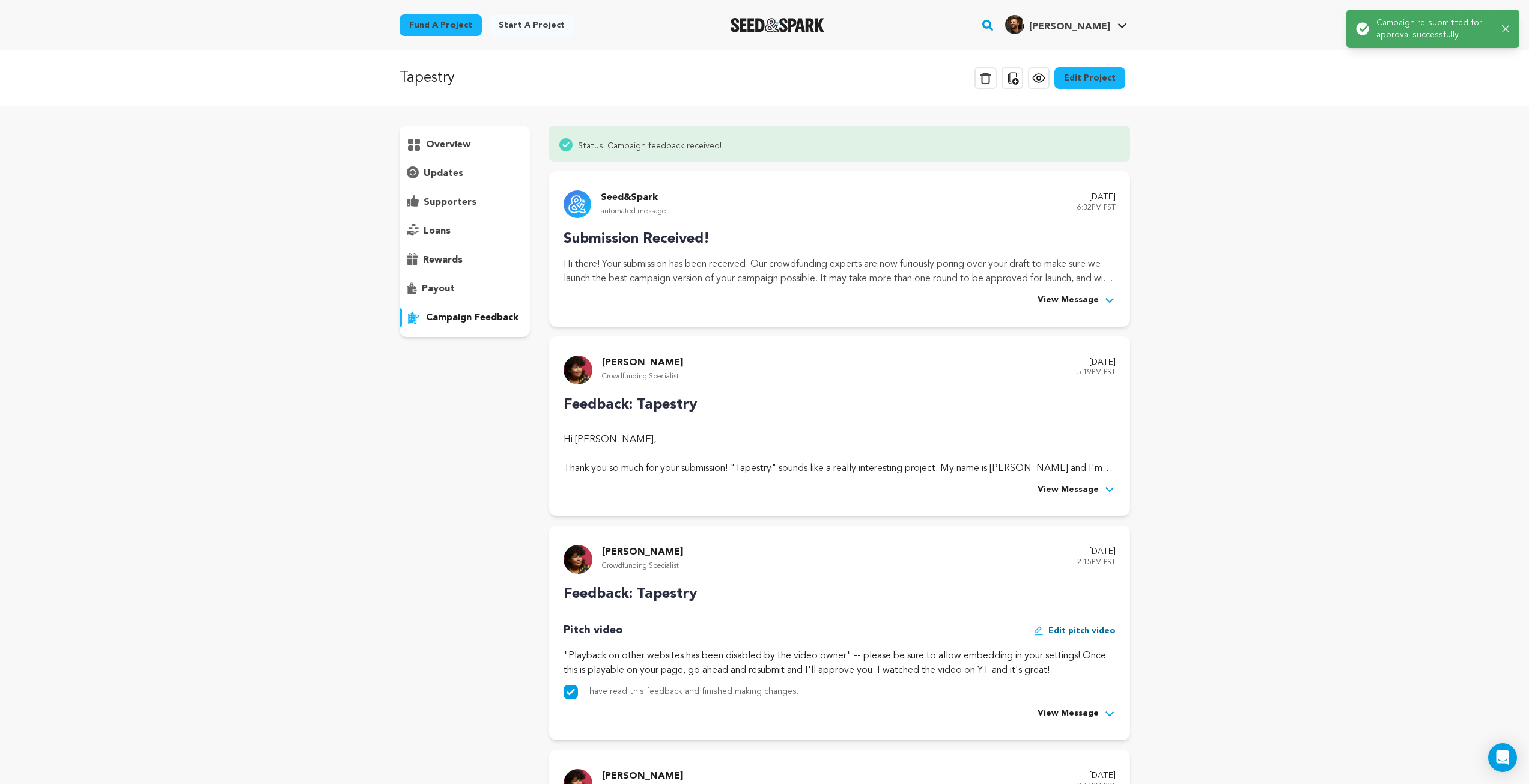
click at [1079, 298] on span "View Message" at bounding box center [1068, 300] width 61 height 14
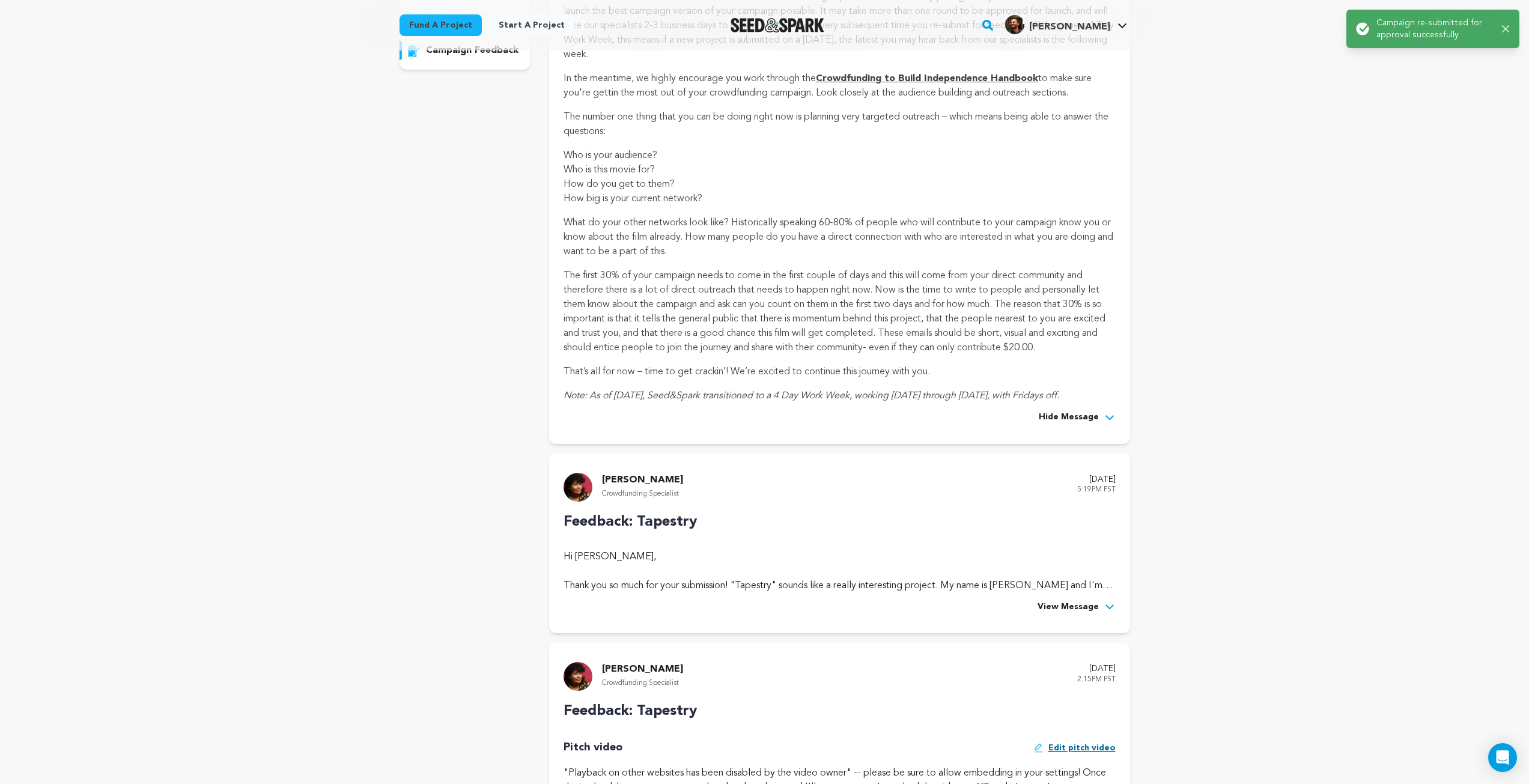
scroll to position [300, 0]
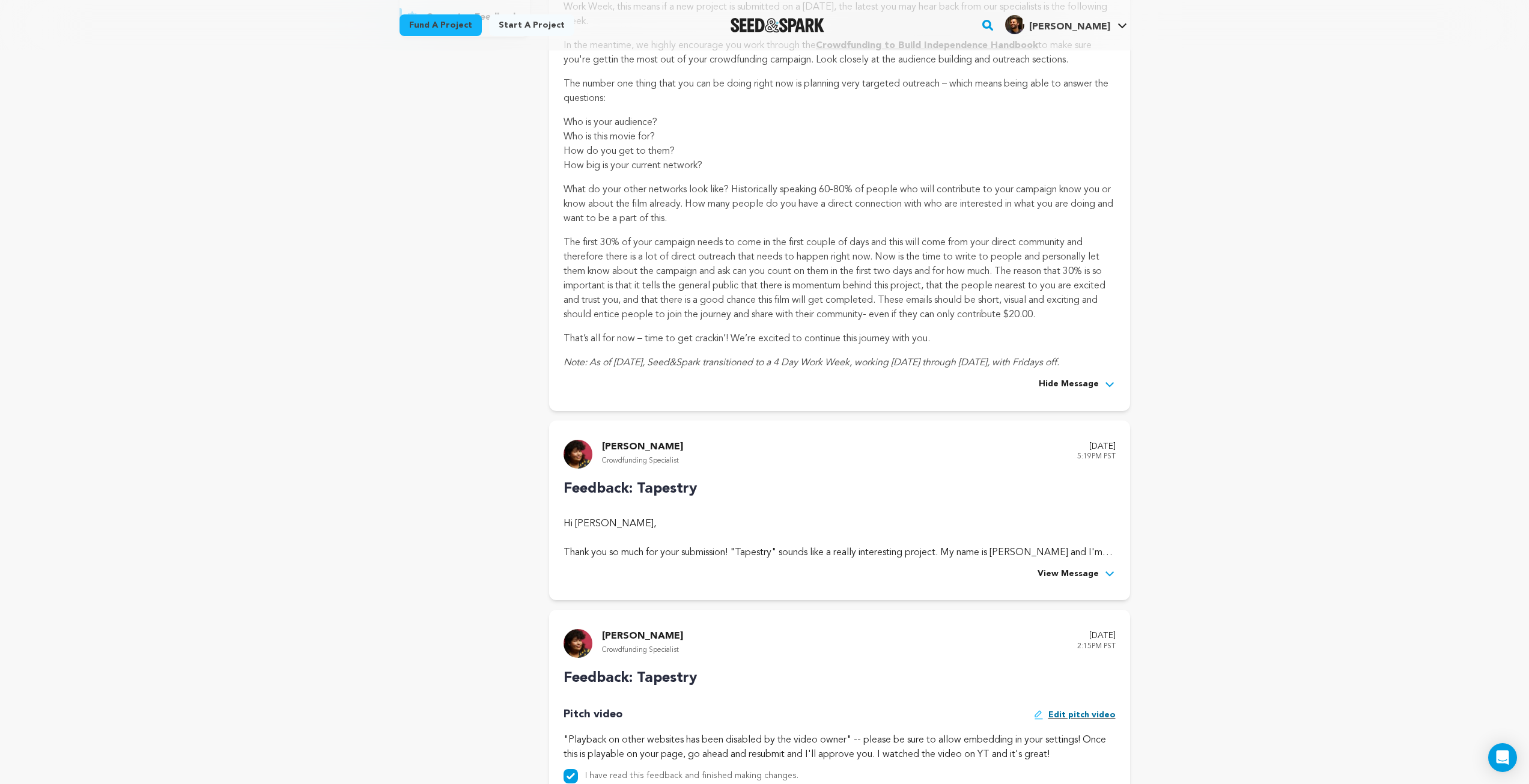
drag, startPoint x: 1081, startPoint y: 574, endPoint x: 1034, endPoint y: 539, distance: 58.6
click at [1079, 574] on span "View Message" at bounding box center [1068, 574] width 61 height 14
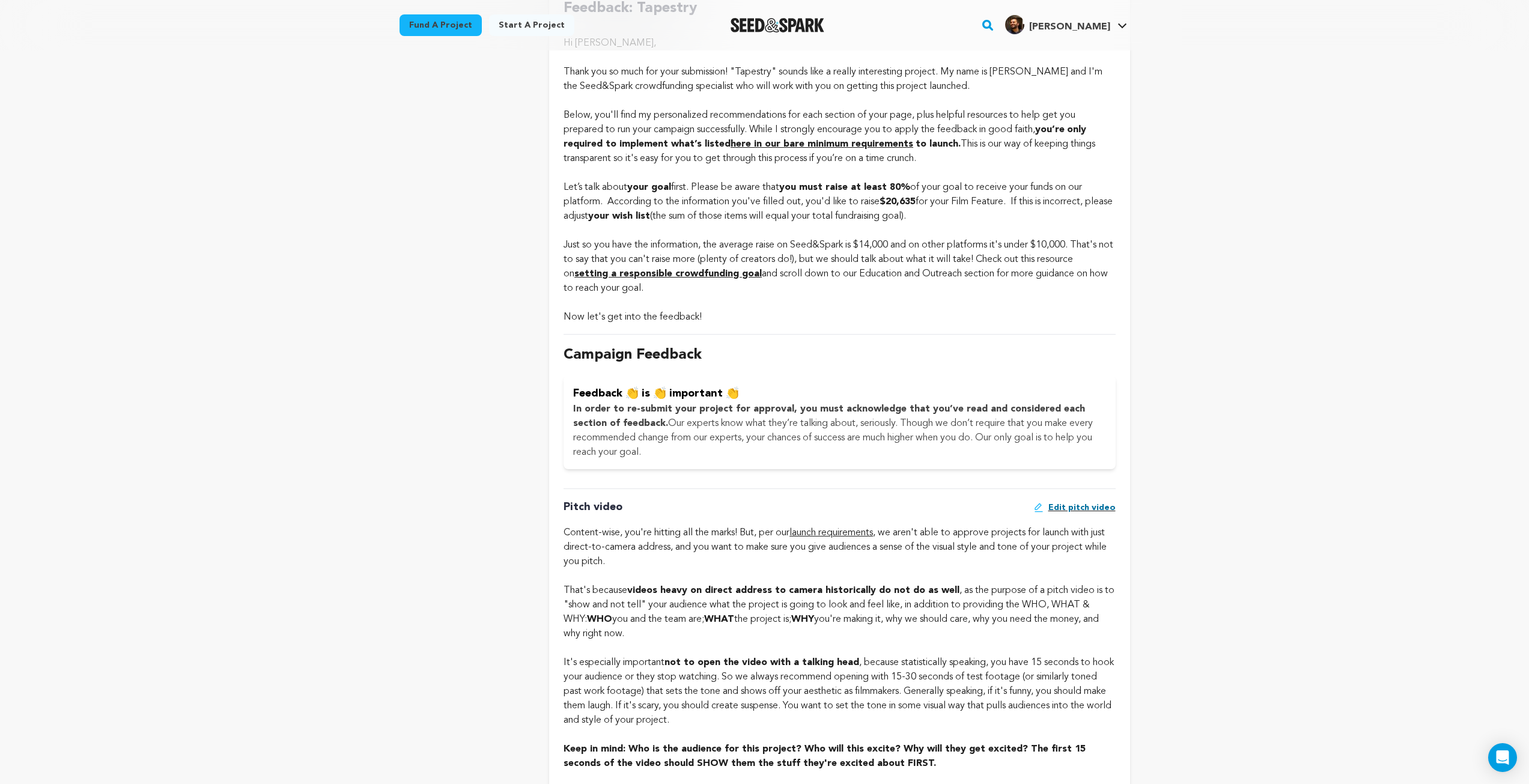
scroll to position [480, 0]
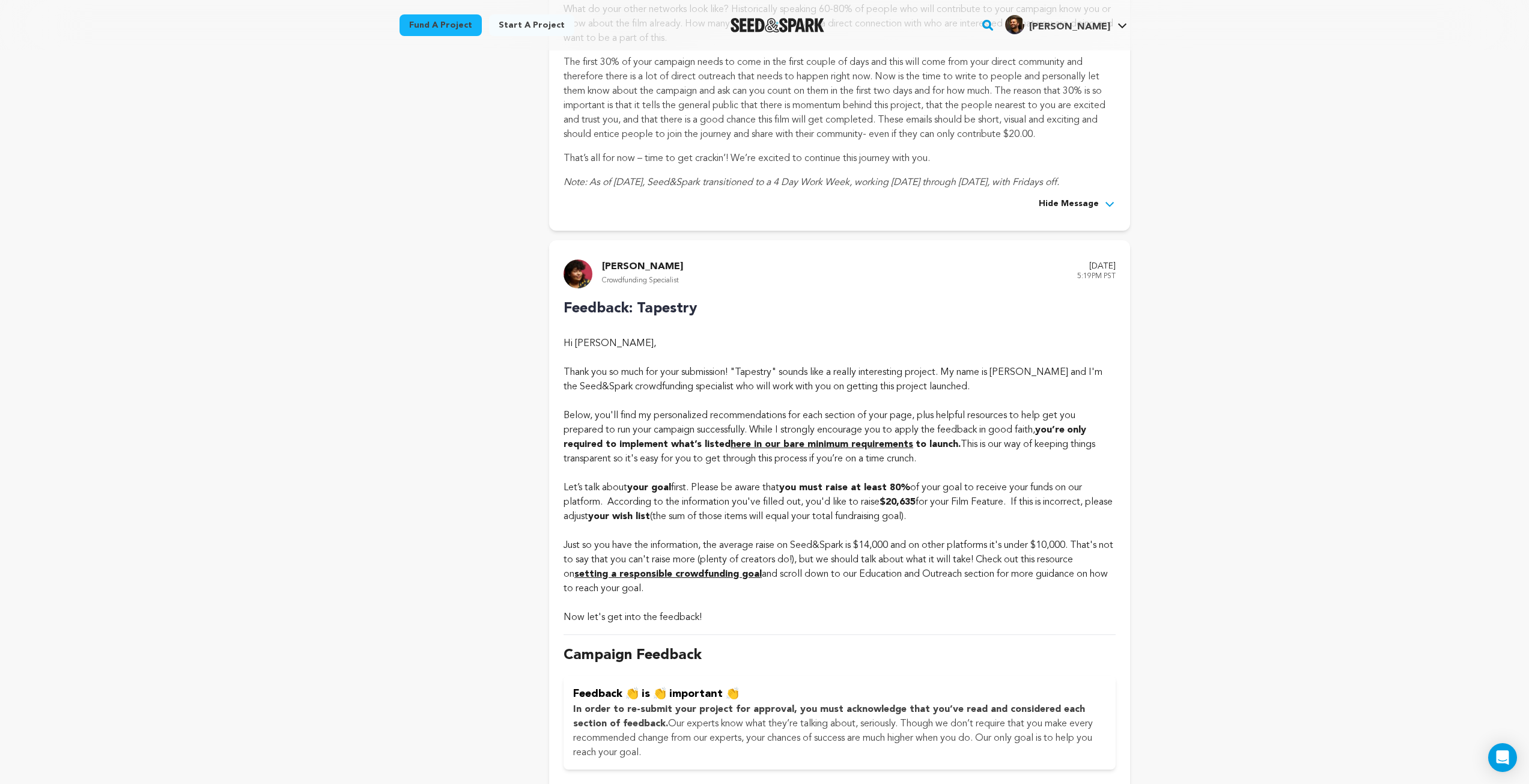
drag, startPoint x: 846, startPoint y: 1, endPoint x: 1147, endPoint y: 253, distance: 392.6
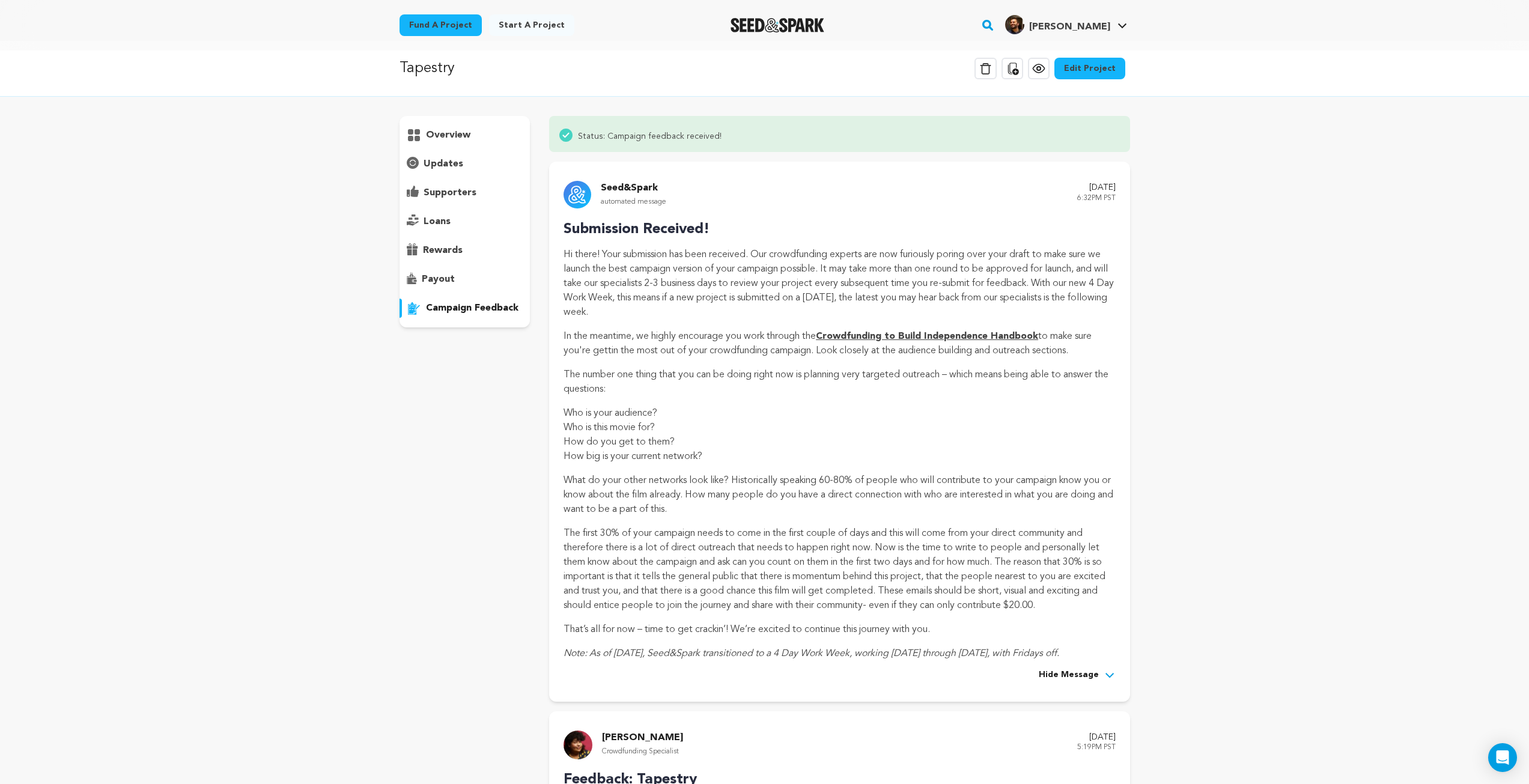
scroll to position [0, 0]
